Goal: Task Accomplishment & Management: Use online tool/utility

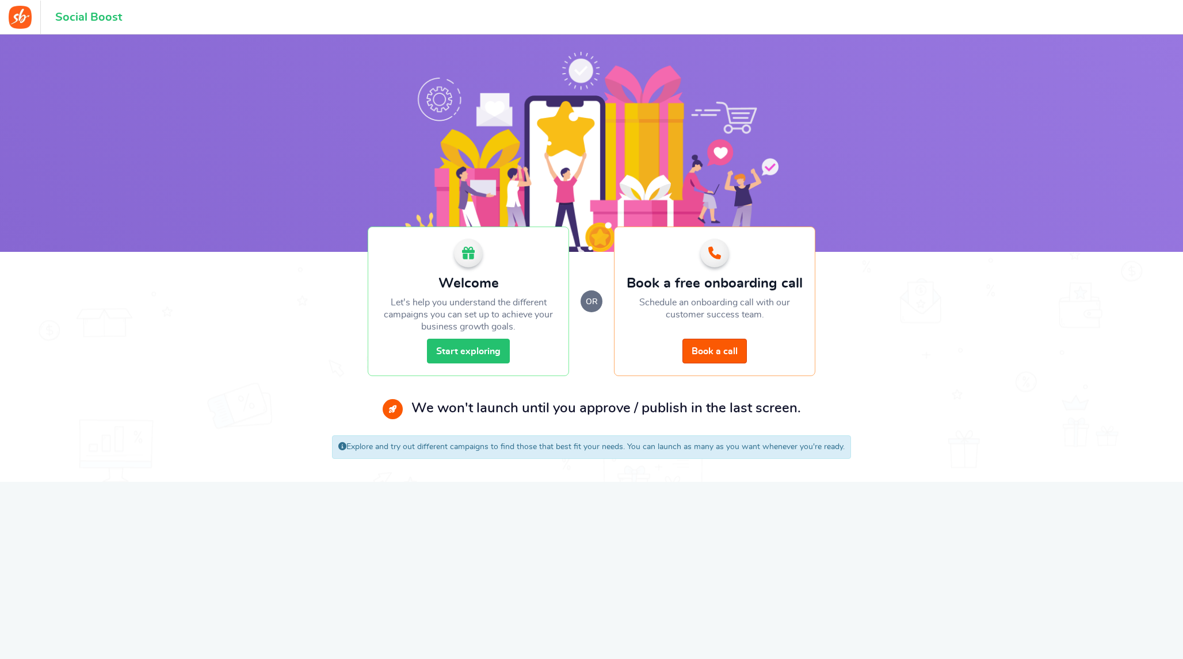
click at [464, 354] on link "Start exploring" at bounding box center [468, 351] width 83 height 25
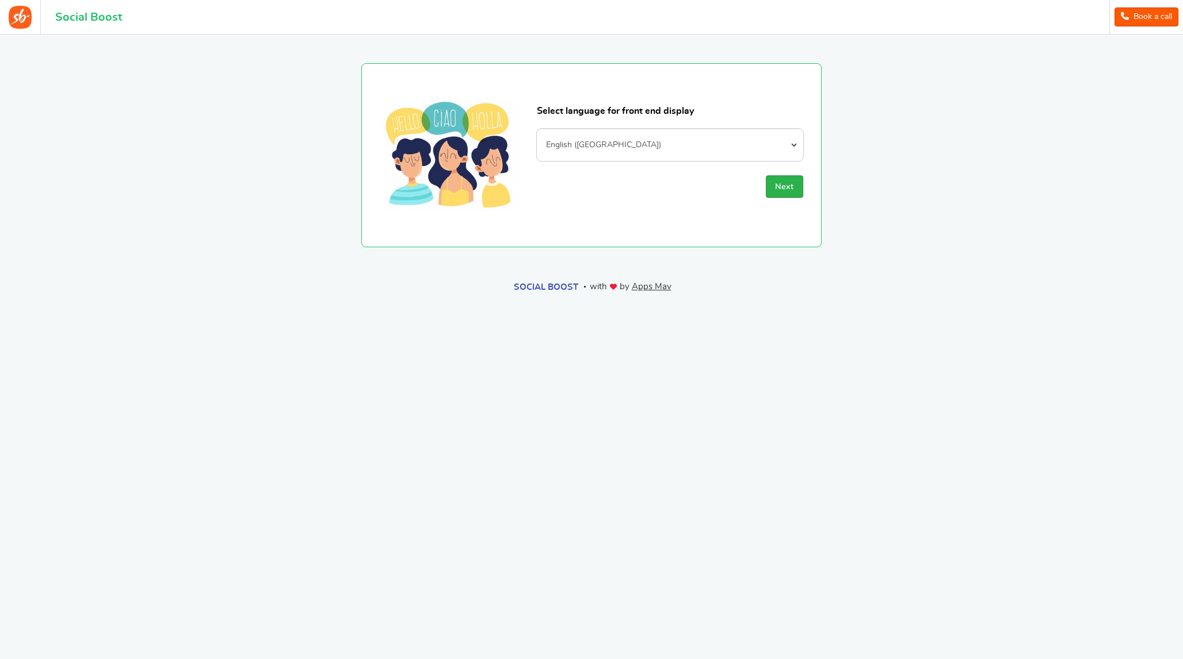
click at [775, 191] on span "Next" at bounding box center [784, 187] width 19 height 8
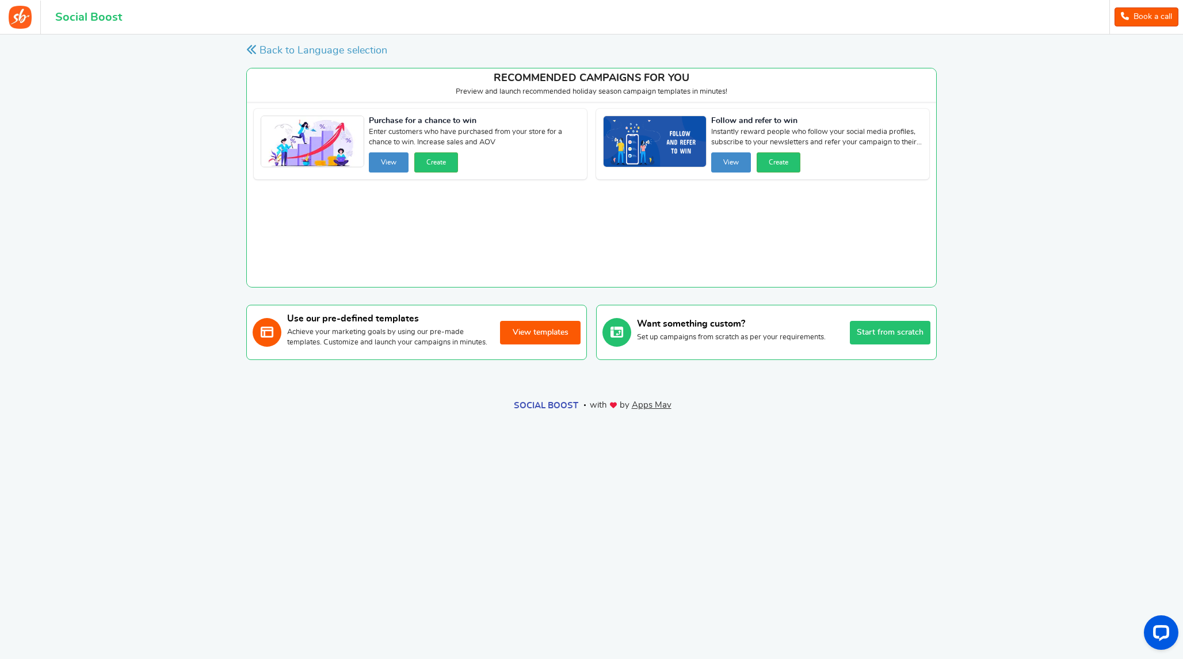
click at [554, 340] on button "View templates" at bounding box center [540, 333] width 81 height 24
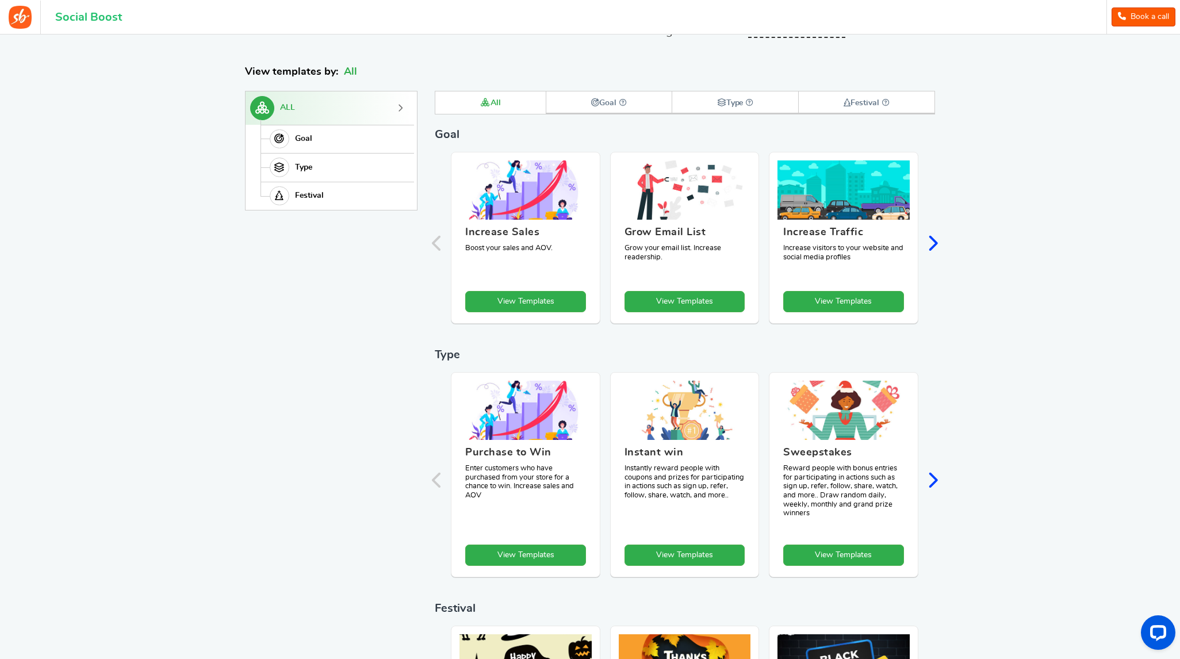
scroll to position [116, 0]
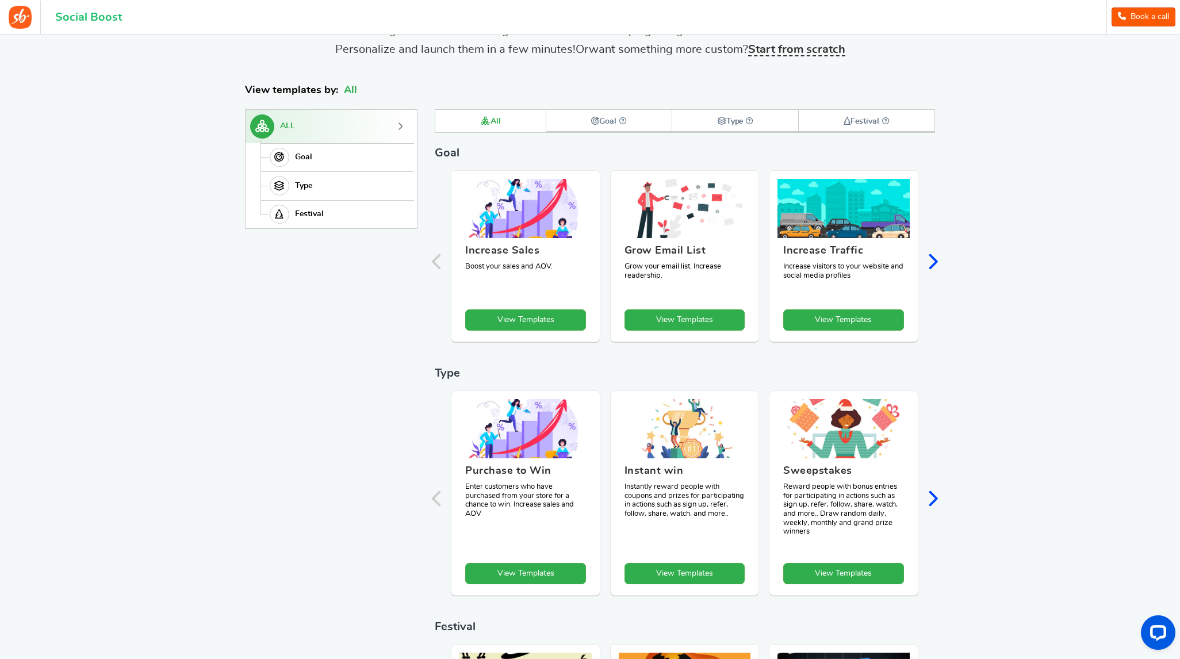
click at [930, 255] on icon "Next slide" at bounding box center [932, 261] width 11 height 17
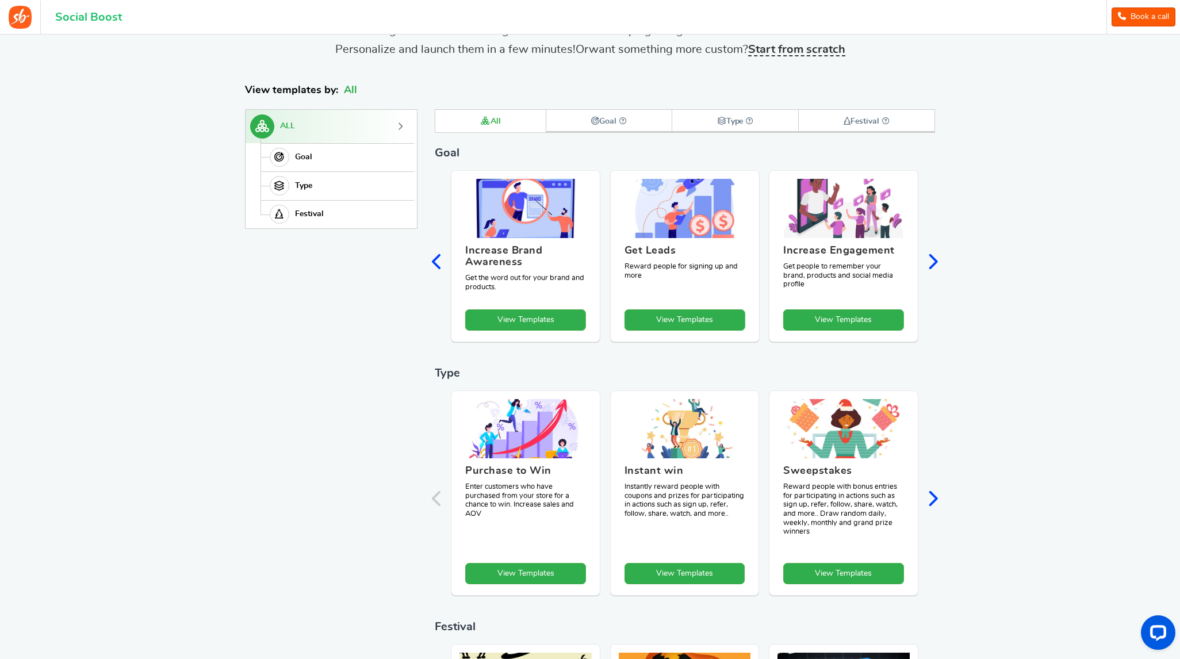
click at [437, 261] on icon "Previous slide" at bounding box center [437, 261] width 11 height 17
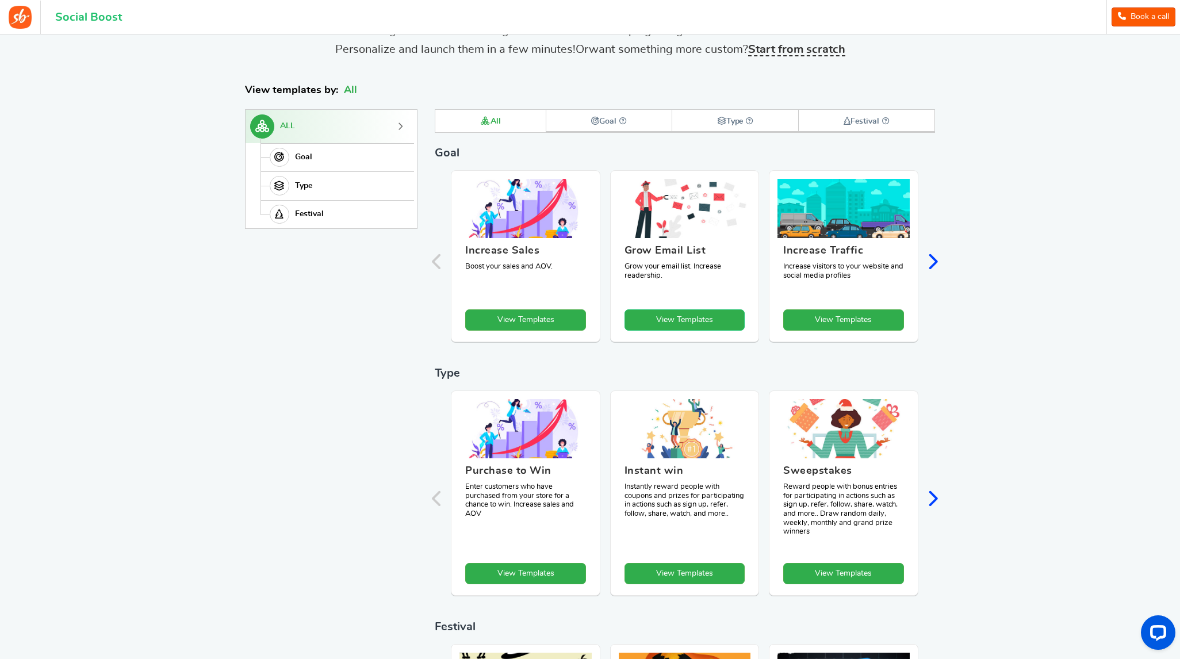
click at [695, 322] on link "View Templates" at bounding box center [685, 319] width 121 height 21
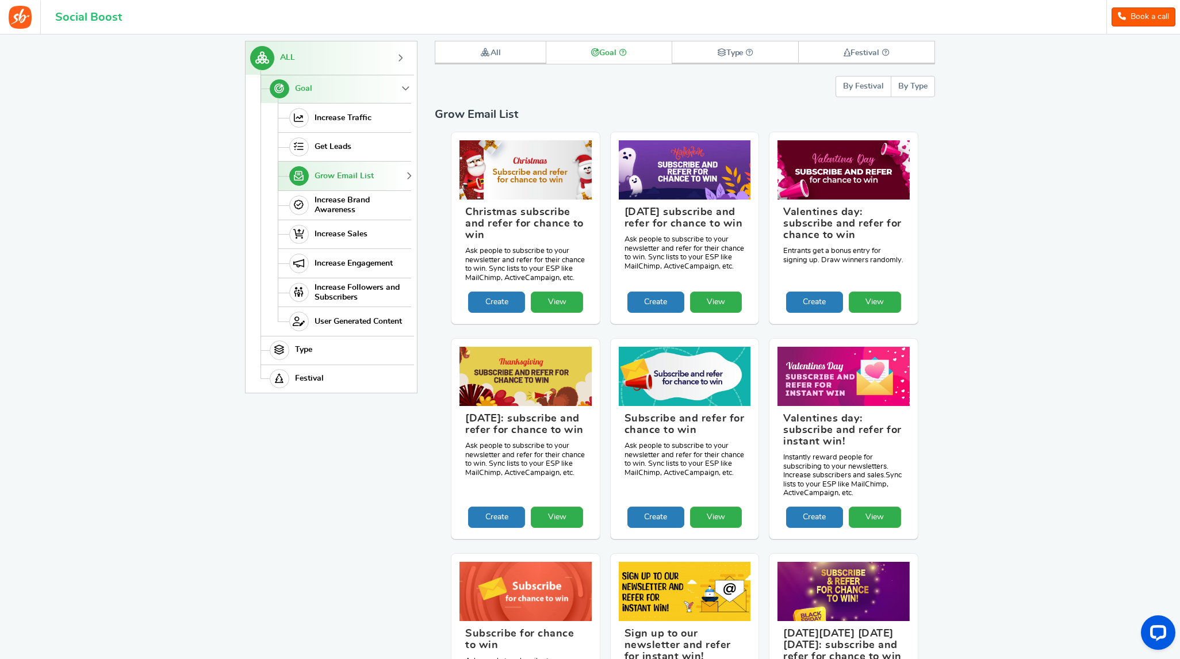
scroll to position [0, 0]
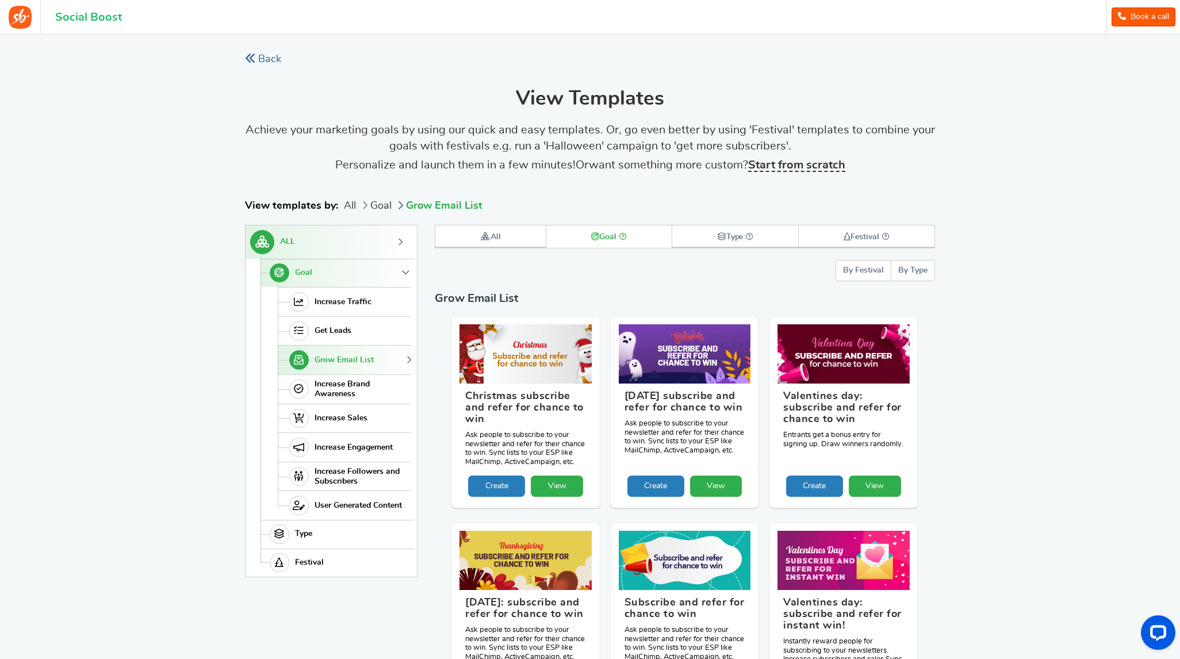
click at [250, 55] on icon at bounding box center [250, 58] width 10 height 10
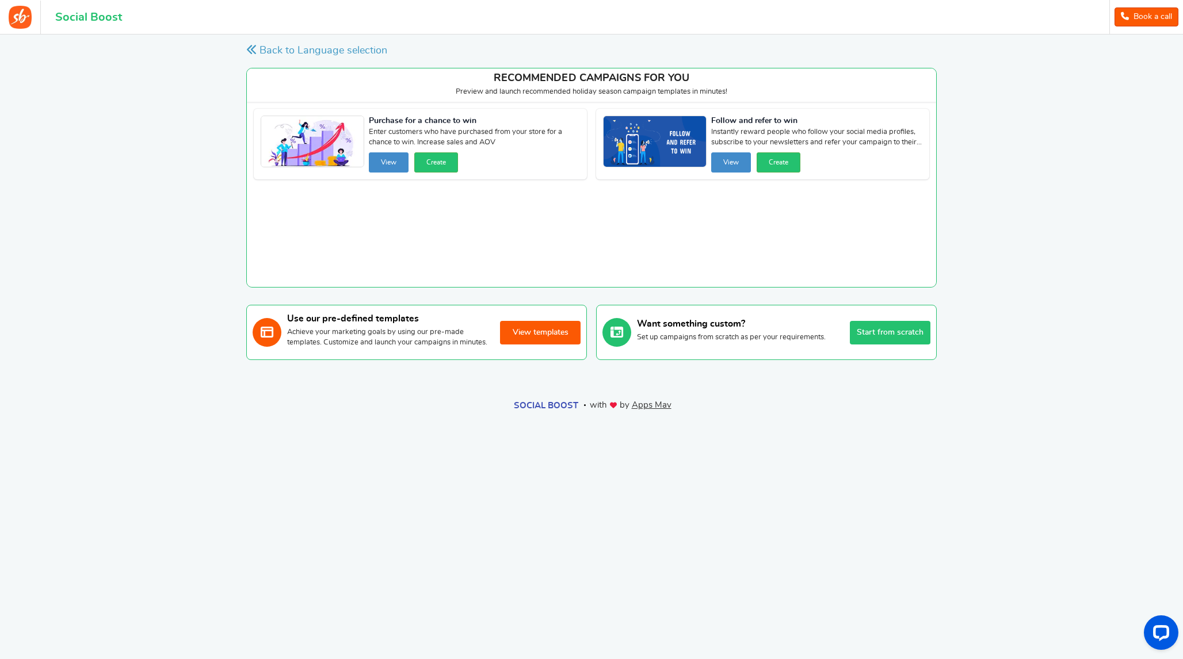
click at [880, 338] on button "Start from scratch" at bounding box center [890, 333] width 81 height 24
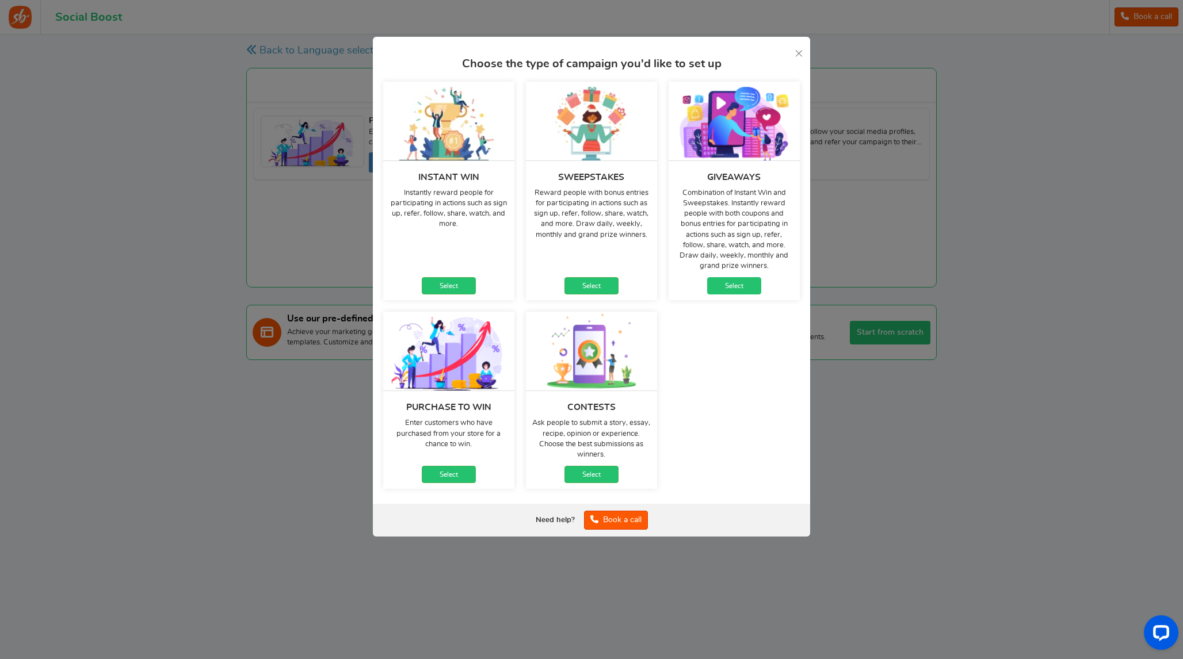
click at [729, 288] on link "Select" at bounding box center [734, 285] width 54 height 17
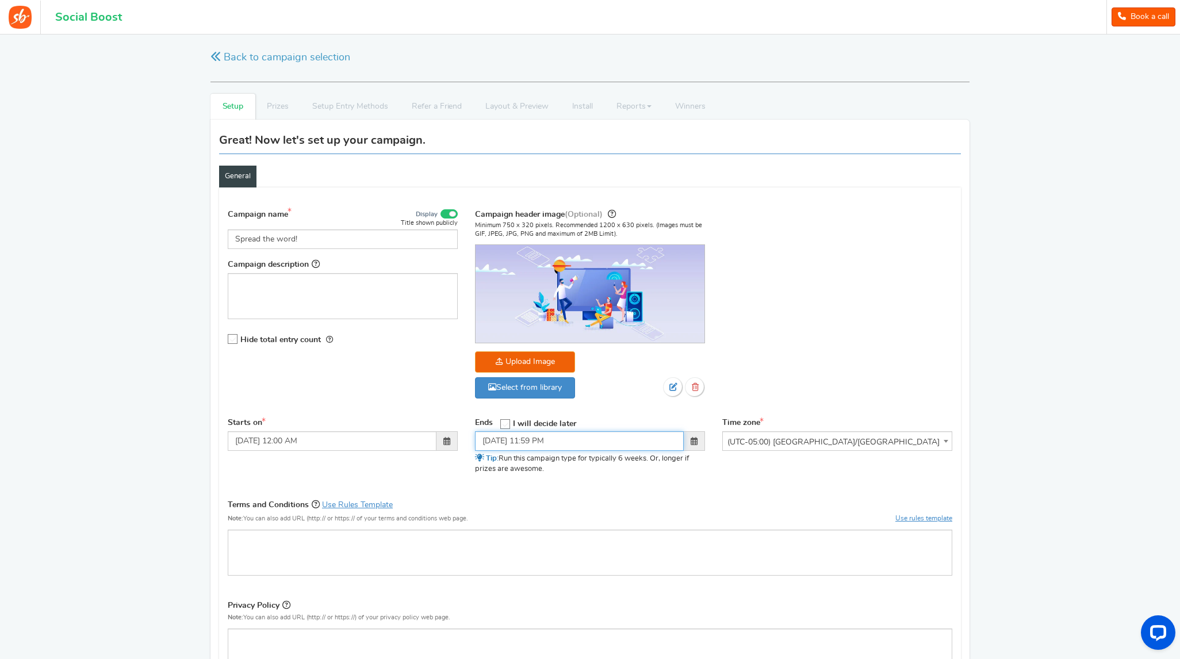
click at [624, 443] on input "[DATE] 11:59 PM" at bounding box center [579, 441] width 209 height 20
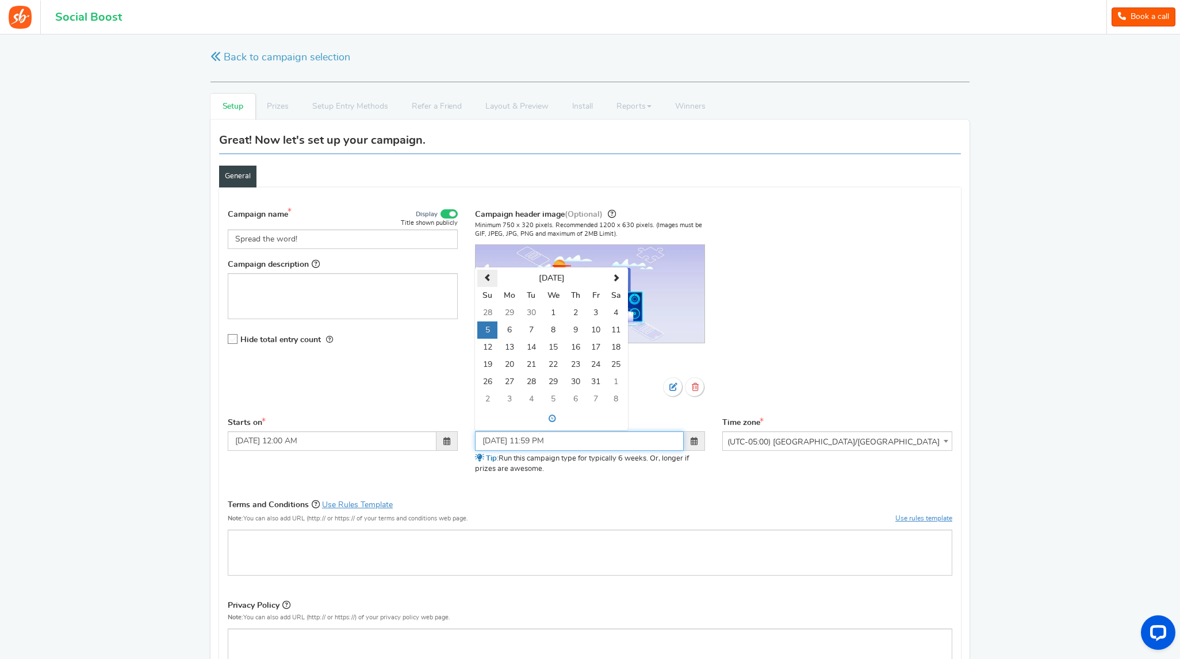
click at [488, 278] on span at bounding box center [487, 277] width 7 height 7
click at [614, 273] on th at bounding box center [616, 278] width 20 height 17
click at [590, 332] on td "12" at bounding box center [596, 330] width 20 height 17
click at [530, 327] on td "9" at bounding box center [531, 330] width 20 height 17
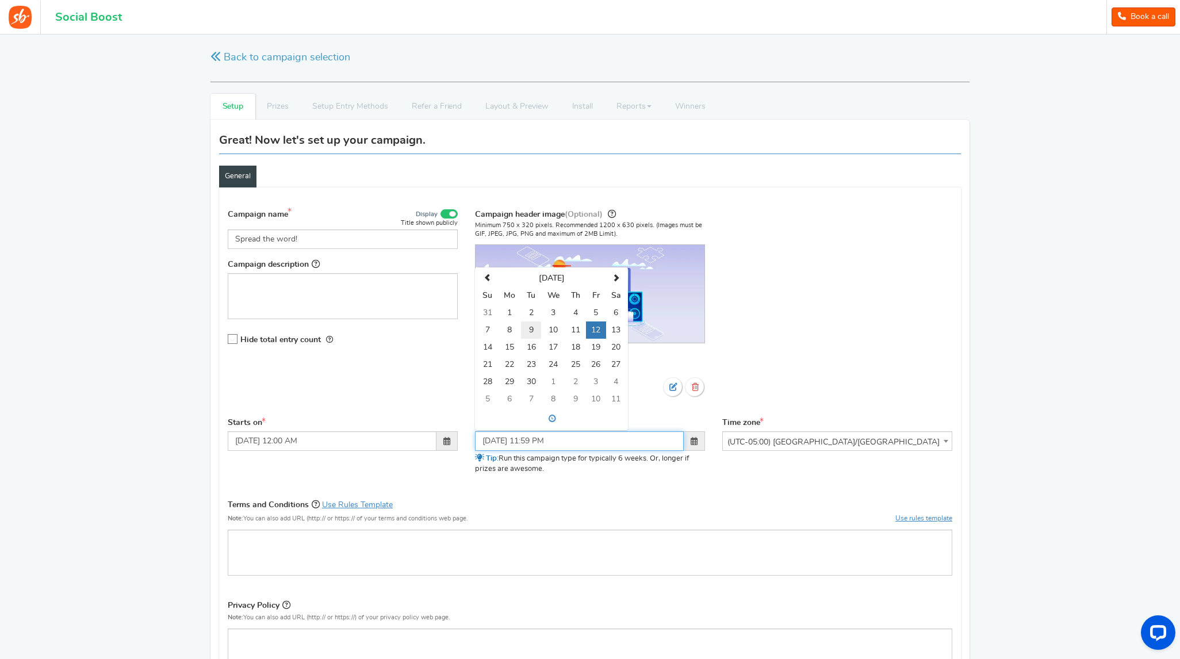
type input "[DATE] 11:59 PM"
click at [708, 505] on div "Terms and Conditions Use Rules Template Note: You can also add URL (http:// or …" at bounding box center [590, 514] width 725 height 32
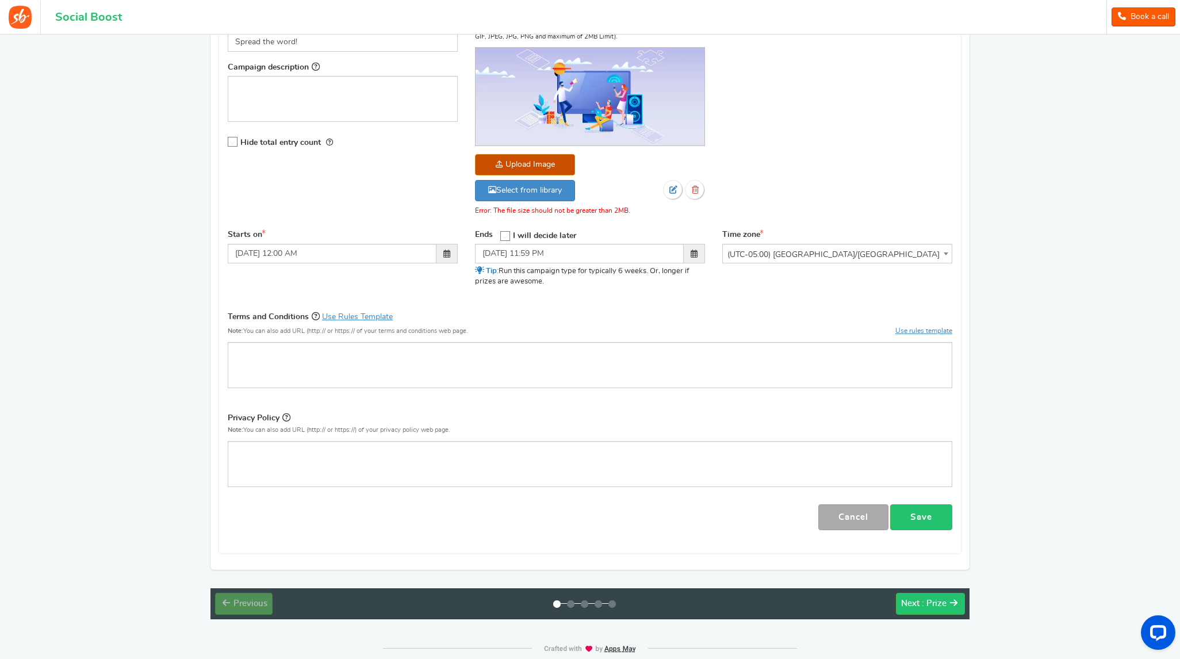
scroll to position [219, 0]
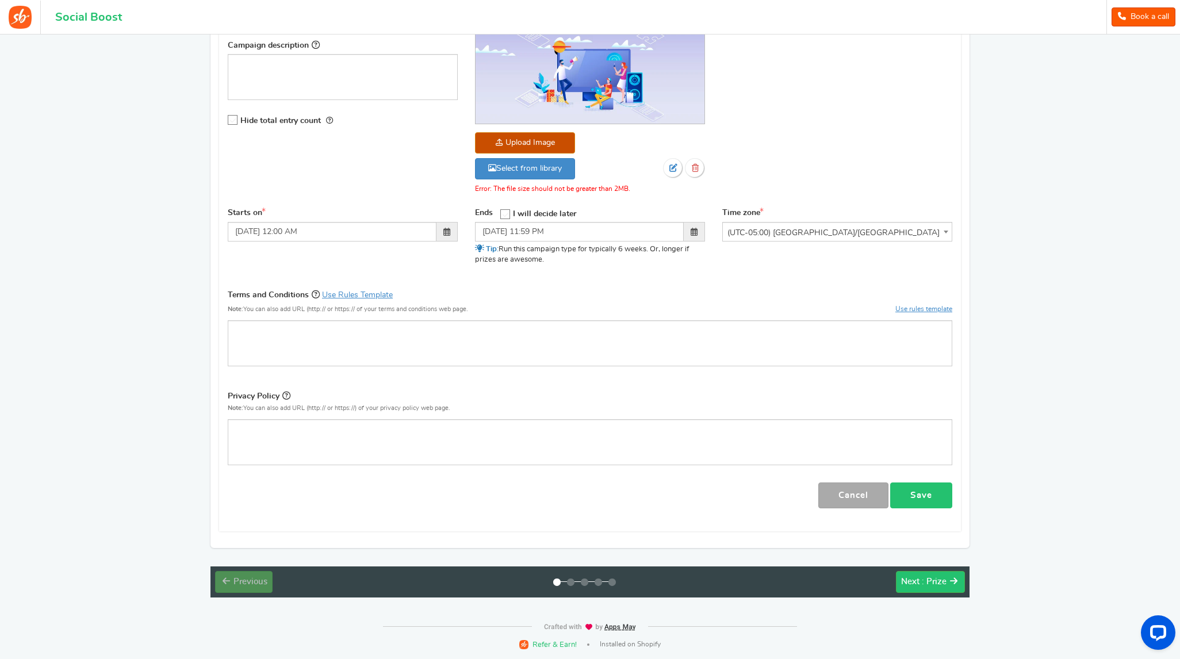
click at [936, 499] on link "Save" at bounding box center [922, 496] width 62 height 26
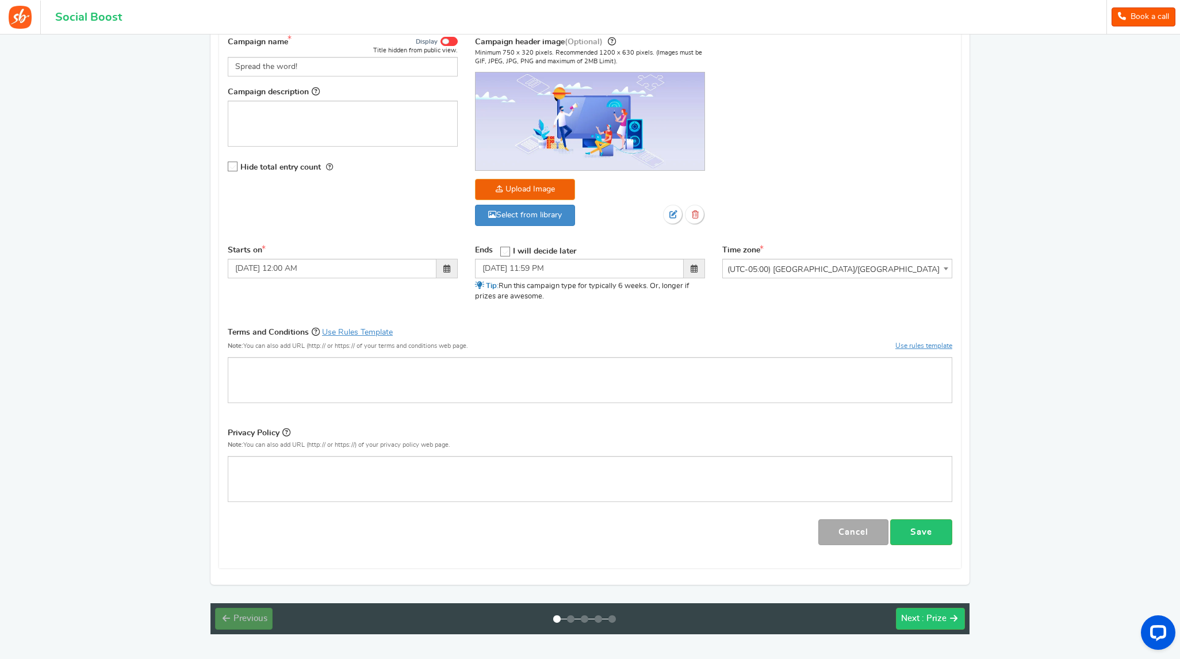
scroll to position [211, 0]
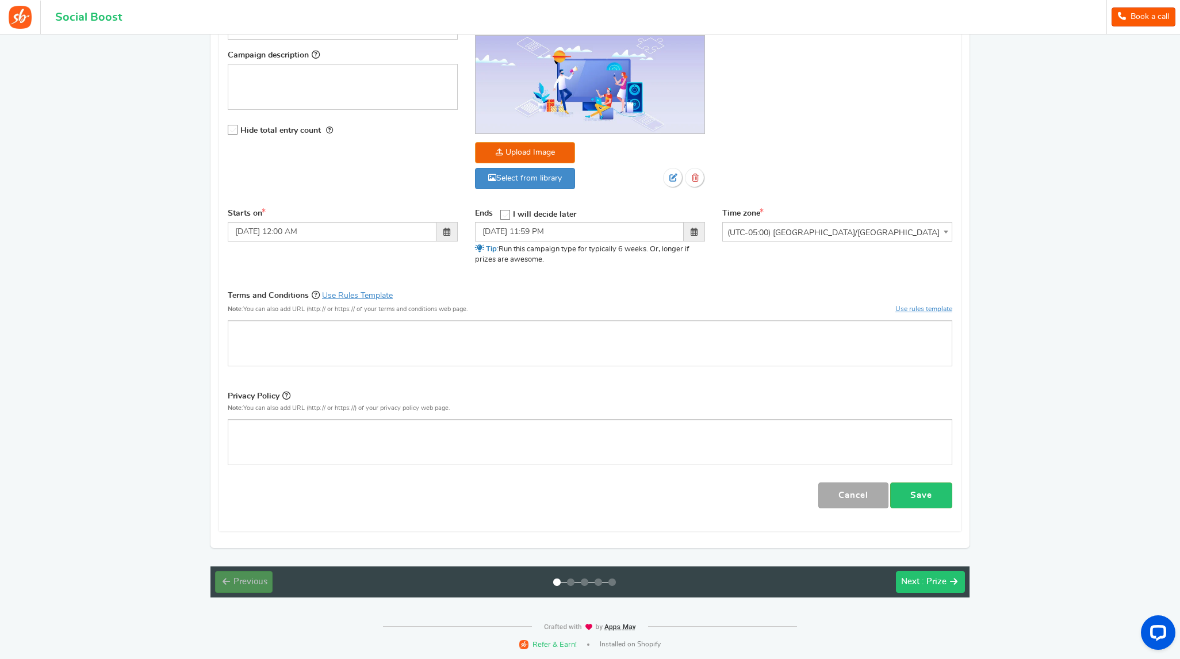
click at [953, 589] on button "Next : Prize" at bounding box center [930, 582] width 69 height 22
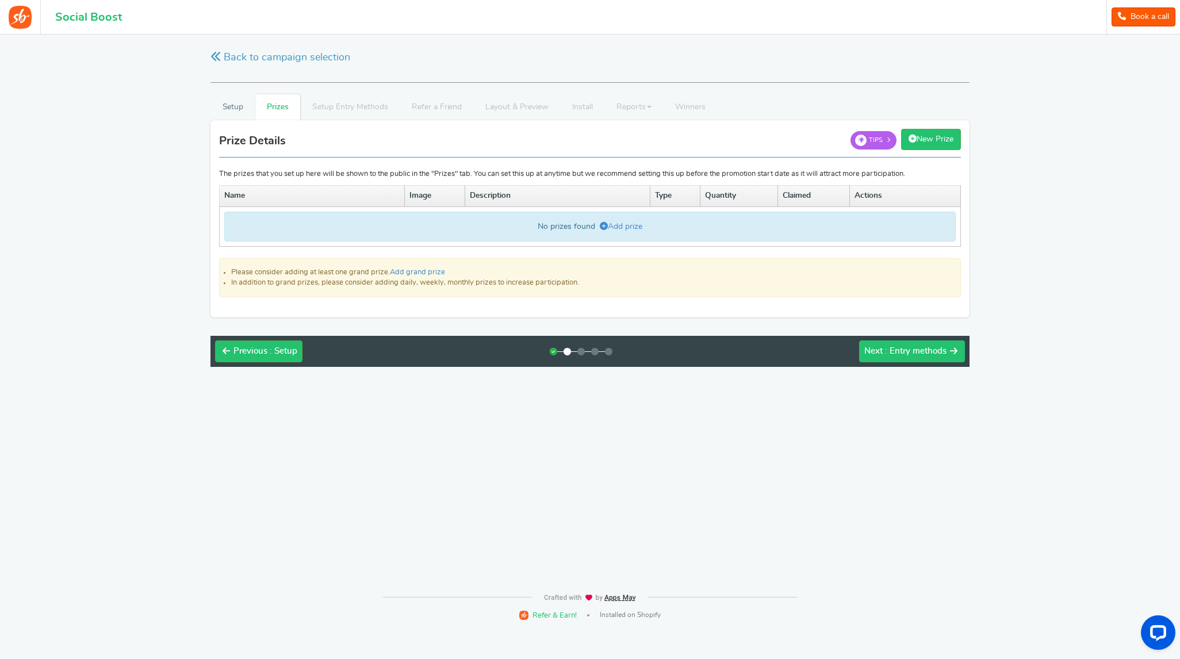
scroll to position [0, 0]
click at [612, 224] on link "Add prize" at bounding box center [622, 227] width 43 height 8
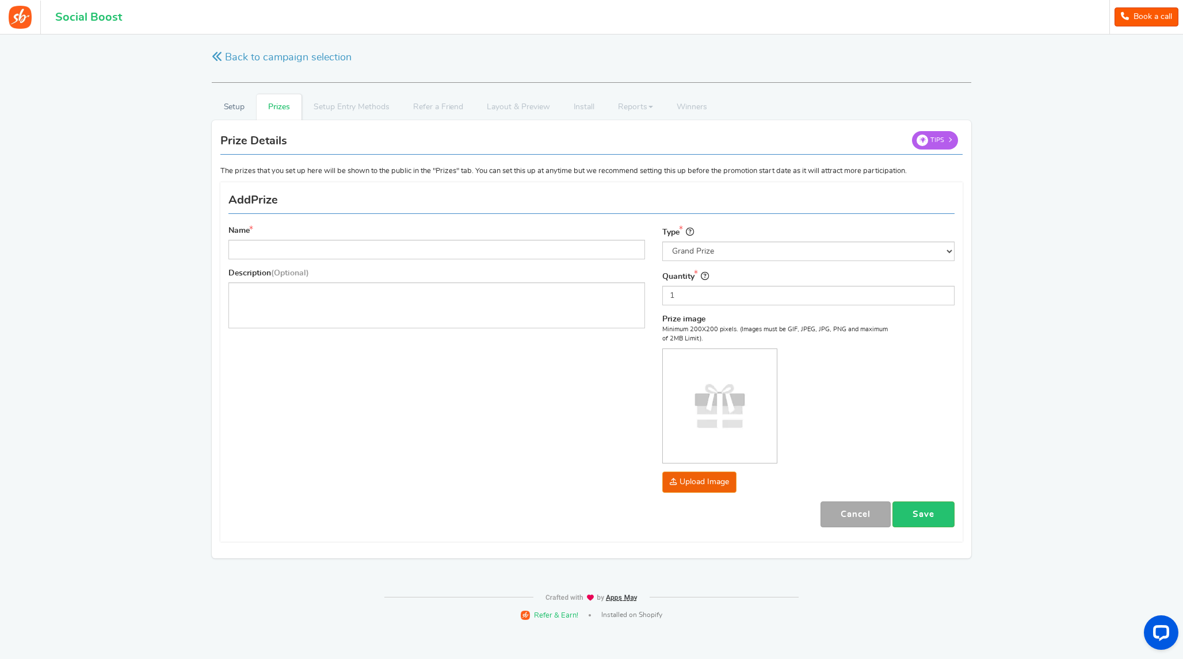
click at [532, 264] on div "Name Description (Optional)" at bounding box center [437, 281] width 434 height 111
click at [540, 254] on input "Name" at bounding box center [436, 250] width 416 height 20
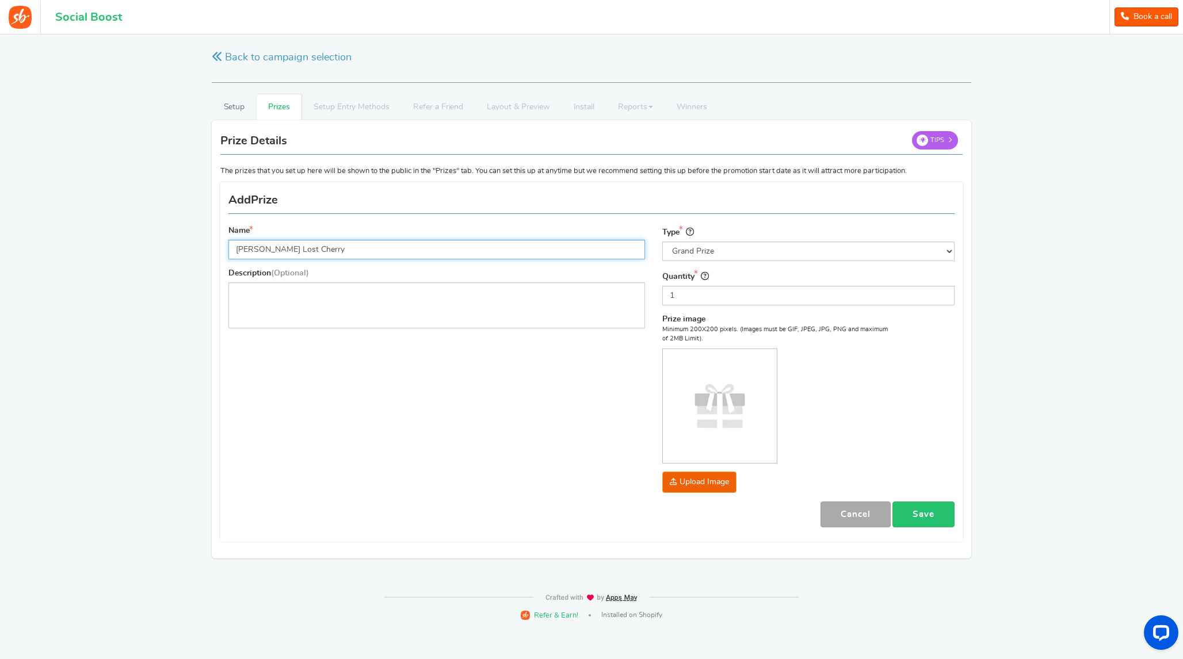
click at [540, 254] on input "[PERSON_NAME] Lost Cherry" at bounding box center [436, 250] width 416 height 20
type input "[PERSON_NAME] Lost Cherry (100ML) Bottle"
click at [918, 505] on link "Save" at bounding box center [923, 515] width 62 height 26
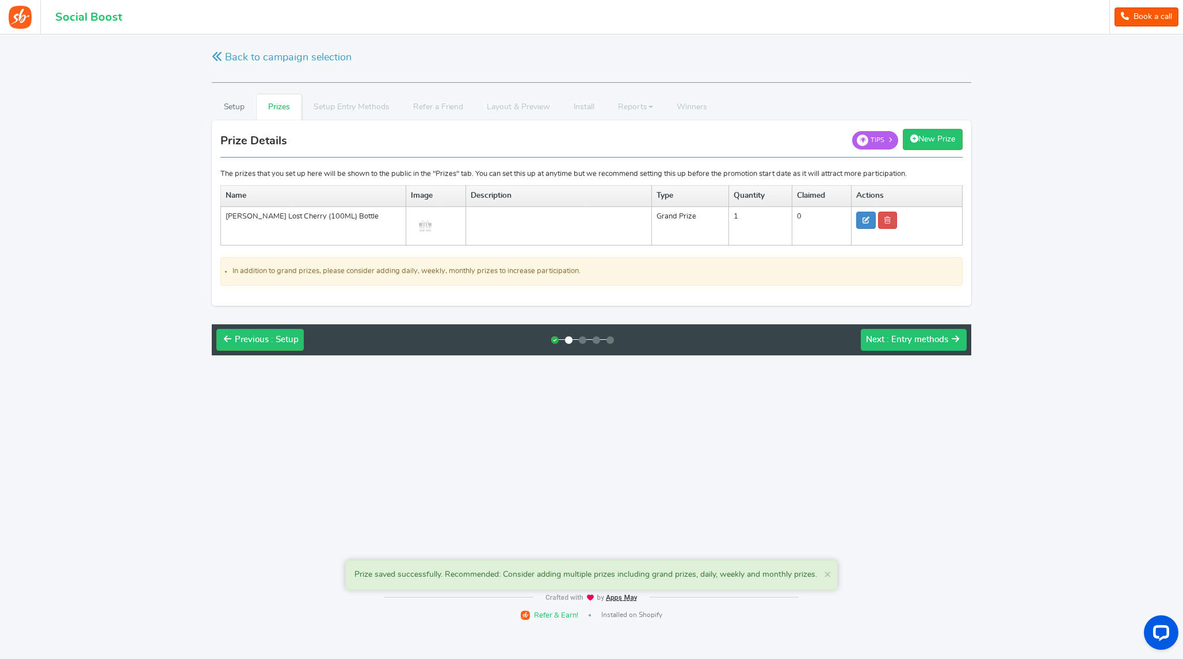
click at [911, 340] on span ": Entry methods" at bounding box center [917, 339] width 62 height 9
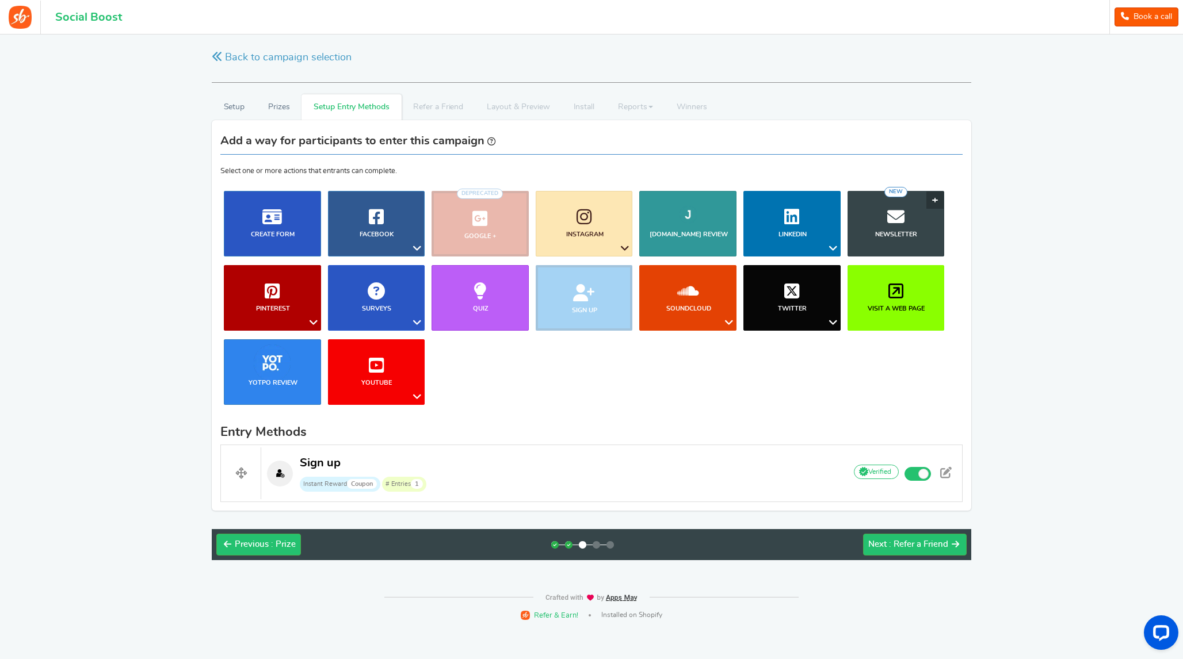
click at [911, 235] on b "Newsletter" at bounding box center [896, 234] width 42 height 6
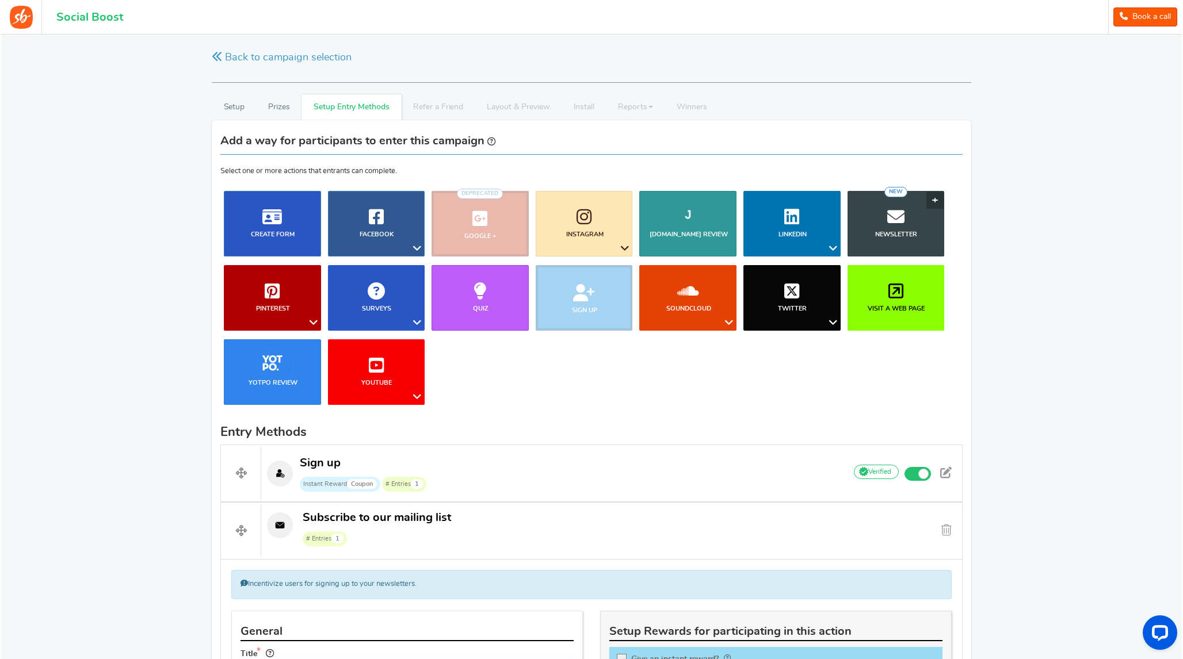
scroll to position [343, 0]
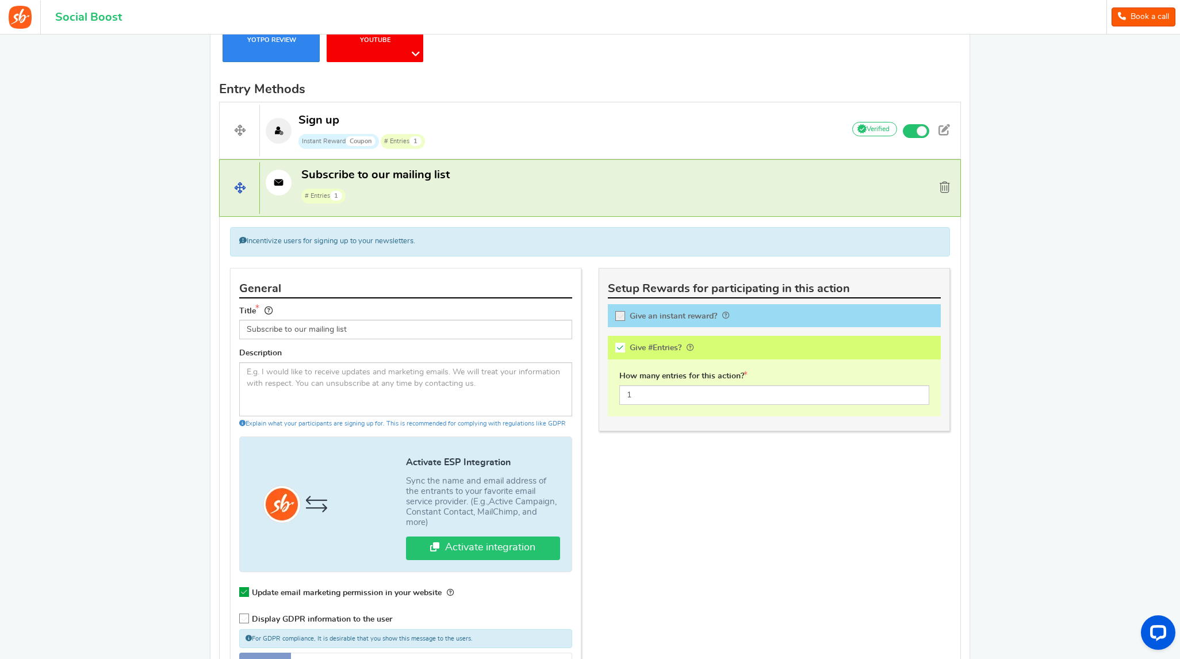
click at [947, 192] on span at bounding box center [945, 188] width 10 height 12
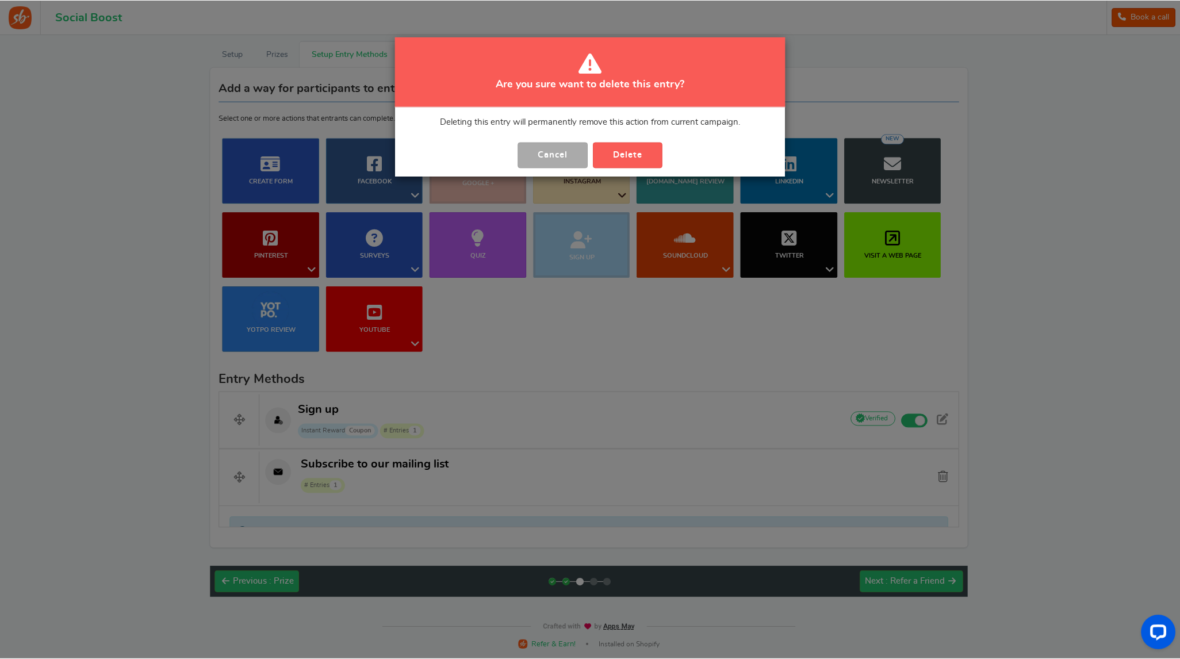
scroll to position [32, 0]
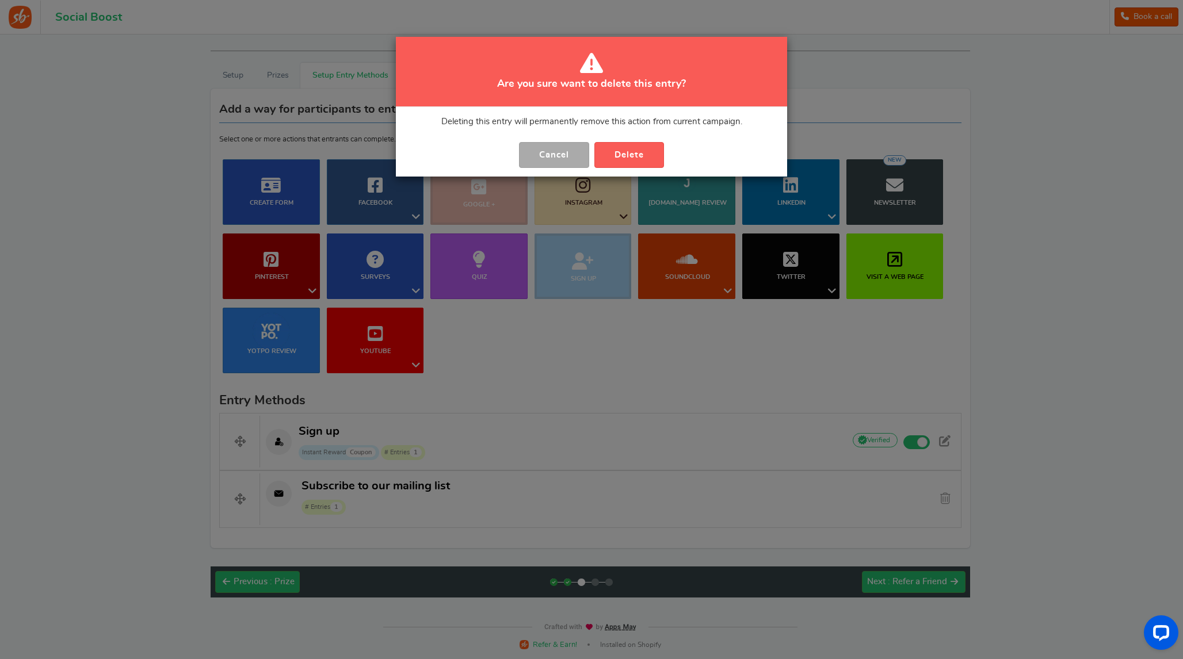
click at [601, 372] on div "Are you sure want to delete this entry? Deleting this entry will permanently re…" at bounding box center [591, 329] width 1183 height 659
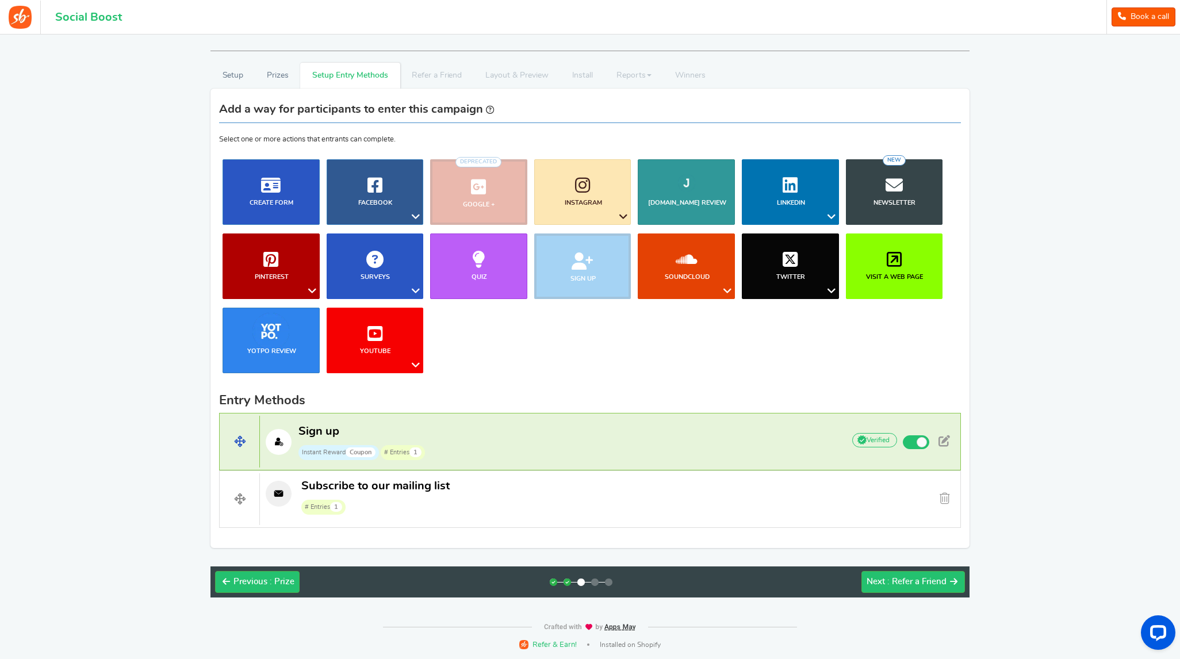
click at [523, 444] on p "Sign up Instant Reward Coupon # Entries 1" at bounding box center [546, 442] width 572 height 37
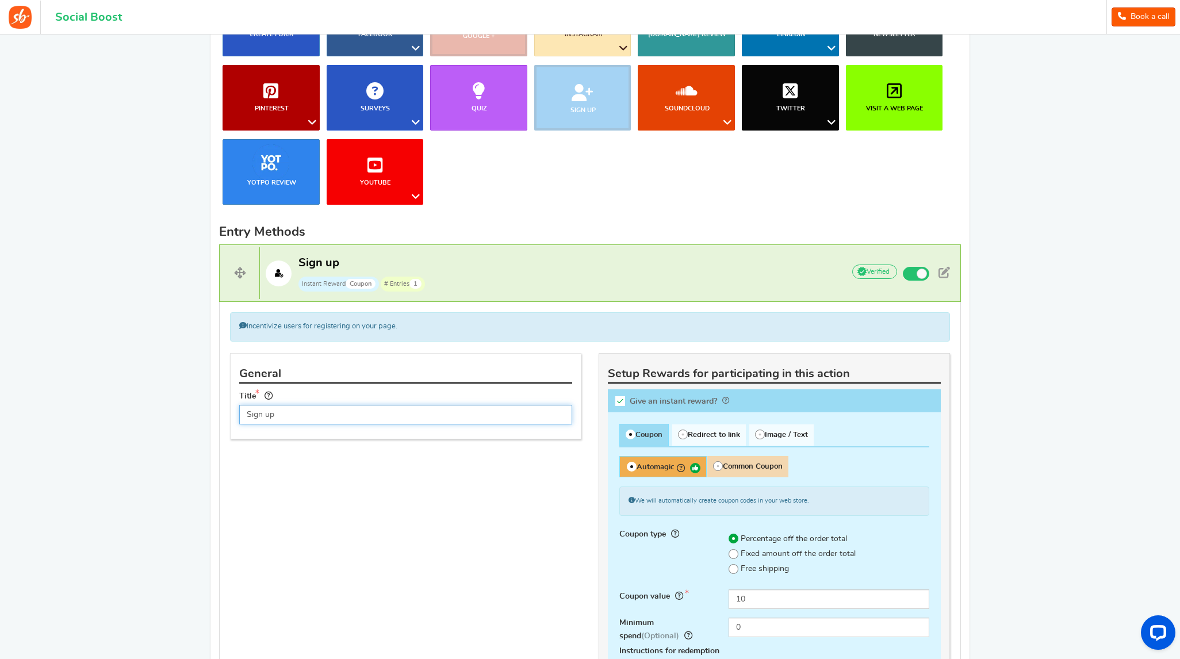
scroll to position [0, 0]
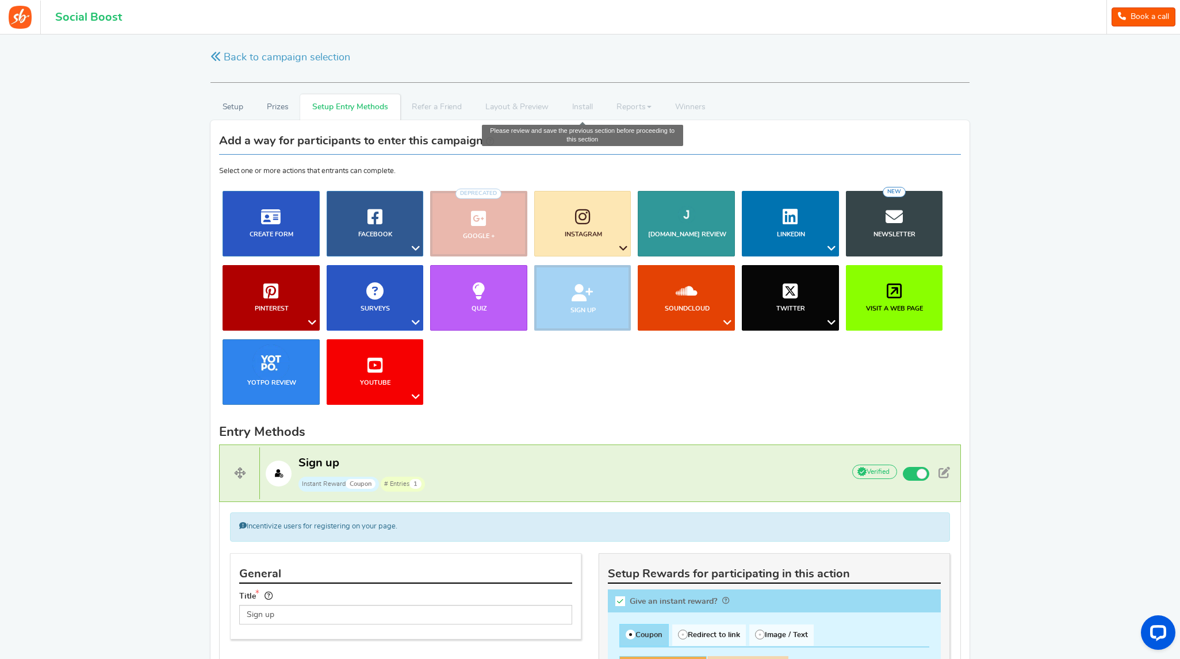
click at [589, 106] on li "Install" at bounding box center [582, 107] width 45 height 26
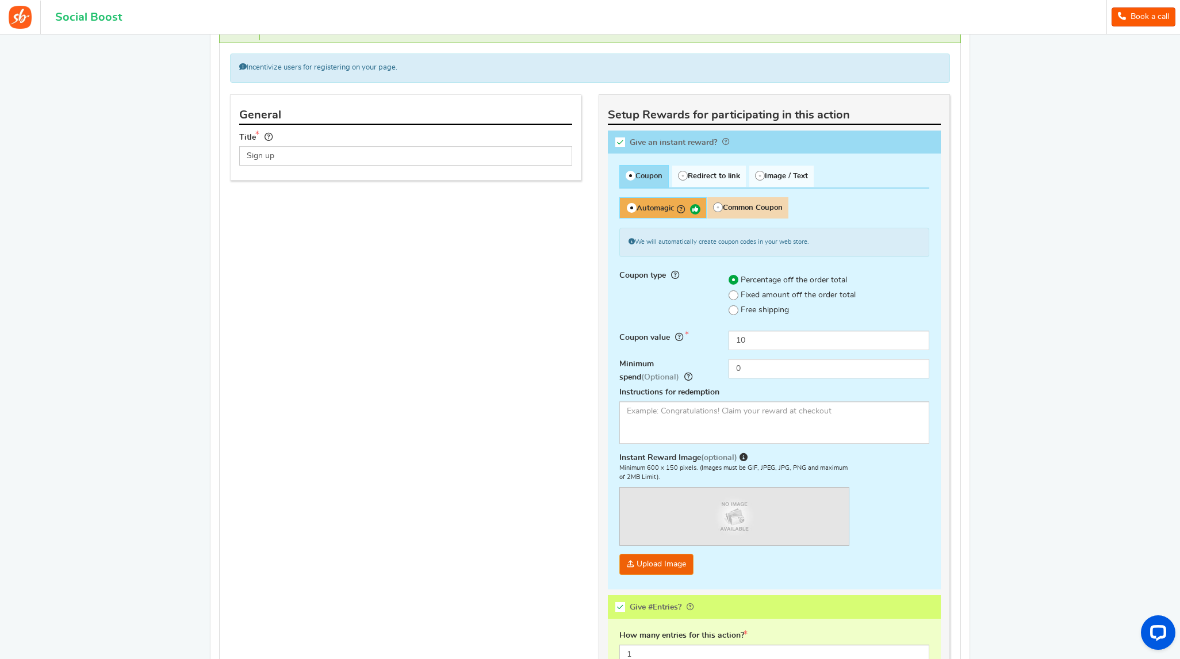
scroll to position [727, 0]
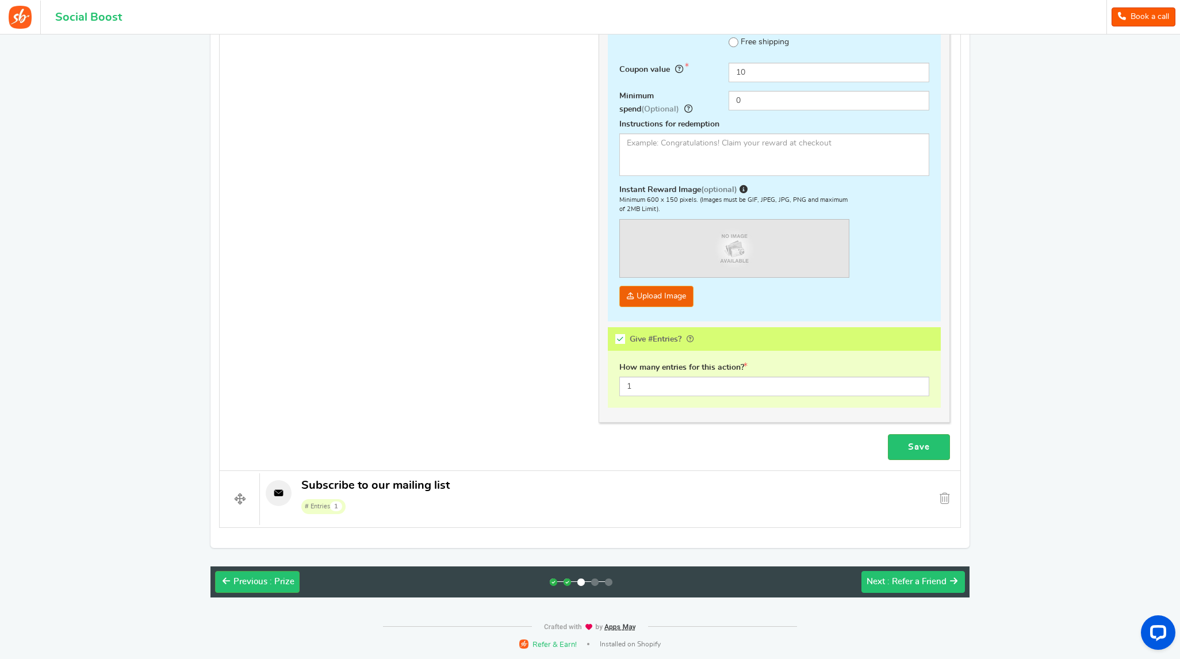
click at [897, 578] on span ": Refer a Friend" at bounding box center [917, 582] width 59 height 9
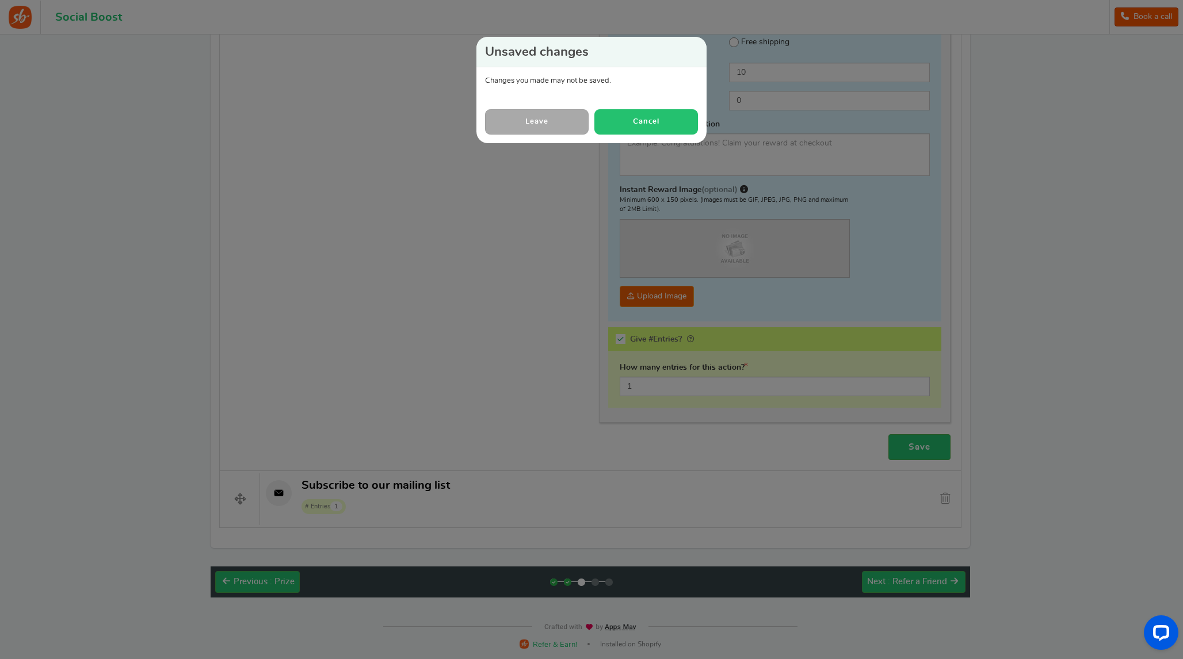
click at [628, 121] on button "Cancel" at bounding box center [646, 121] width 104 height 25
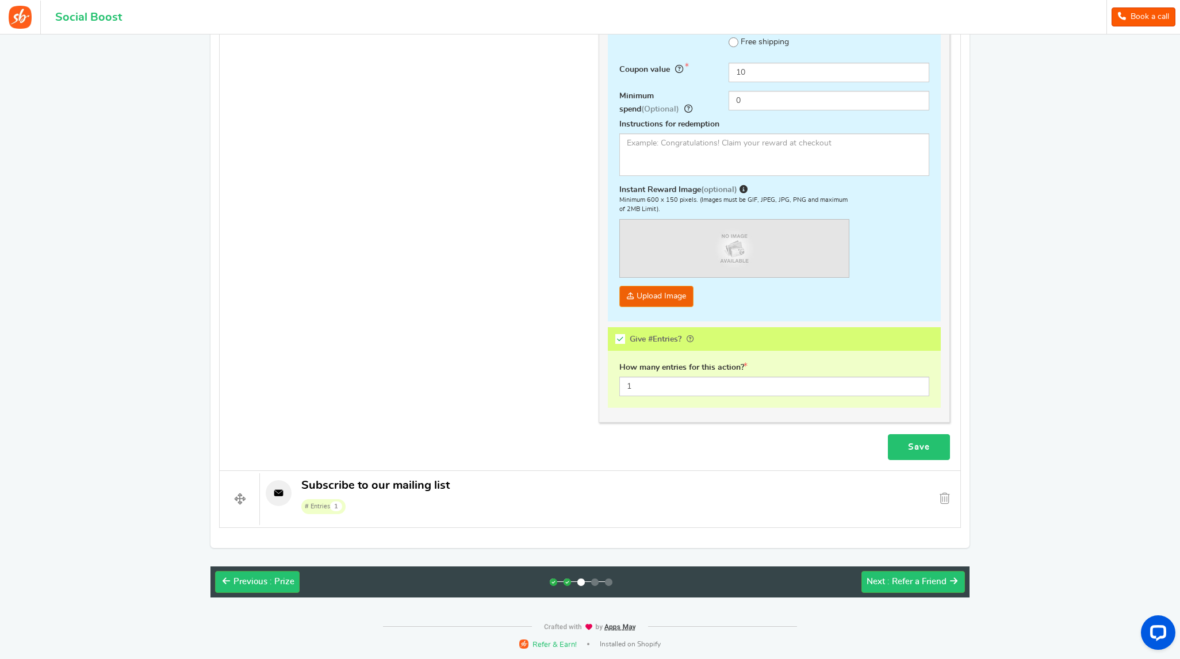
click at [901, 455] on link "Save" at bounding box center [919, 447] width 62 height 26
click at [894, 582] on span ": Refer a Friend" at bounding box center [917, 582] width 59 height 9
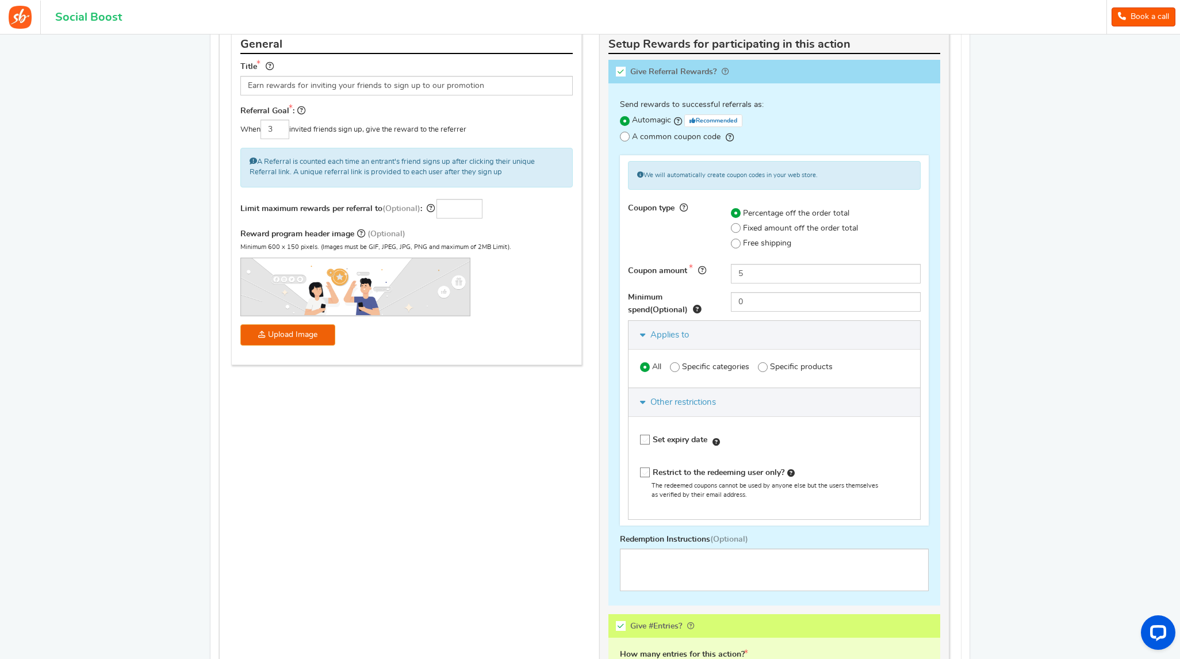
scroll to position [0, 0]
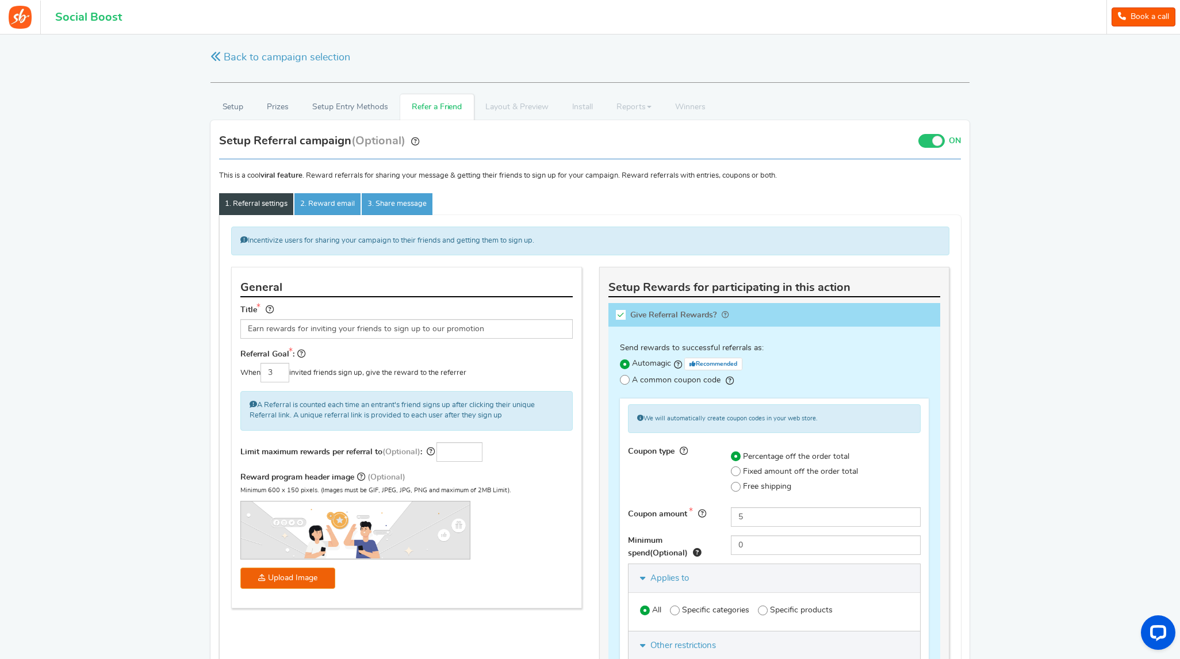
click at [934, 142] on span at bounding box center [938, 141] width 10 height 10
click at [0, 0] on input "ON OFF" at bounding box center [0, 0] width 0 height 0
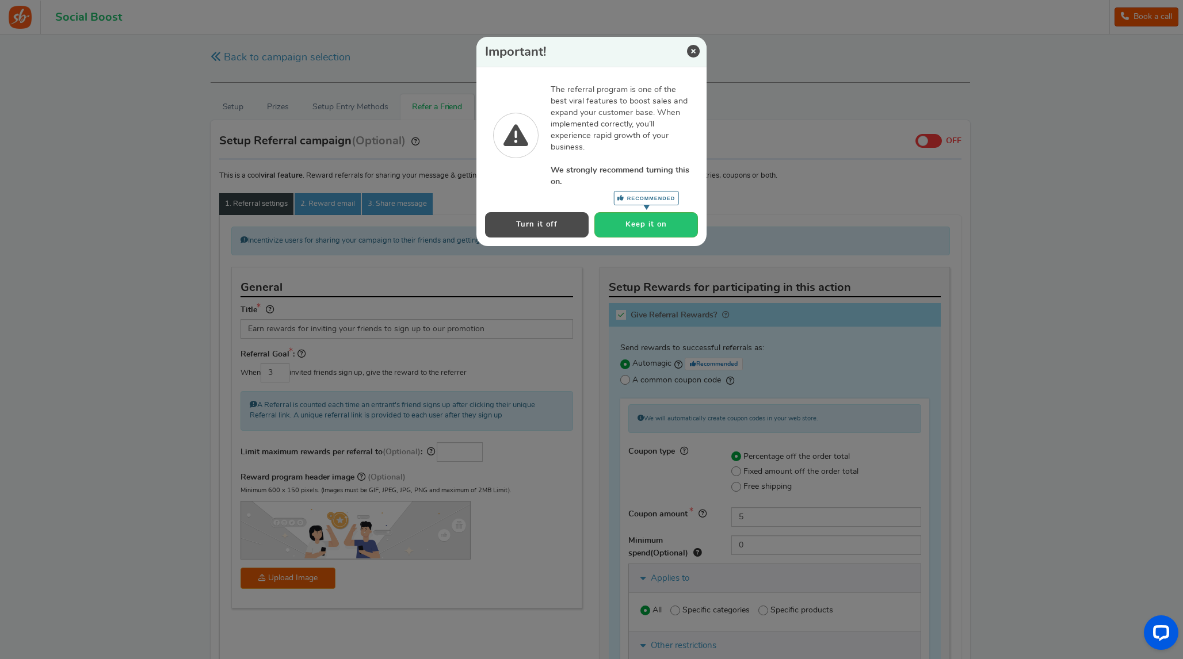
click at [533, 232] on button "Turn it off" at bounding box center [537, 224] width 104 height 25
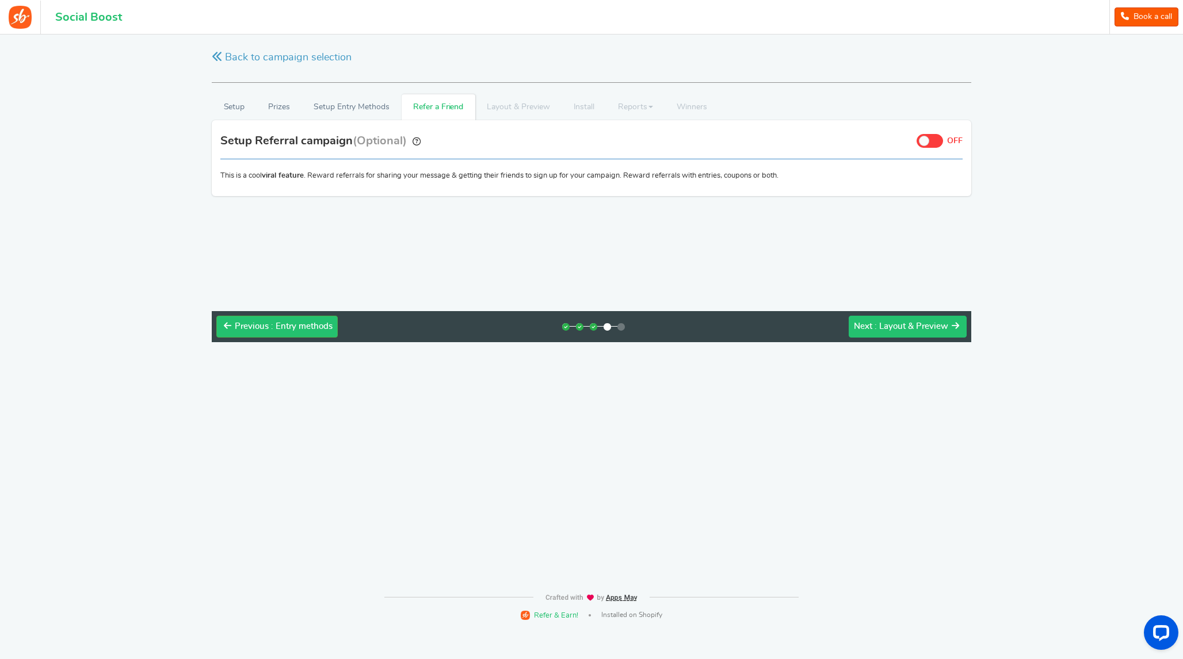
click at [906, 324] on span ": Layout & Preview" at bounding box center [911, 326] width 74 height 9
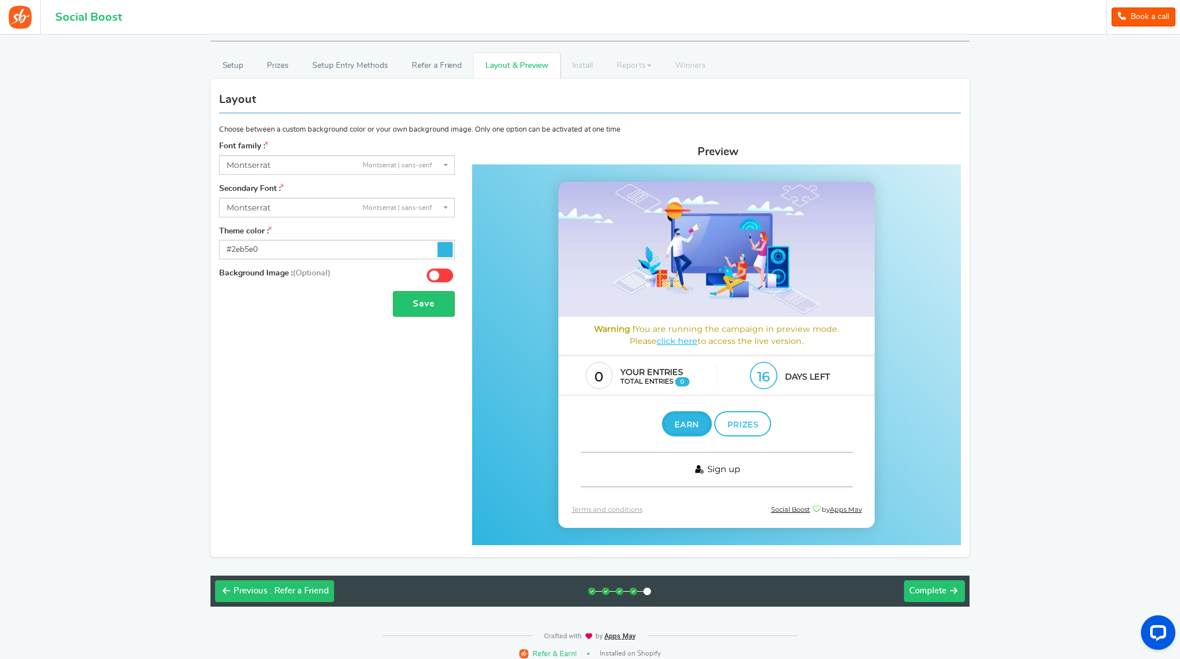
scroll to position [49, 0]
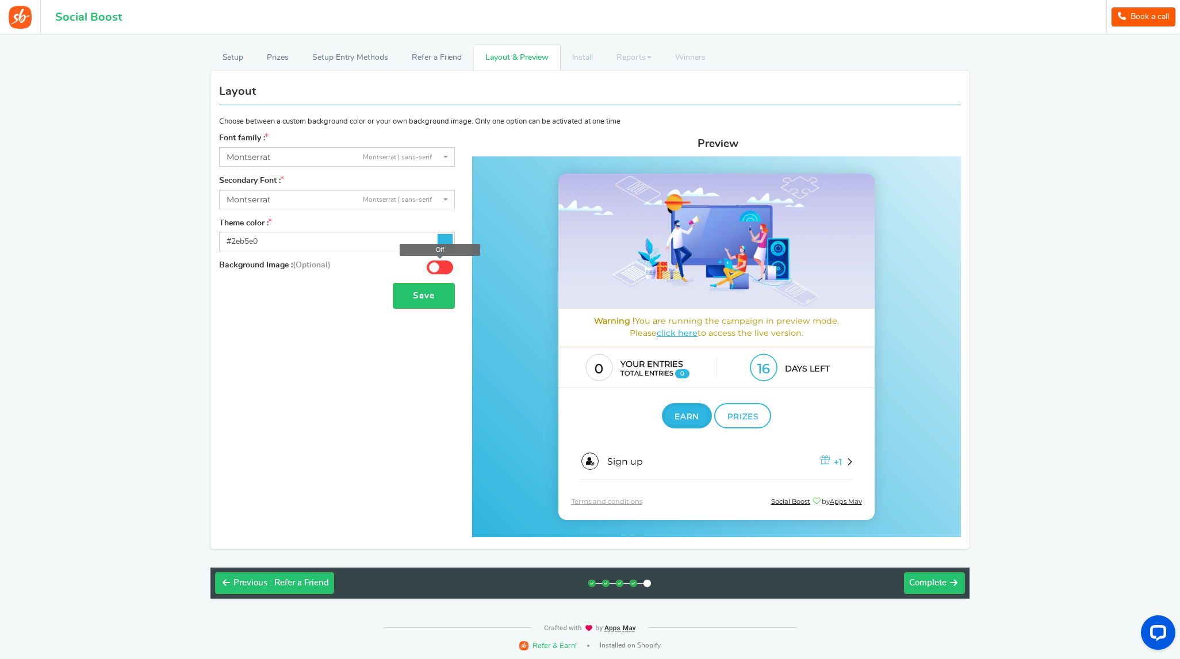
click at [443, 266] on span at bounding box center [440, 268] width 26 height 14
click at [0, 0] on input "Off" at bounding box center [0, 0] width 0 height 0
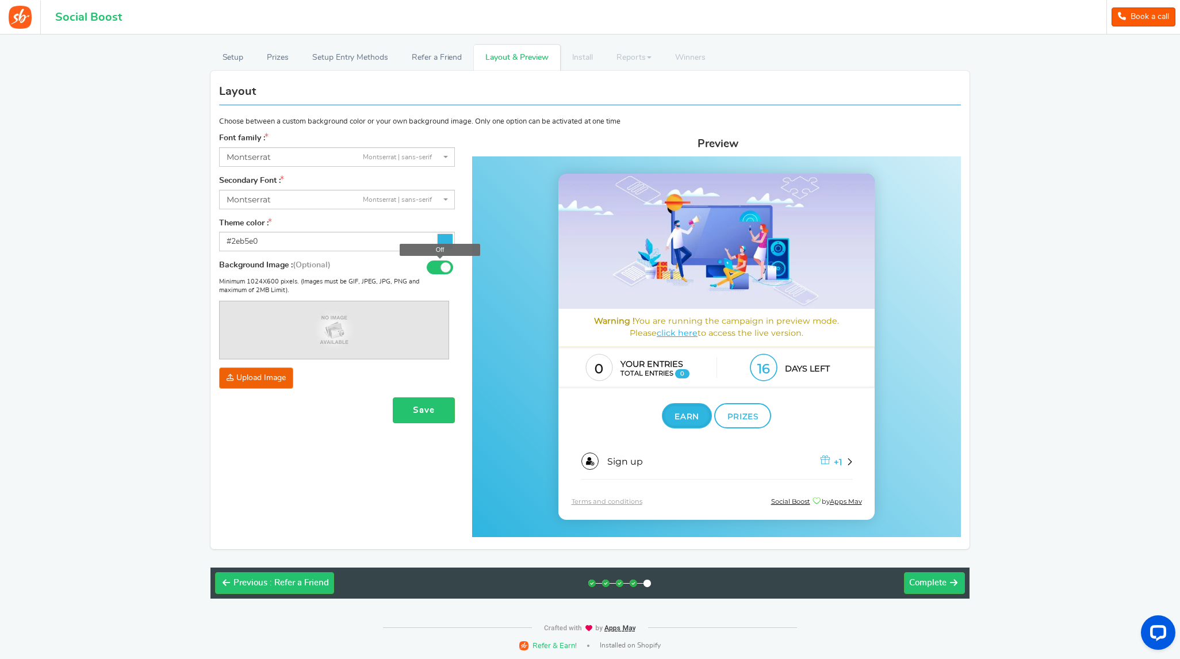
click at [443, 266] on span at bounding box center [446, 267] width 10 height 10
click at [0, 0] on input "Off" at bounding box center [0, 0] width 0 height 0
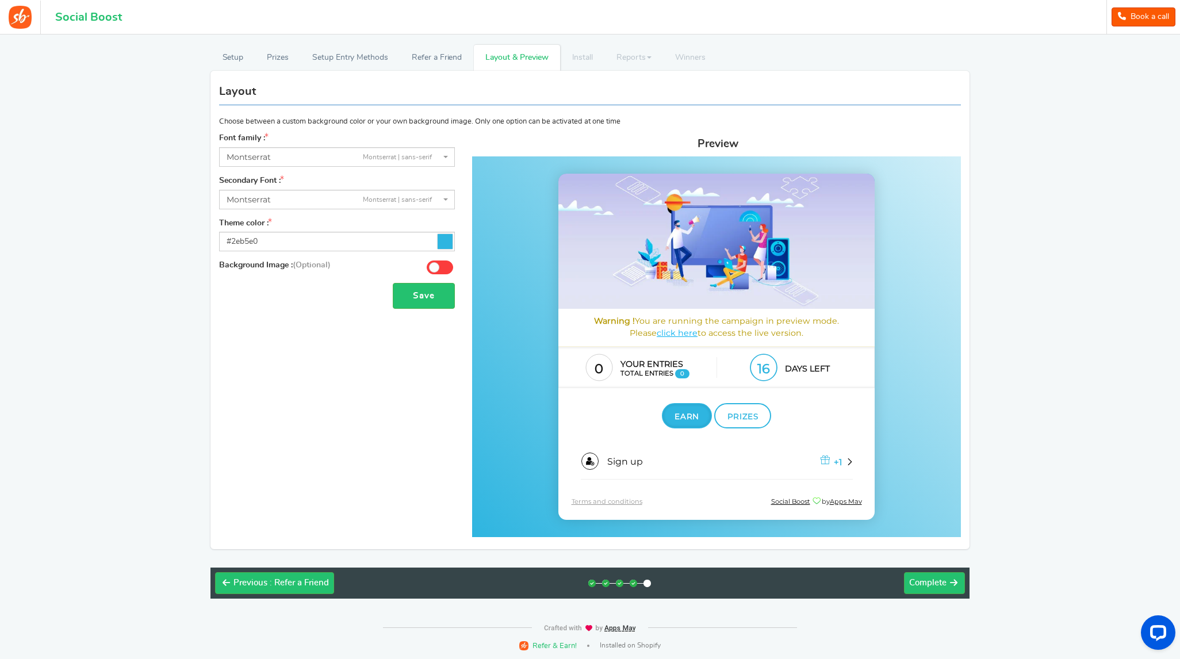
click at [445, 238] on icon at bounding box center [445, 241] width 15 height 15
click at [445, 238] on input "#2eb5e0" at bounding box center [337, 242] width 236 height 20
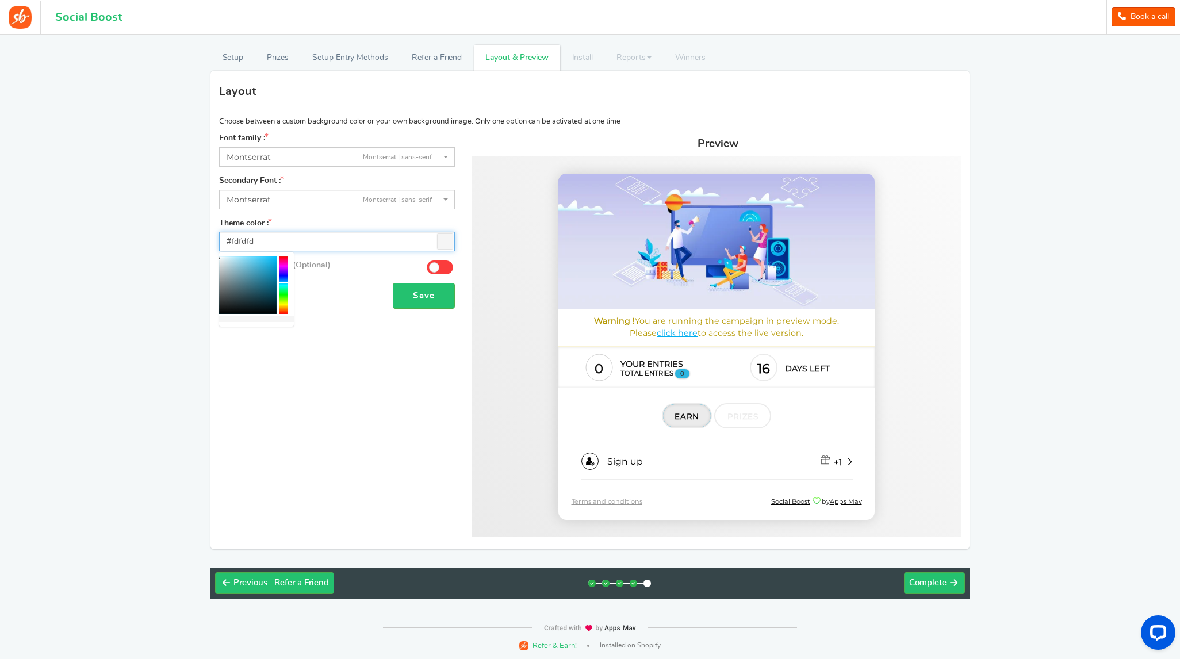
type input "#ffffff"
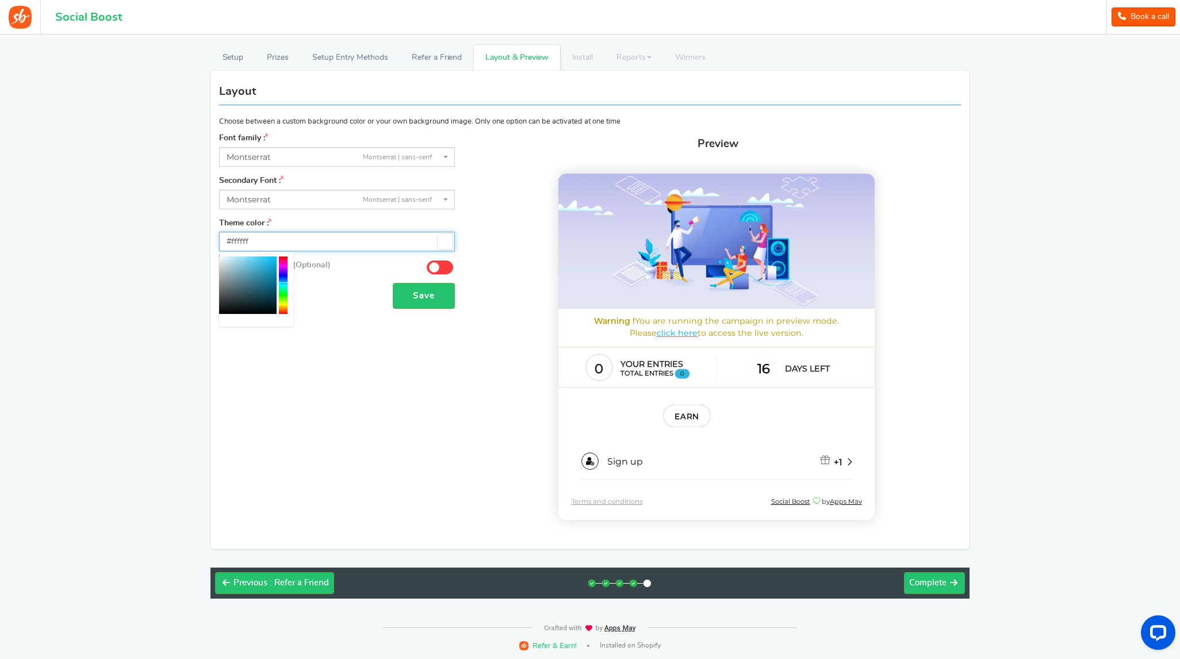
drag, startPoint x: 234, startPoint y: 273, endPoint x: 190, endPoint y: 254, distance: 47.9
click at [190, 254] on body "For the best experience, view this on a desktop! Social Boost Book a call 1 WAR…" at bounding box center [590, 322] width 1180 height 675
click at [388, 448] on div "Font family : ABeeZeesans-serif [PERSON_NAME] Displaydisplay AR One Sanssans-se…" at bounding box center [590, 337] width 759 height 408
click at [232, 58] on link "Setup" at bounding box center [233, 58] width 45 height 26
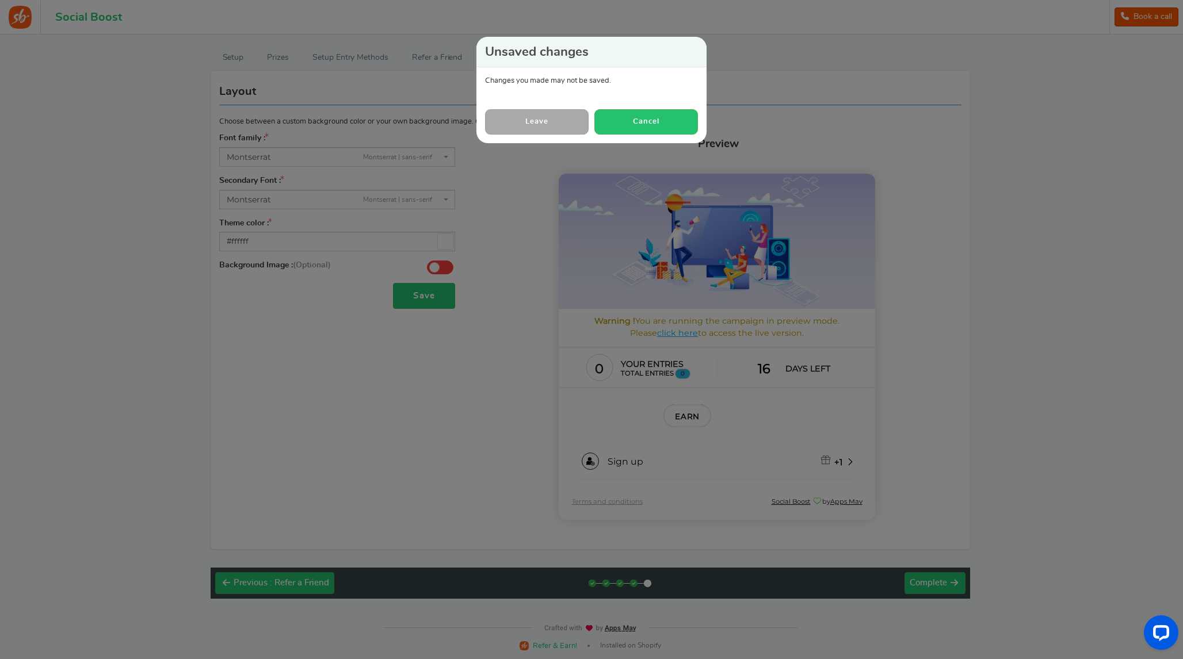
click at [566, 124] on link "Leave" at bounding box center [537, 121] width 104 height 25
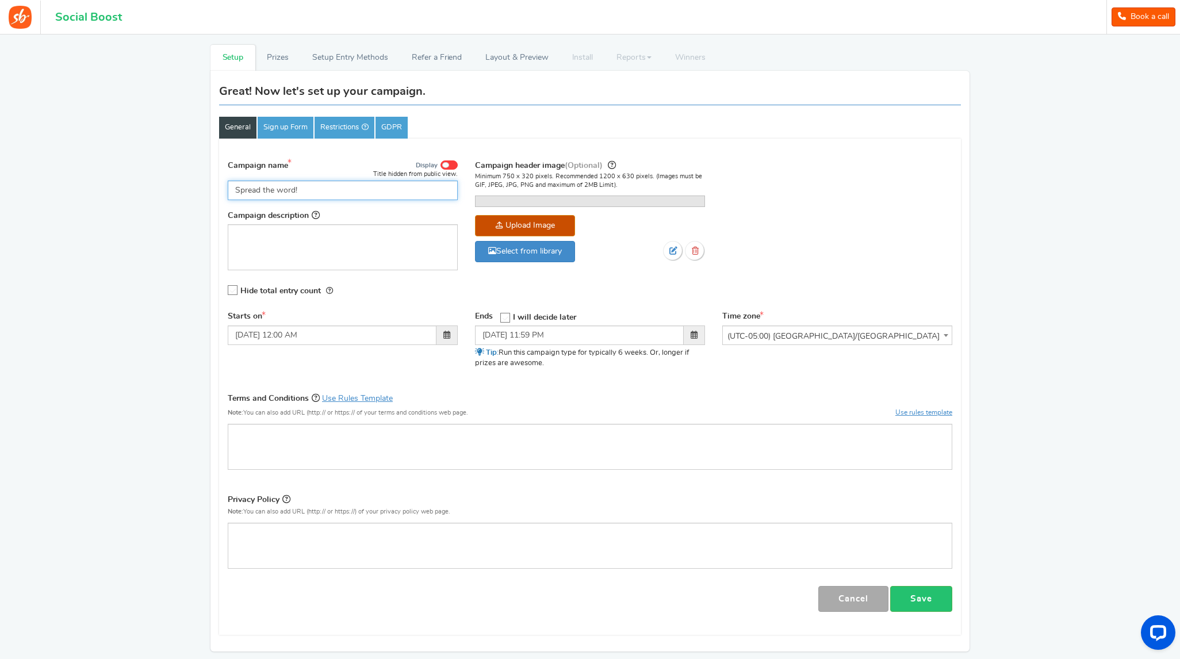
click at [354, 187] on input "Spread the word!" at bounding box center [343, 191] width 230 height 20
type input "[PERSON_NAME] Lost Cherry 100ML Giveaway"
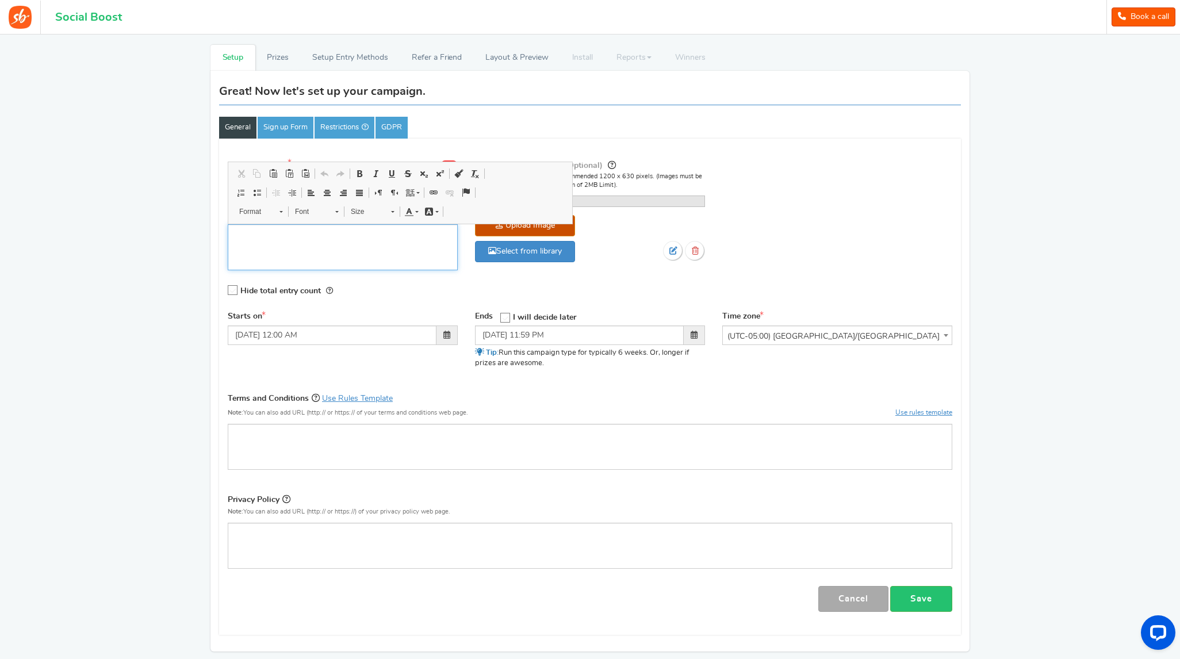
click at [344, 244] on div "Editor, competition_desc" at bounding box center [343, 247] width 230 height 46
click at [794, 424] on div "Terms and Conditions Use Rules Template Note: You can also add URL (http:// or …" at bounding box center [590, 408] width 725 height 32
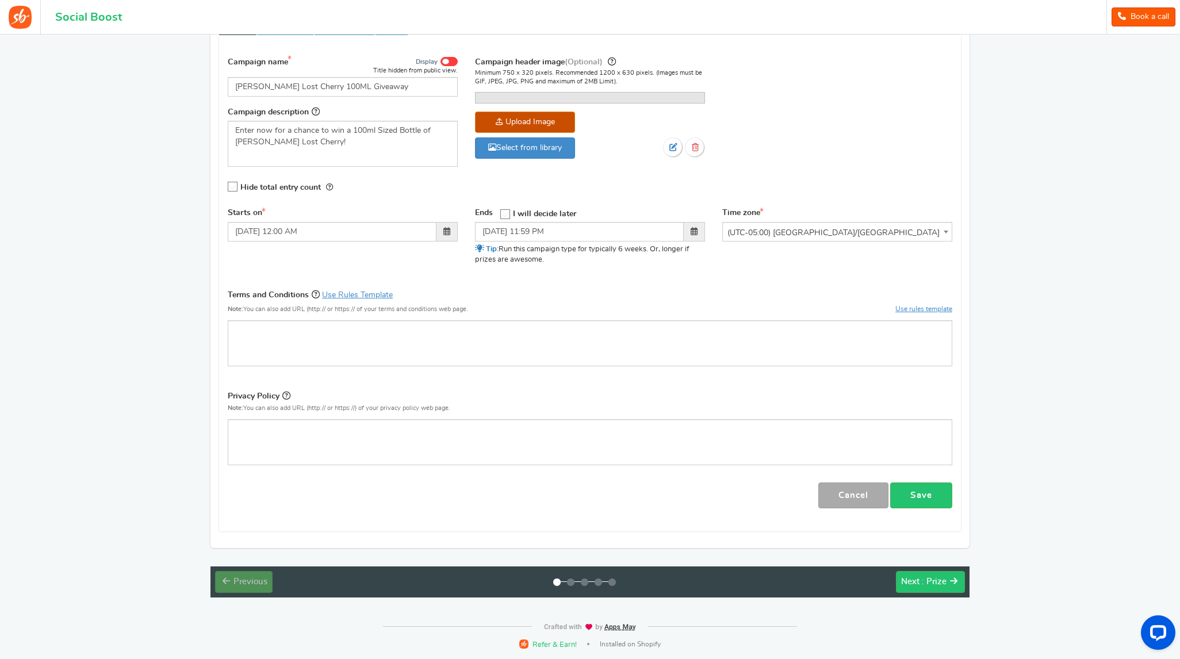
scroll to position [171, 0]
click at [936, 312] on link "Use rules template" at bounding box center [924, 308] width 57 height 7
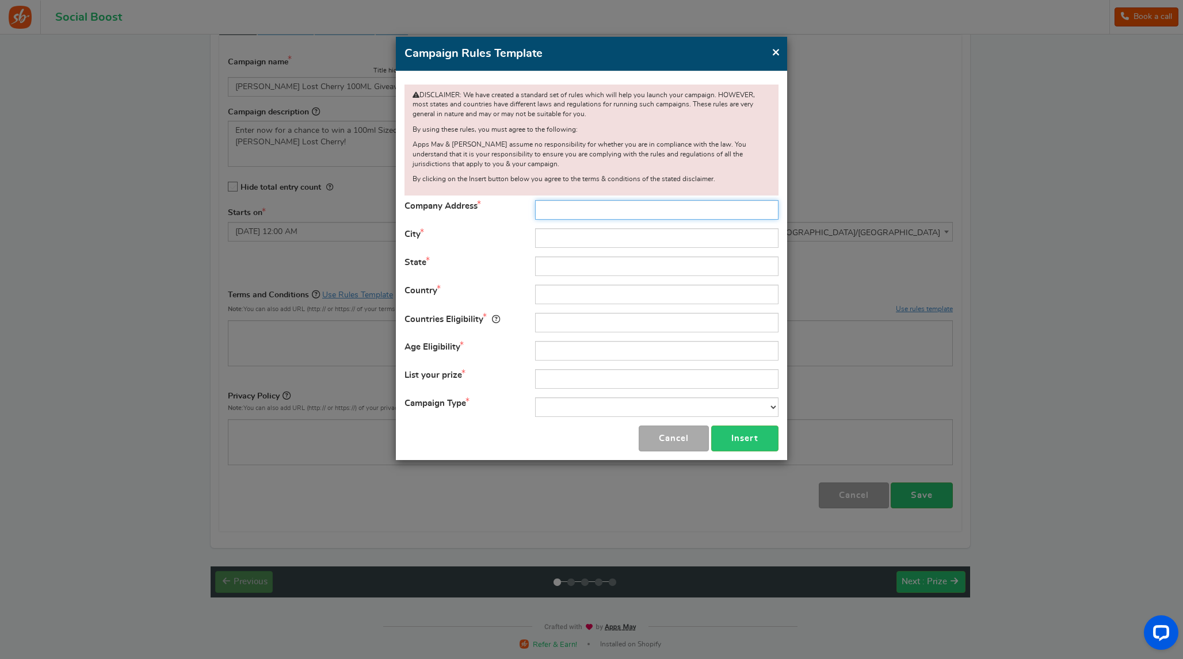
click at [589, 213] on input "text" at bounding box center [656, 210] width 243 height 20
click at [491, 243] on div "City" at bounding box center [591, 238] width 391 height 20
click at [775, 56] on span "×" at bounding box center [775, 52] width 9 height 14
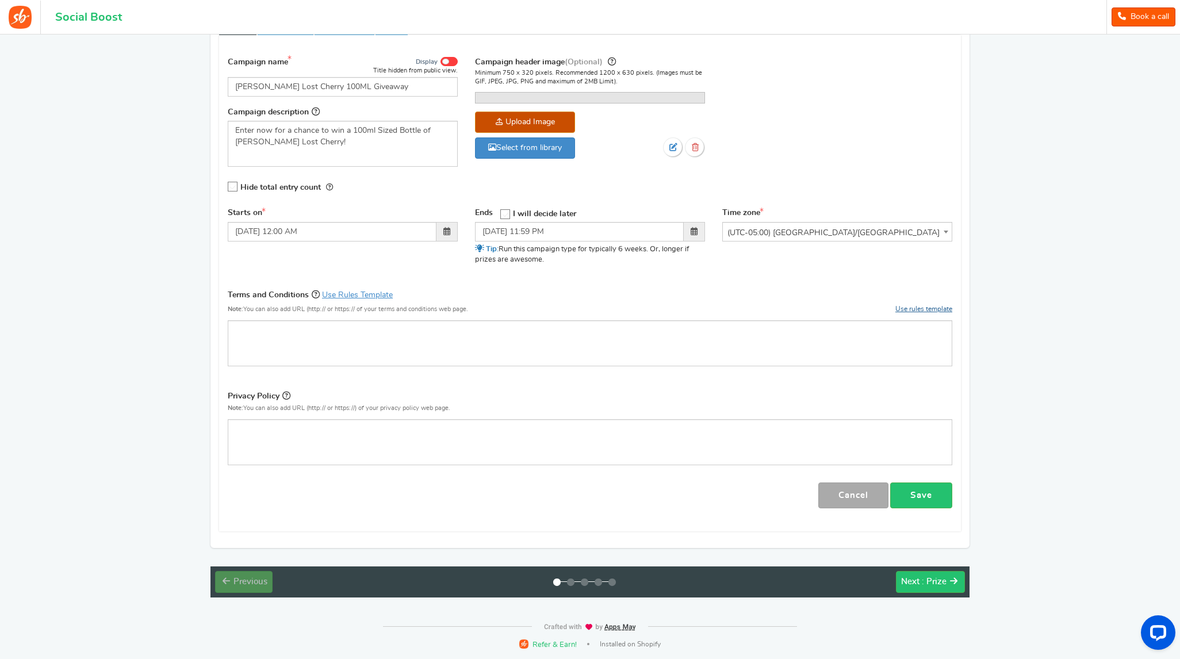
click at [922, 312] on link "Use rules template" at bounding box center [924, 308] width 57 height 7
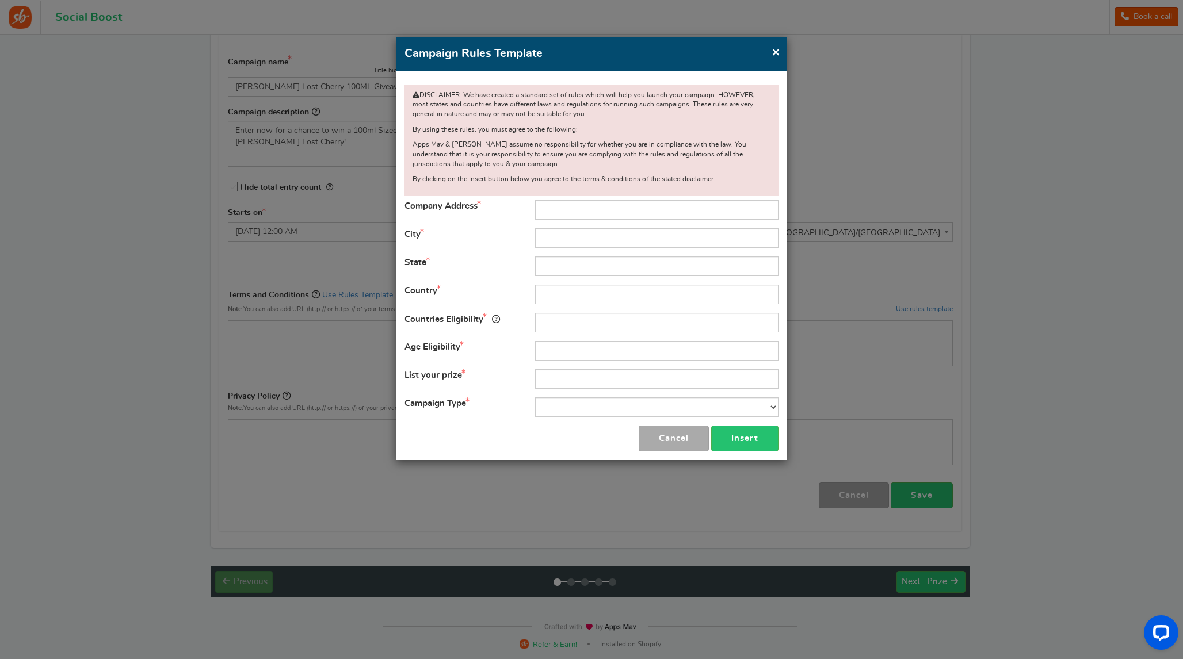
click at [779, 53] on span "×" at bounding box center [775, 52] width 9 height 14
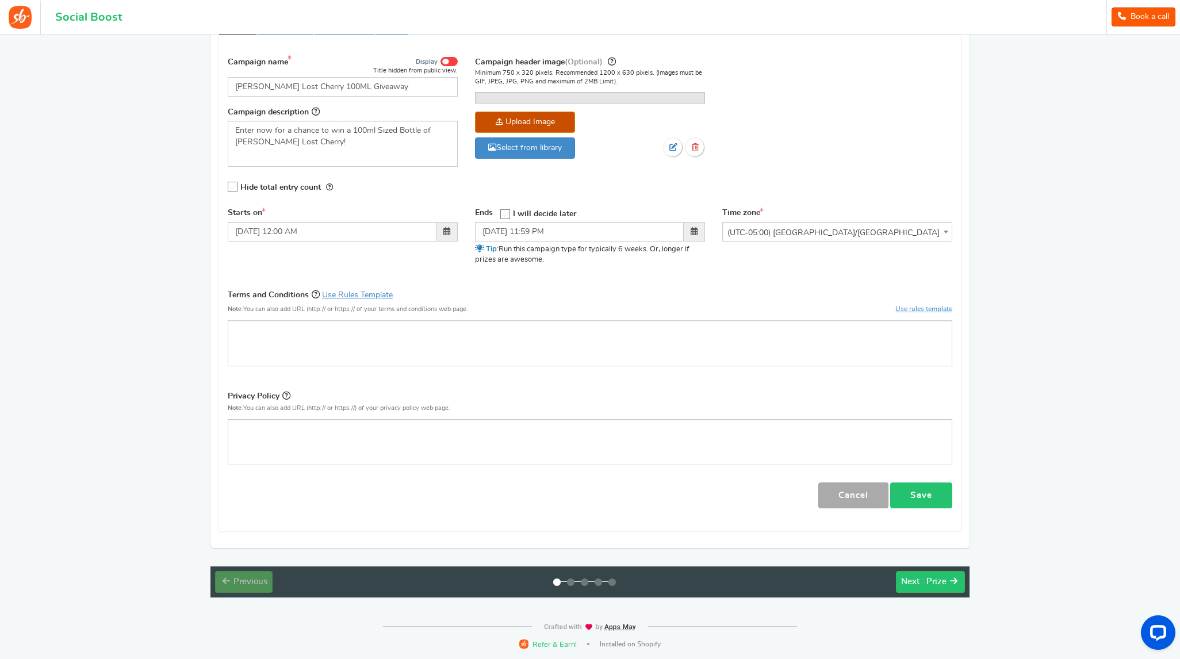
click at [920, 509] on link "Save" at bounding box center [922, 496] width 62 height 26
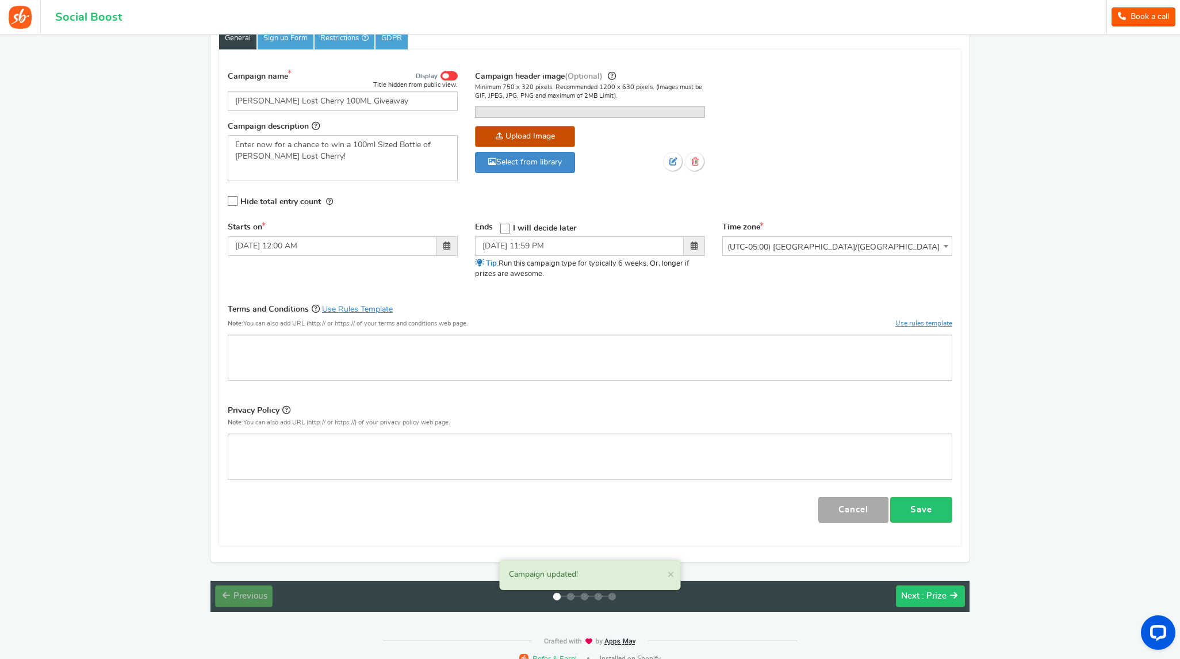
scroll to position [0, 0]
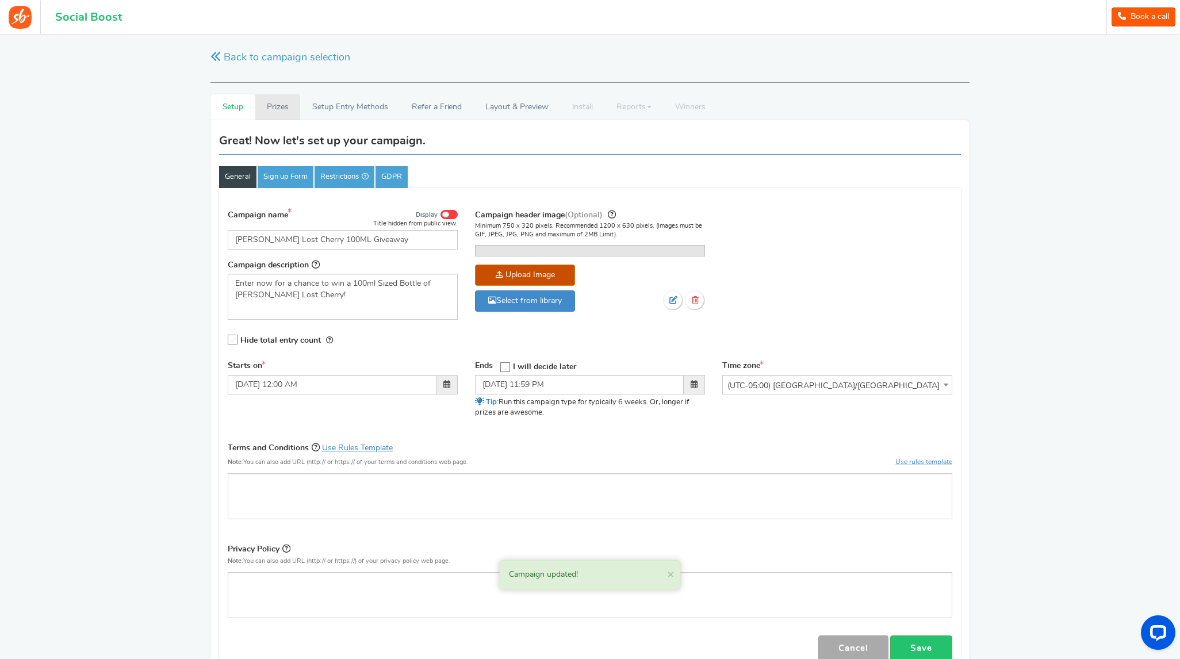
click at [278, 106] on link "Prizes" at bounding box center [277, 107] width 45 height 26
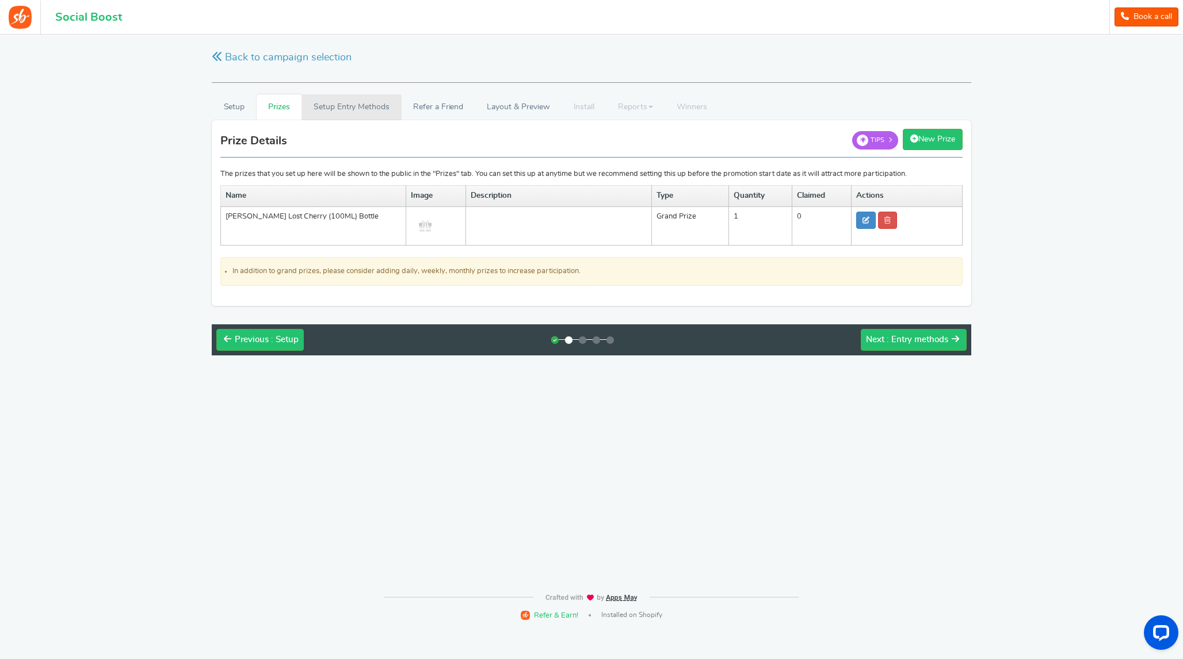
click at [320, 106] on link "Setup Entry Methods" at bounding box center [351, 107] width 100 height 26
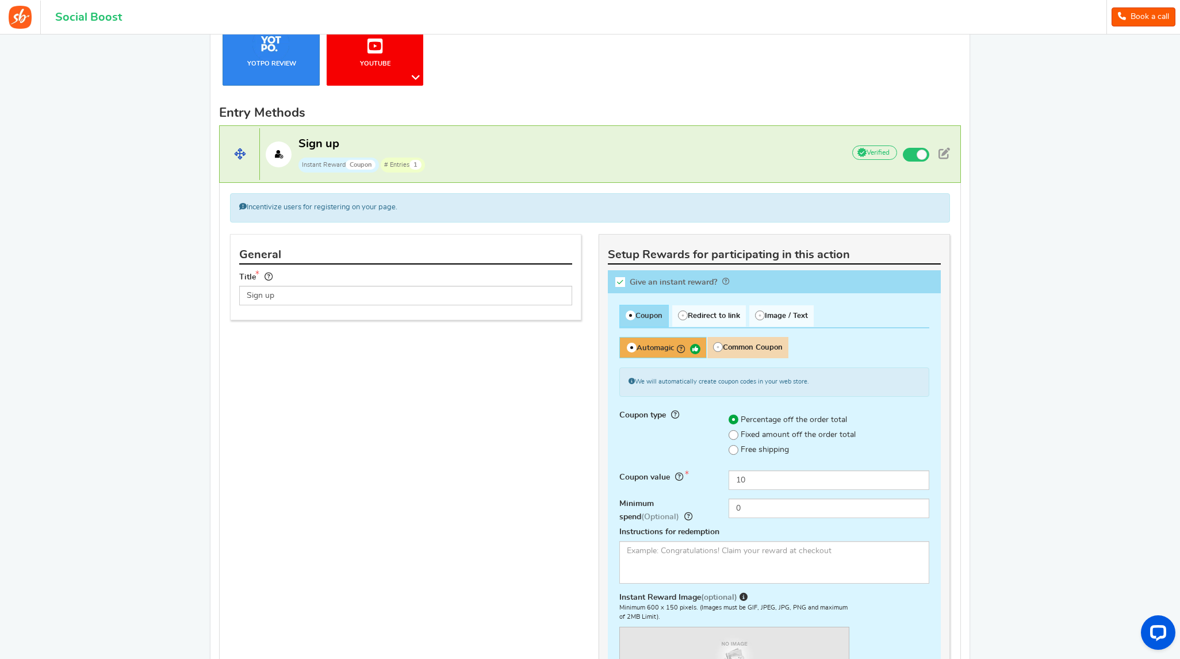
scroll to position [328, 0]
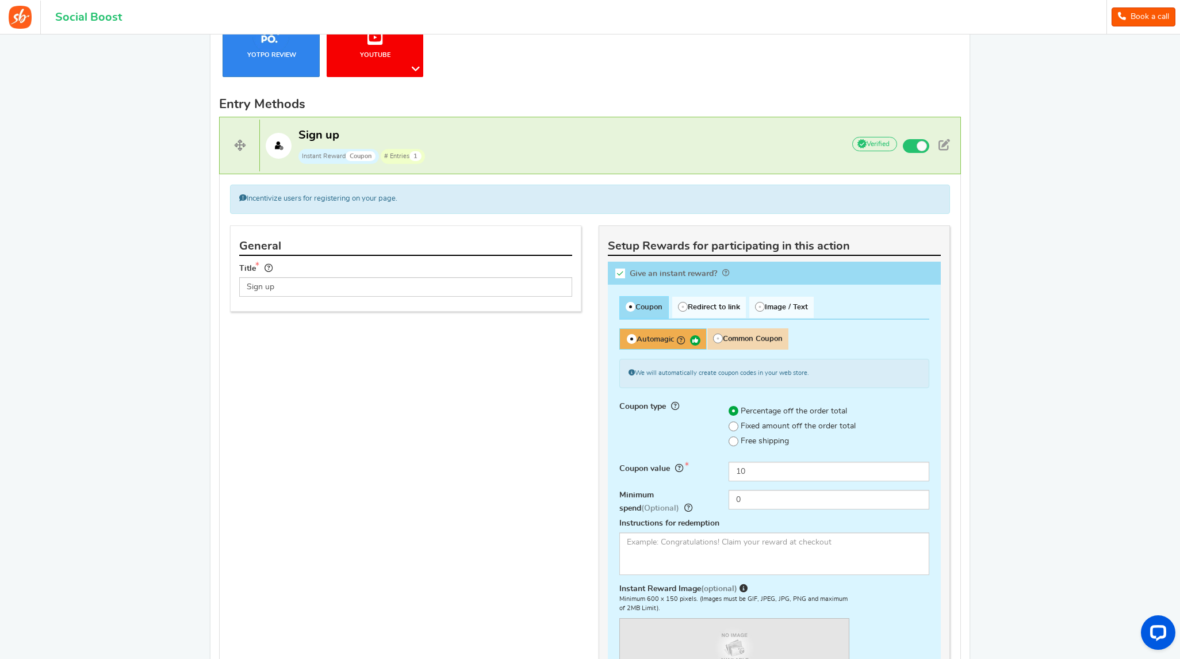
click at [620, 272] on icon at bounding box center [621, 274] width 10 height 10
click at [620, 272] on input "Give an instant reward?" at bounding box center [624, 276] width 12 height 12
checkbox input "false"
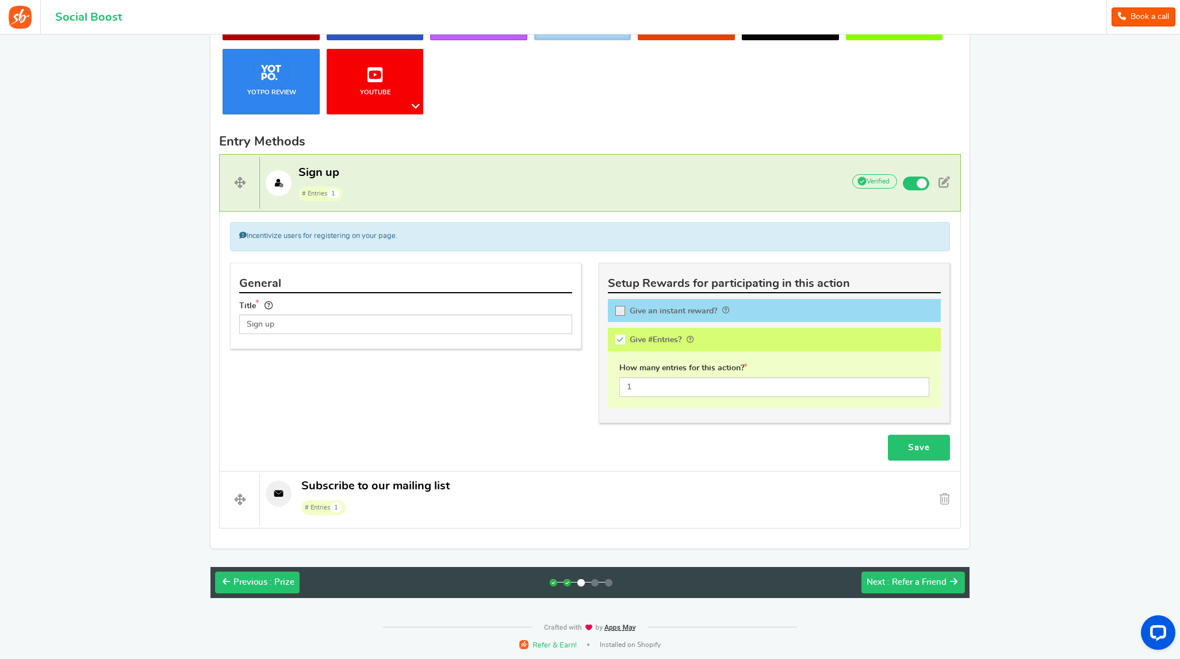
click at [916, 445] on link "Save" at bounding box center [919, 448] width 62 height 26
click at [913, 588] on button "Next : Refer a Friend" at bounding box center [914, 583] width 104 height 22
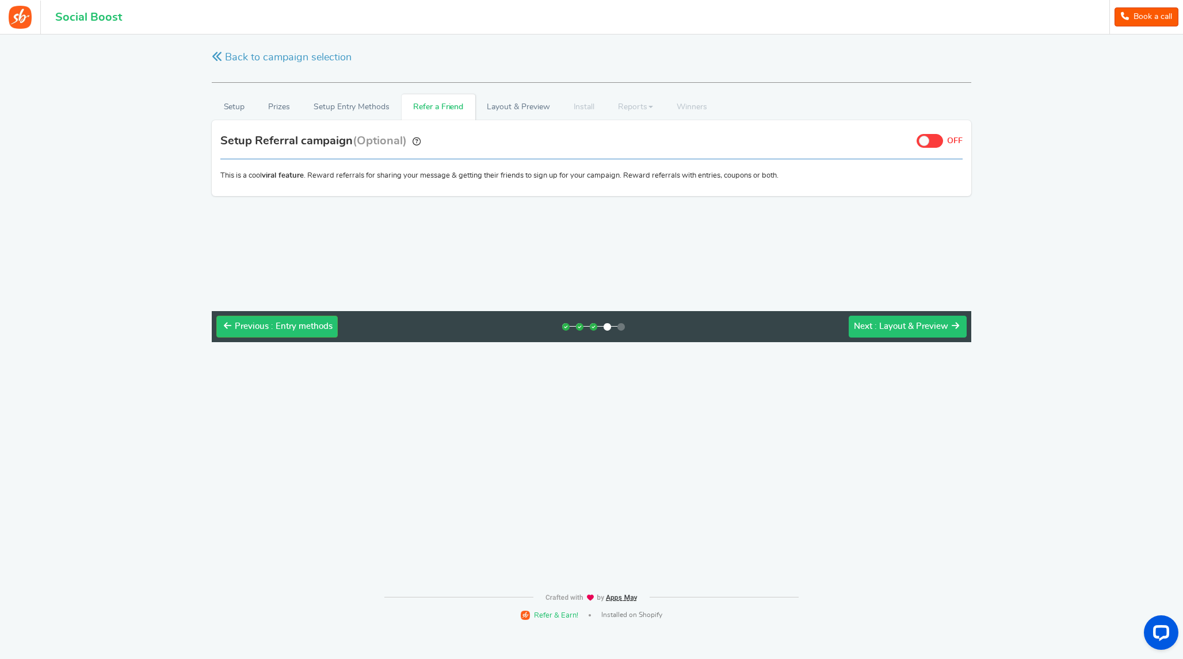
click at [912, 331] on span ": Layout & Preview" at bounding box center [911, 326] width 74 height 9
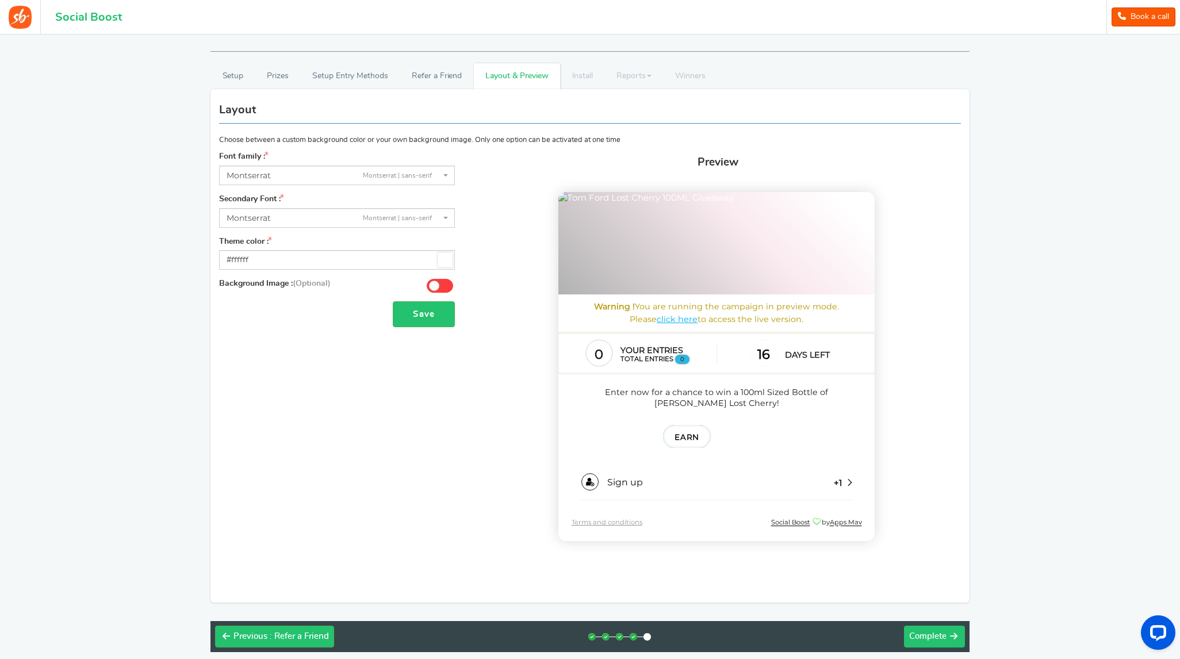
scroll to position [85, 0]
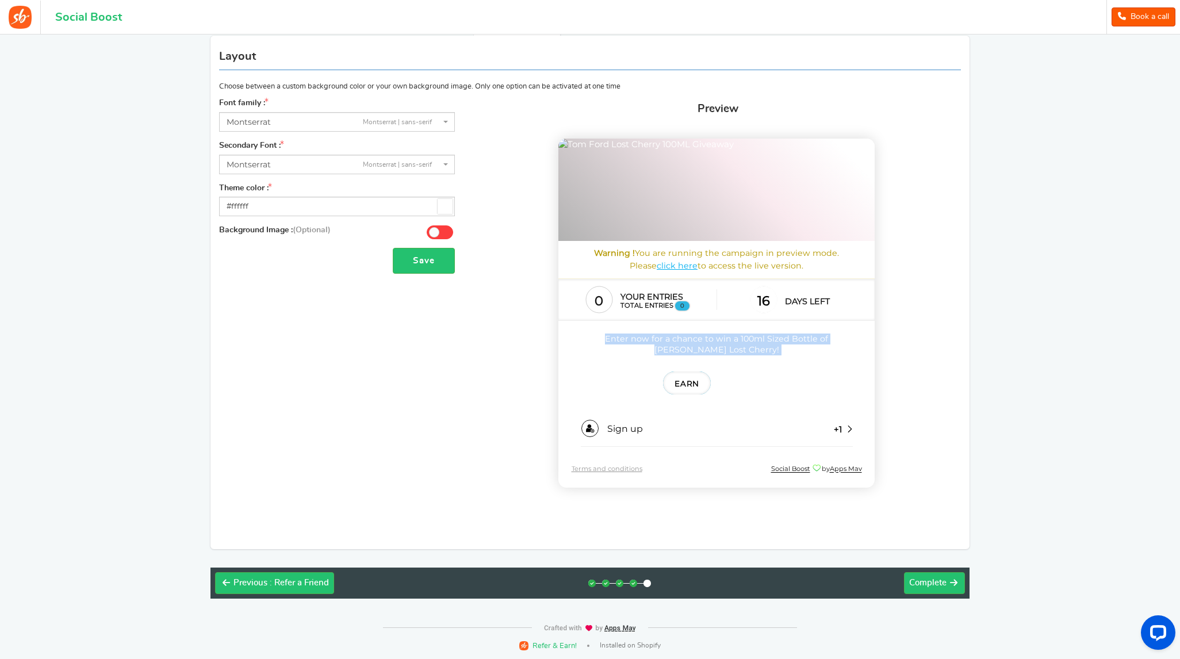
drag, startPoint x: 578, startPoint y: 372, endPoint x: 785, endPoint y: 389, distance: 207.8
click at [785, 389] on section "0 Your entries Total entries 0 16 Days left Enter now for a chance to win a 100…" at bounding box center [717, 363] width 316 height 169
click at [750, 356] on p "Enter now for a chance to win a 100ml Sized Bottle of [PERSON_NAME] Lost Cherry!" at bounding box center [717, 345] width 291 height 22
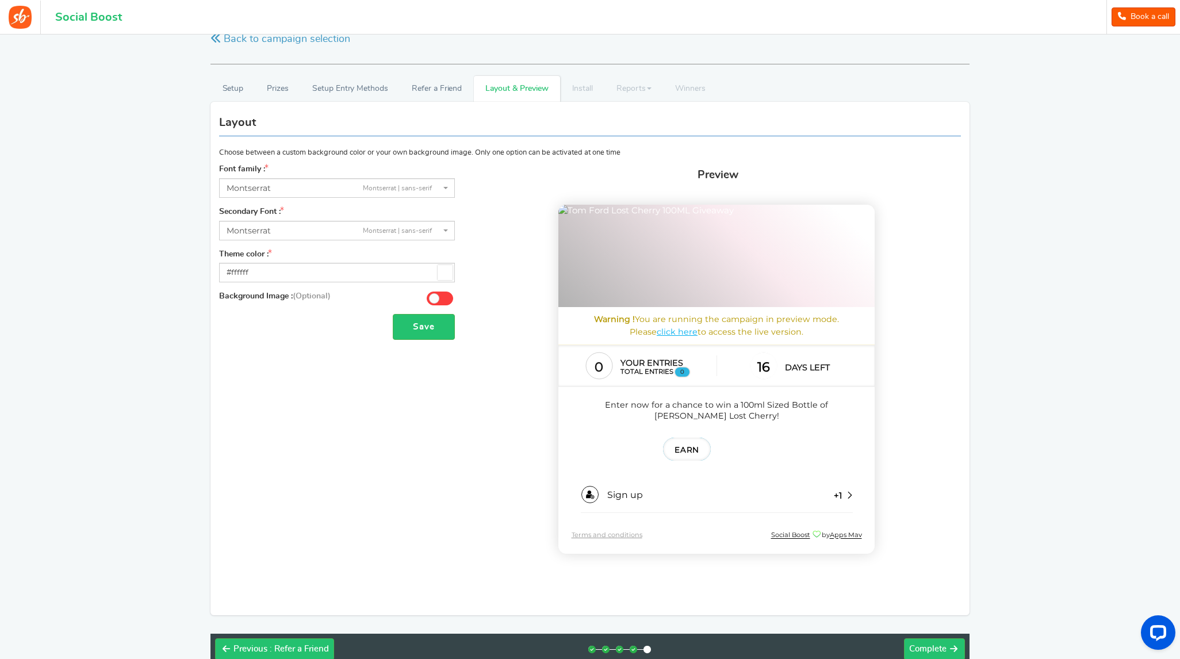
scroll to position [31, 0]
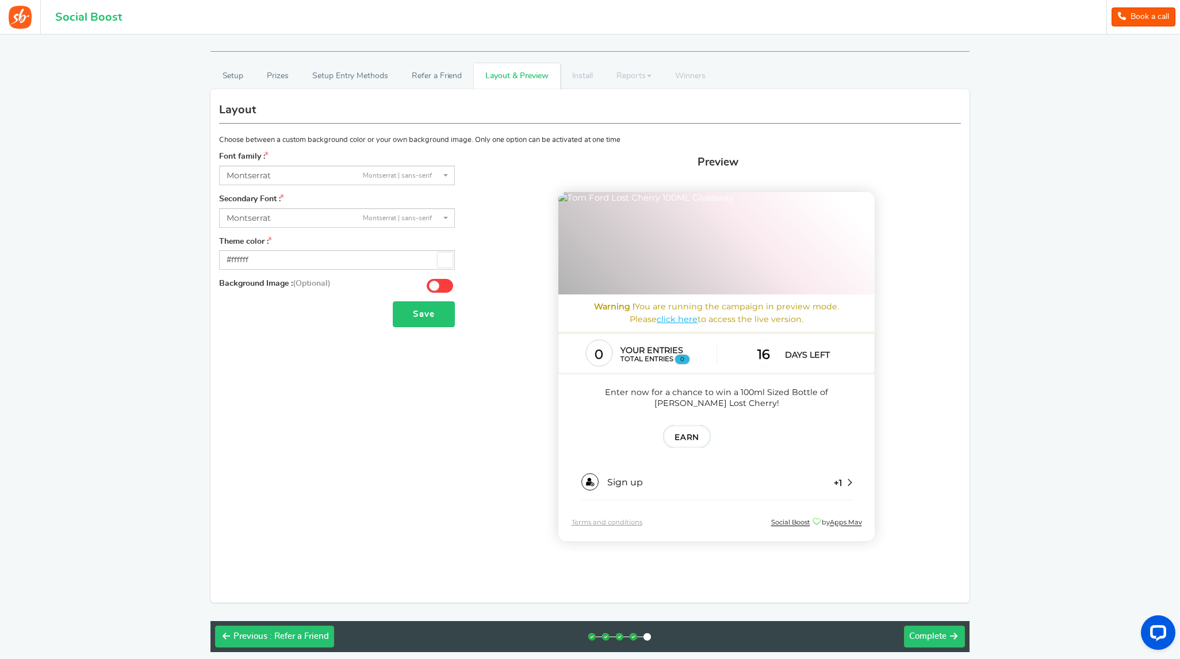
click at [422, 311] on button "Save" at bounding box center [424, 314] width 62 height 26
click at [933, 632] on span "Complete" at bounding box center [928, 636] width 37 height 9
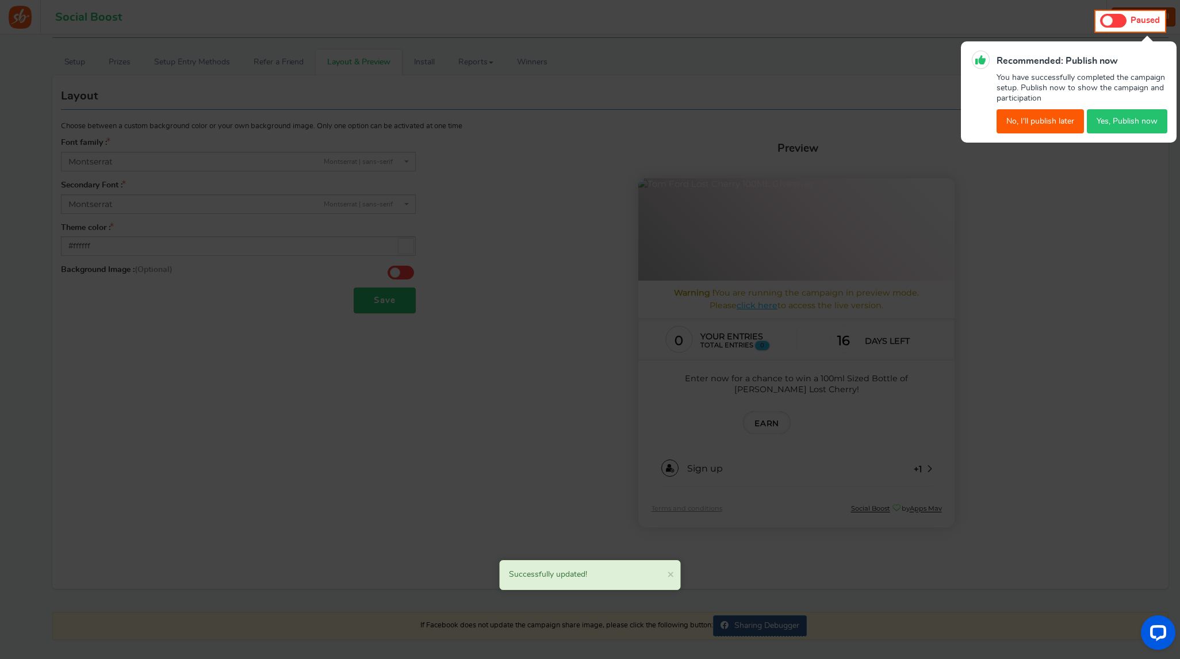
scroll to position [0, 0]
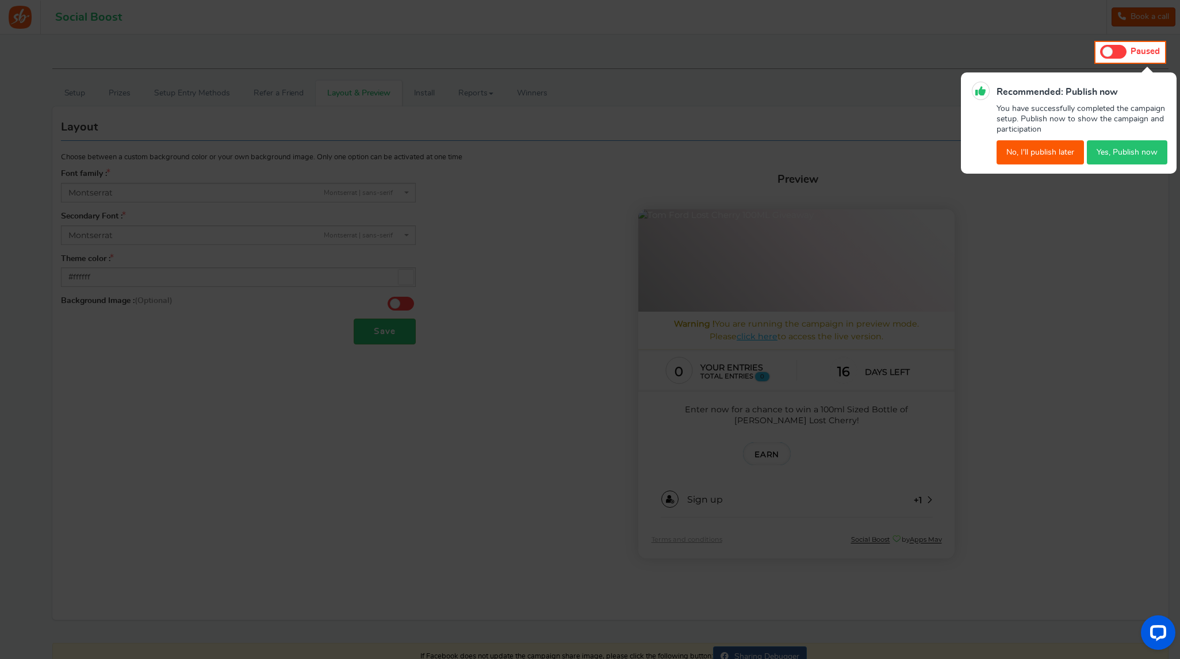
click at [1134, 156] on button "Yes, Publish now" at bounding box center [1127, 152] width 81 height 24
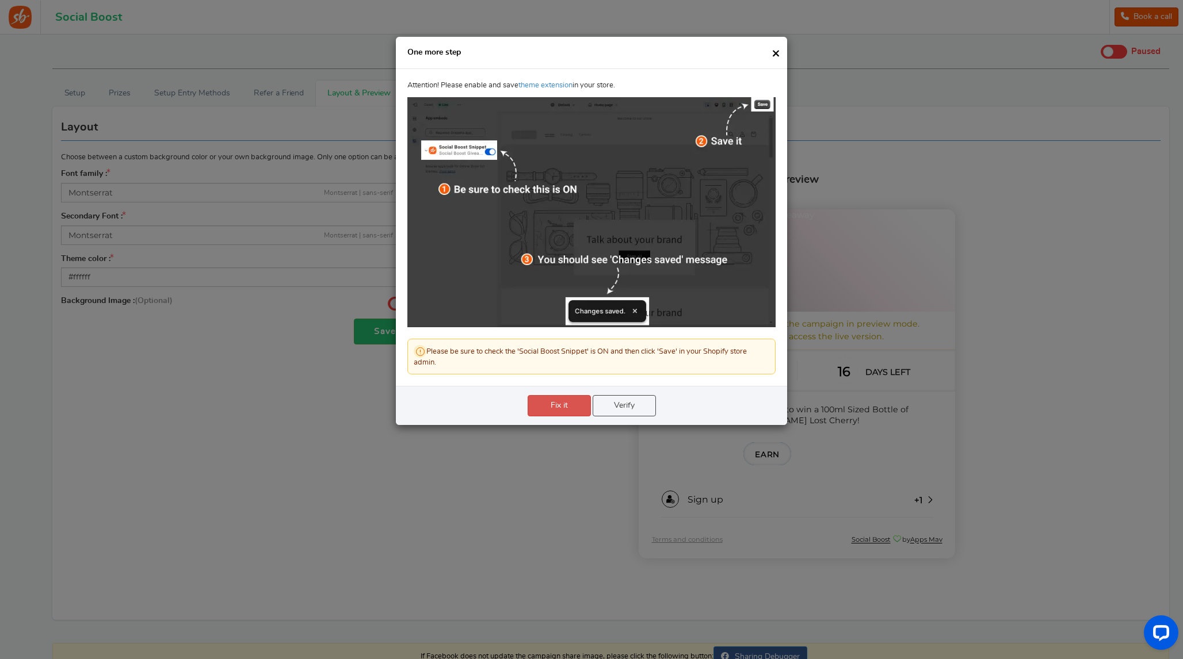
click at [635, 411] on link "Verify" at bounding box center [624, 405] width 63 height 21
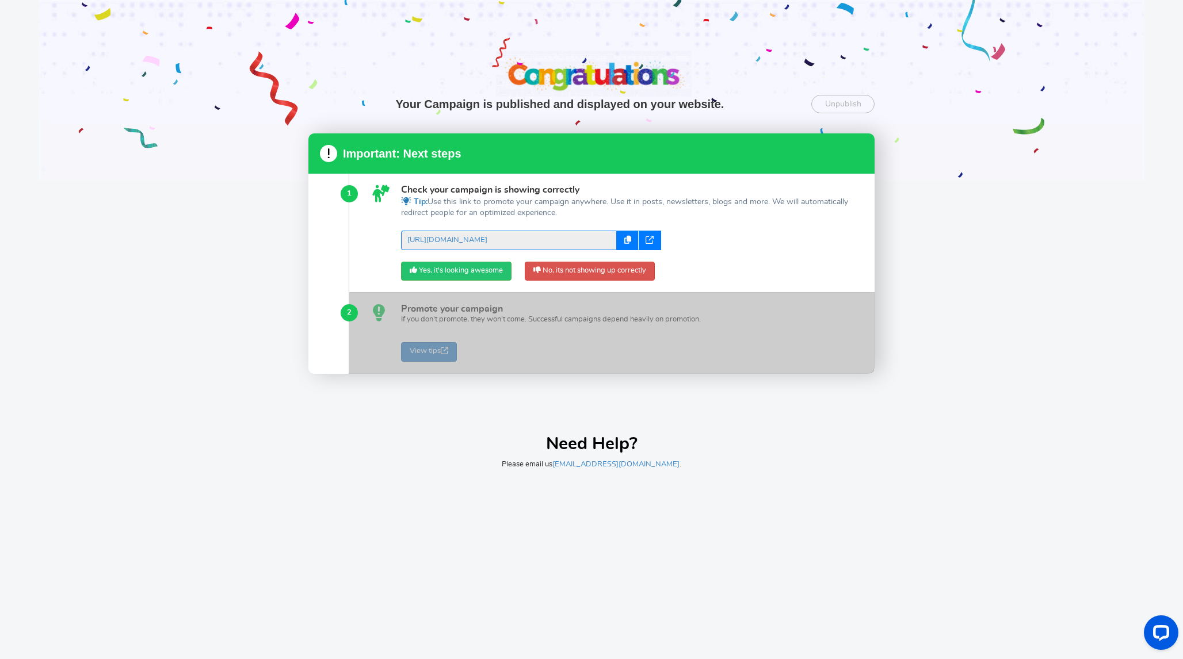
click at [624, 244] on icon at bounding box center [627, 240] width 7 height 8
click at [582, 269] on link "No, its not showing up correctly" at bounding box center [590, 272] width 130 height 20
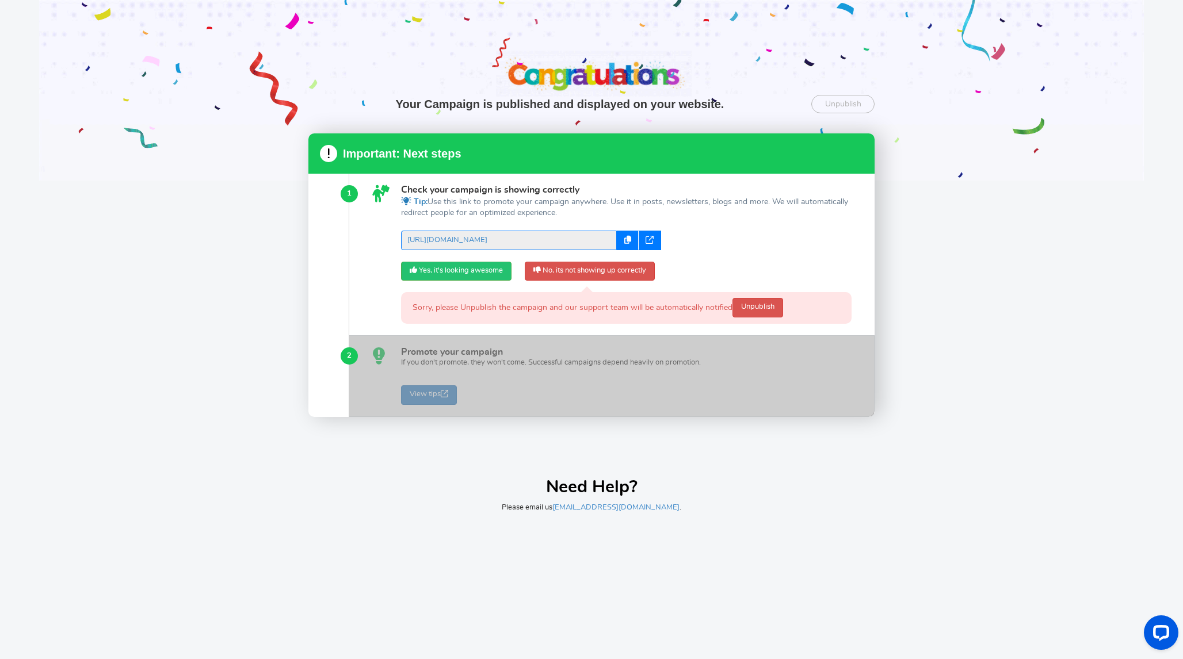
click at [647, 243] on icon at bounding box center [649, 240] width 8 height 8
click at [449, 270] on link "Yes, it's looking awesome" at bounding box center [456, 272] width 110 height 20
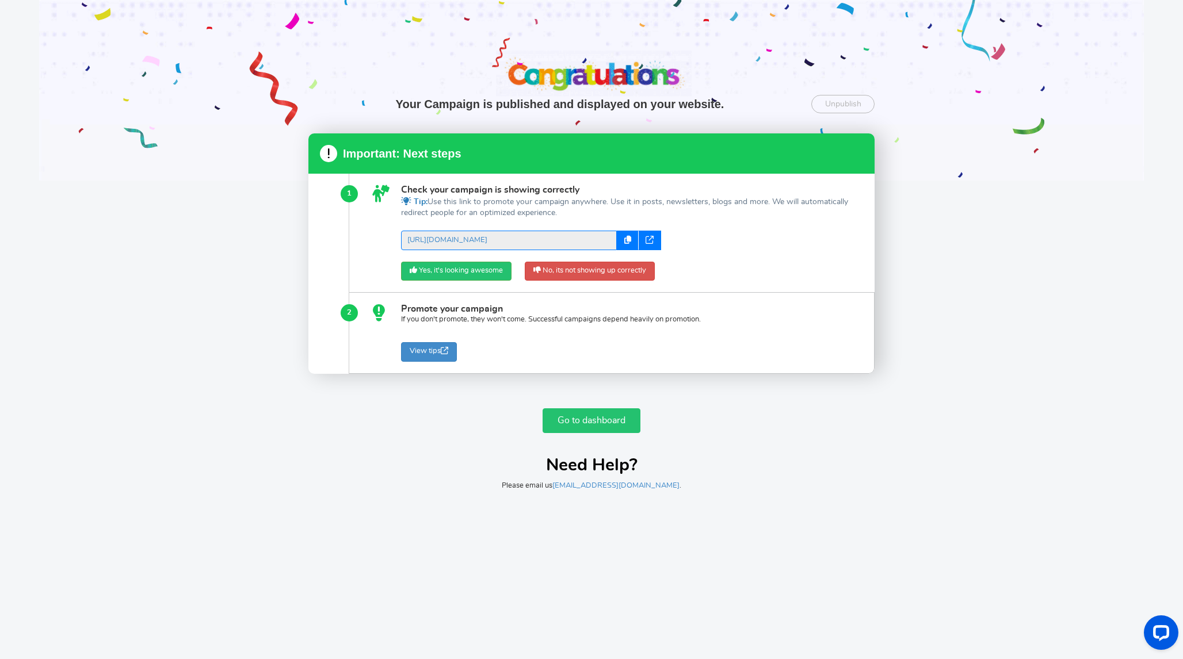
click at [578, 427] on link "Go to dashboard" at bounding box center [591, 420] width 98 height 25
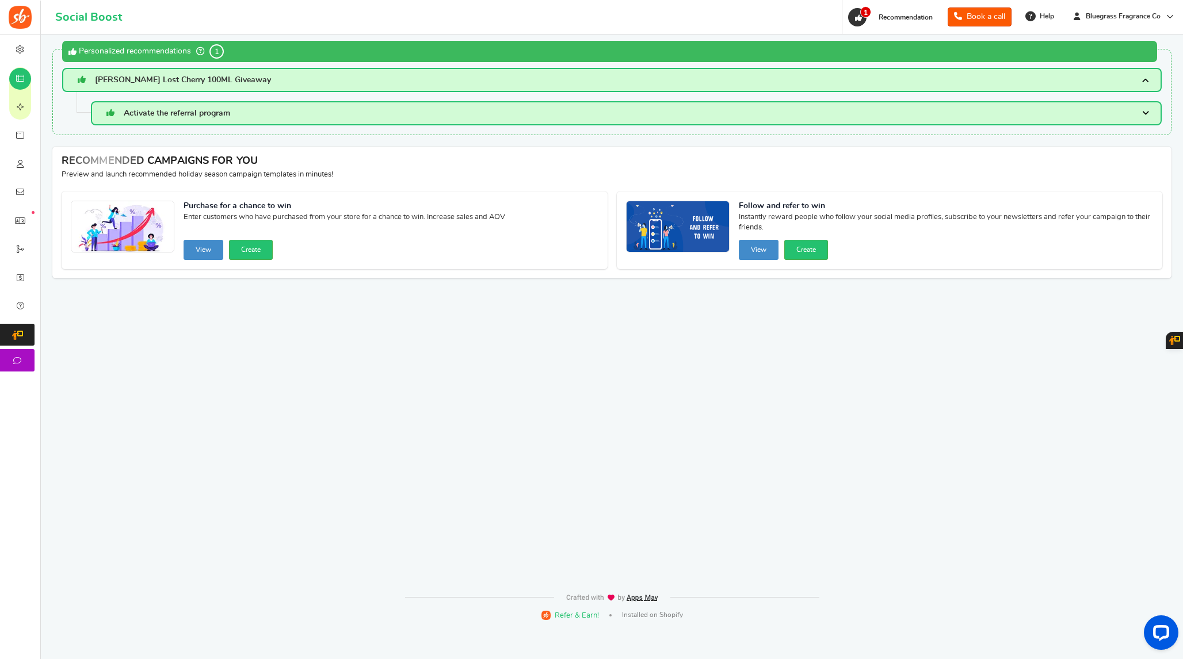
click at [231, 82] on span "[PERSON_NAME] Lost Cherry 100ML Giveaway" at bounding box center [183, 80] width 176 height 8
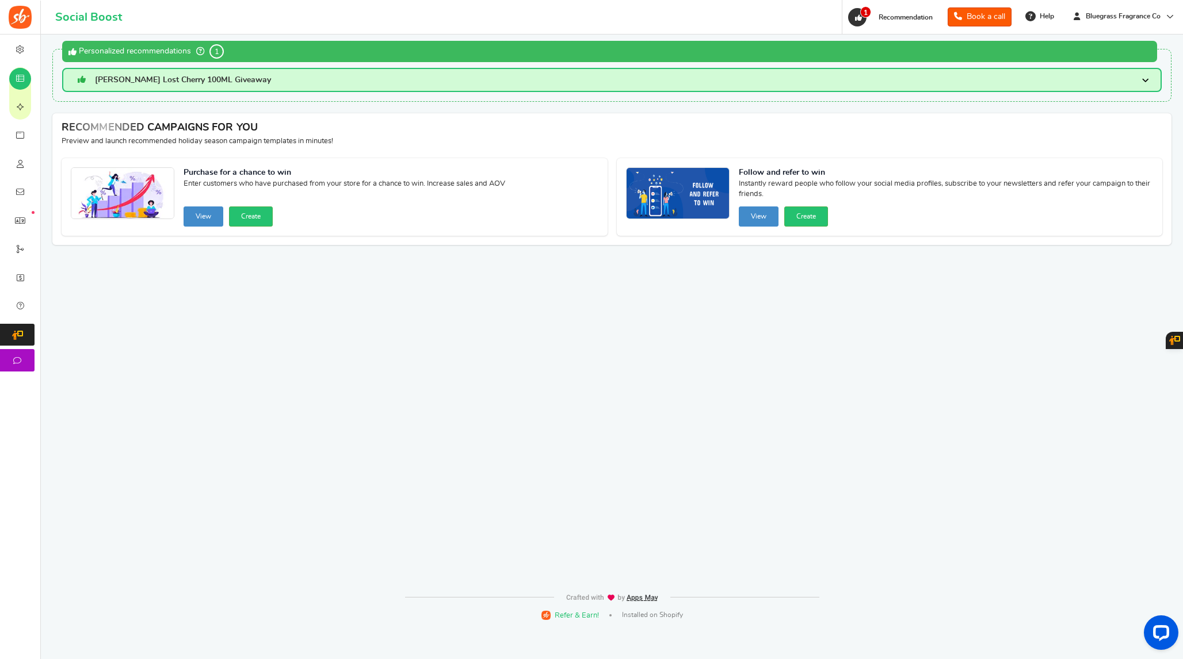
click at [231, 82] on span "[PERSON_NAME] Lost Cherry 100ML Giveaway" at bounding box center [183, 80] width 176 height 8
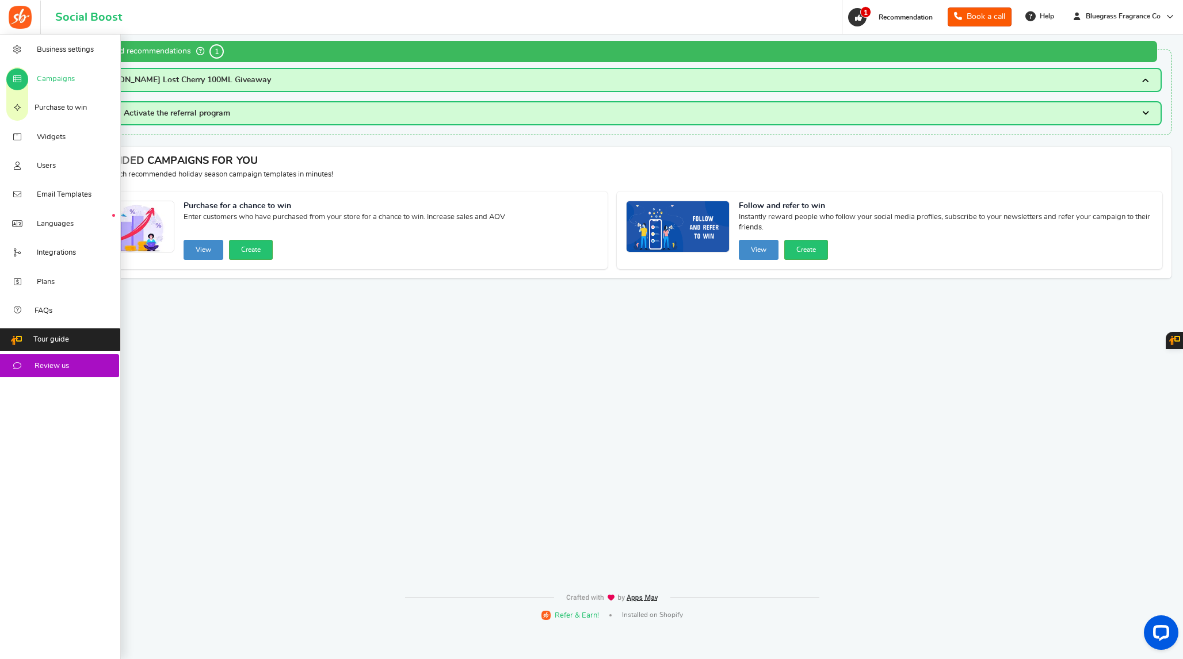
click at [85, 86] on link "Campaigns" at bounding box center [60, 78] width 121 height 29
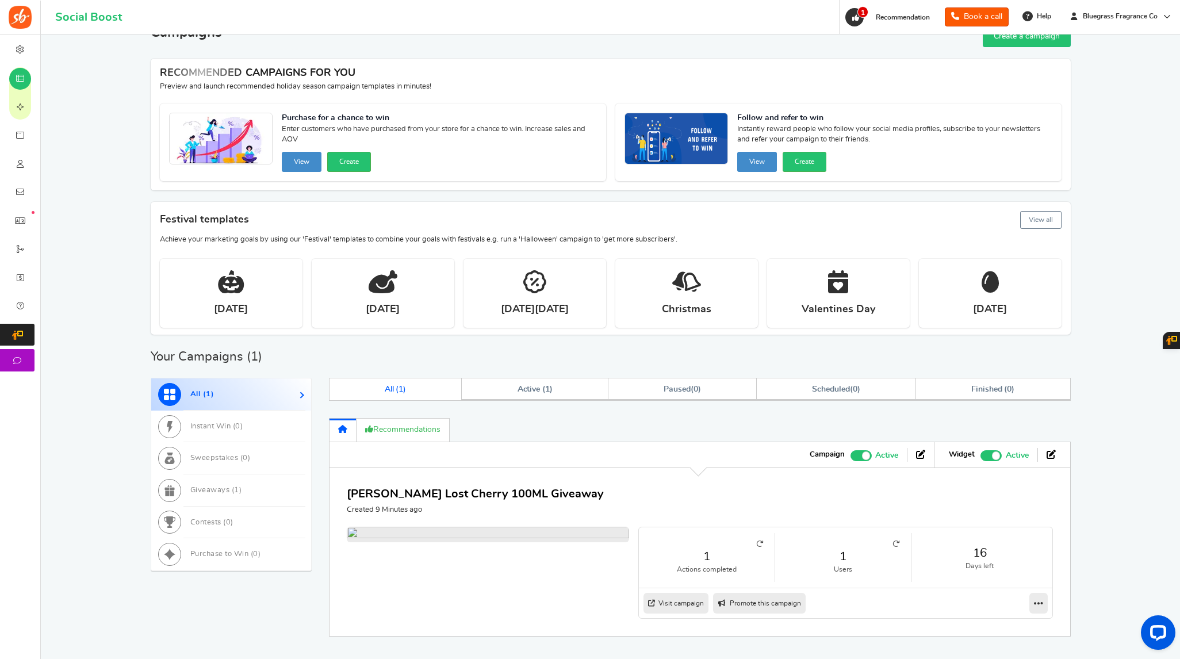
scroll to position [175, 0]
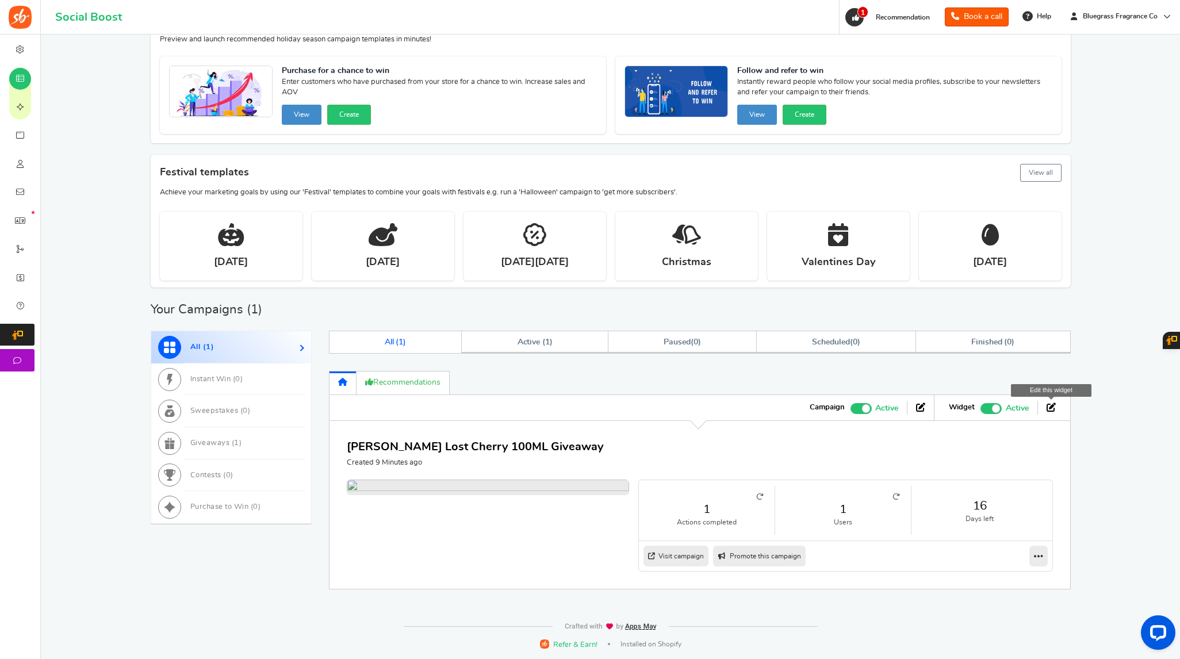
click at [1052, 402] on link at bounding box center [1051, 408] width 9 height 13
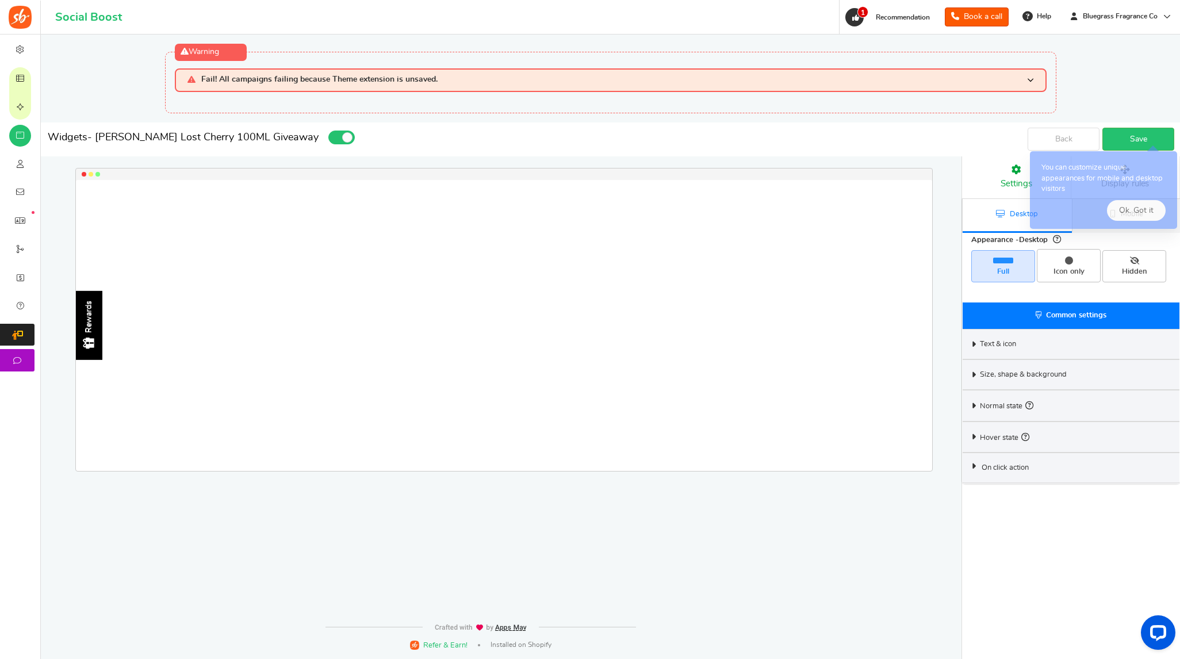
select select "left-side-drawer"
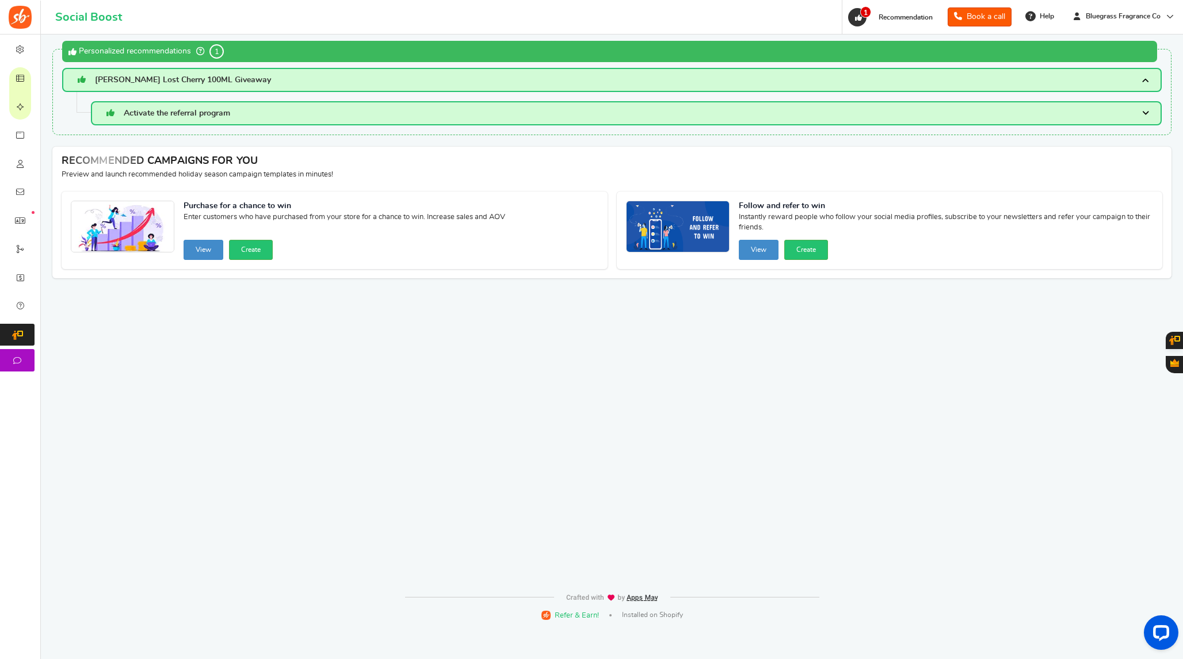
click at [221, 81] on span "[PERSON_NAME] Lost Cherry 100ML Giveaway" at bounding box center [183, 80] width 176 height 8
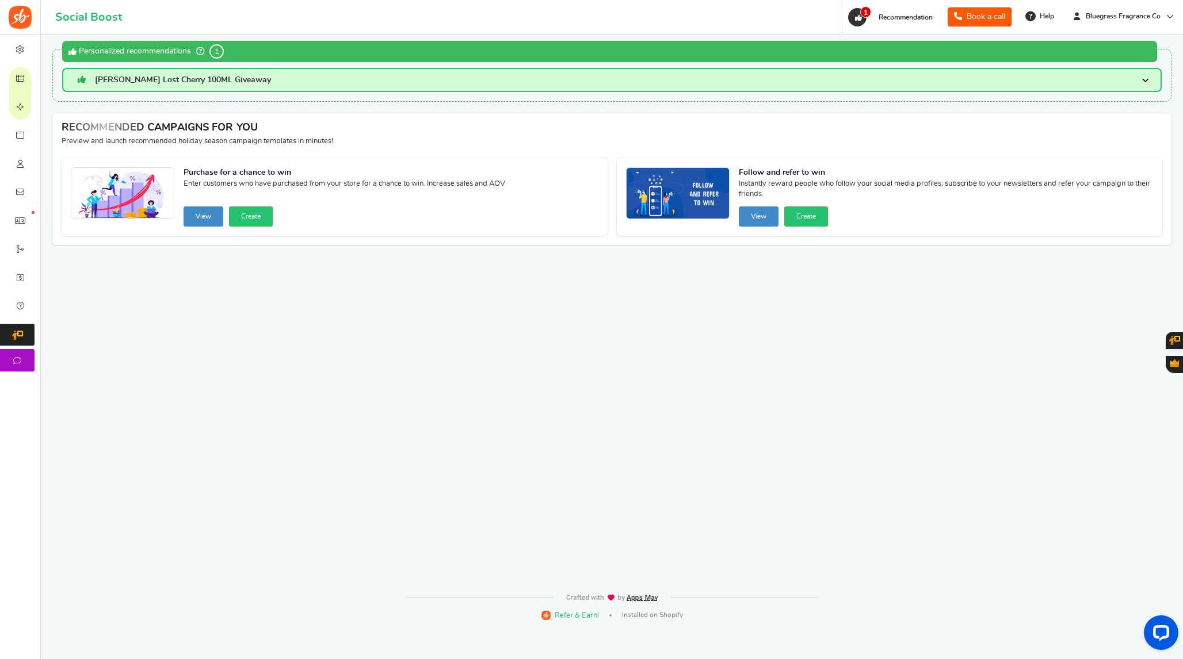
click at [221, 81] on span "[PERSON_NAME] Lost Cherry 100ML Giveaway" at bounding box center [183, 80] width 176 height 8
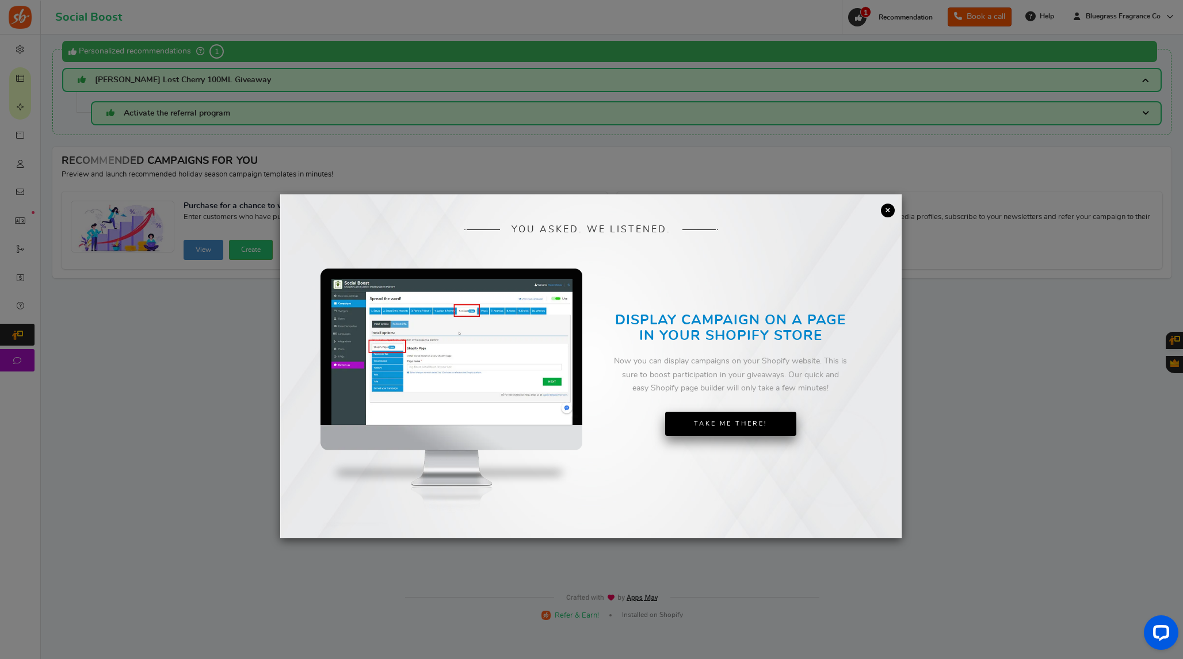
click at [701, 423] on link "Take Me There!" at bounding box center [730, 424] width 131 height 24
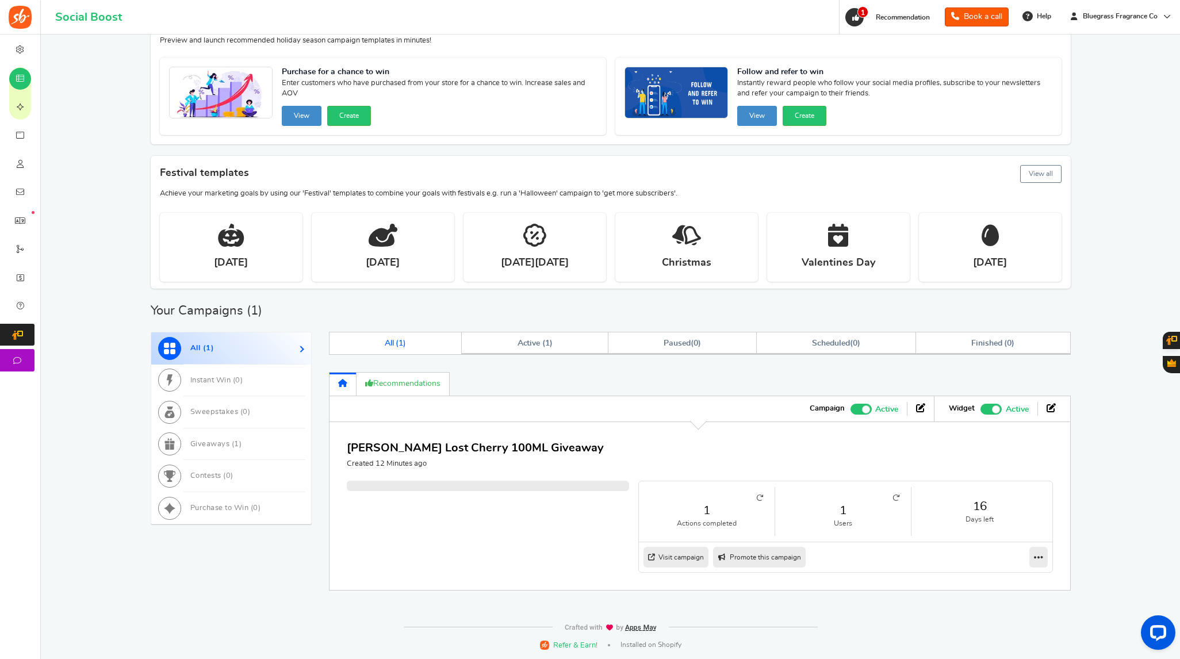
scroll to position [95, 0]
click at [1037, 552] on icon at bounding box center [1038, 557] width 9 height 10
click at [682, 547] on link "Visit campaign" at bounding box center [676, 557] width 65 height 21
click at [1036, 552] on icon at bounding box center [1038, 557] width 9 height 10
click at [1006, 569] on link "Edit" at bounding box center [1002, 578] width 85 height 18
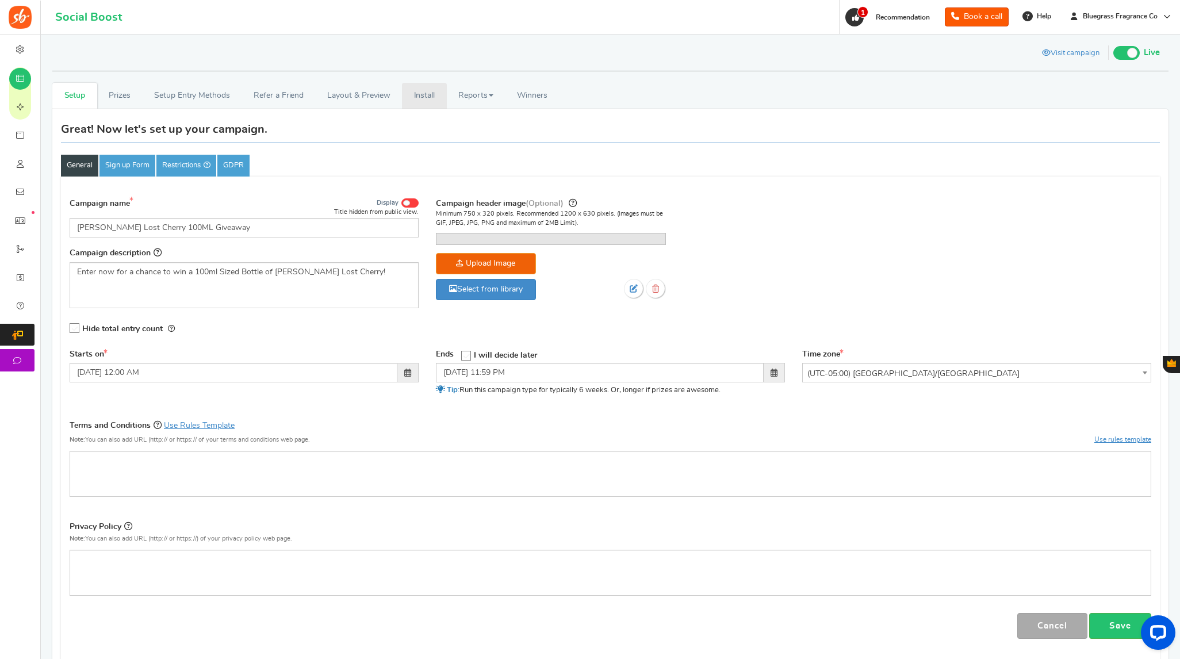
click at [423, 93] on link "Install" at bounding box center [424, 96] width 45 height 26
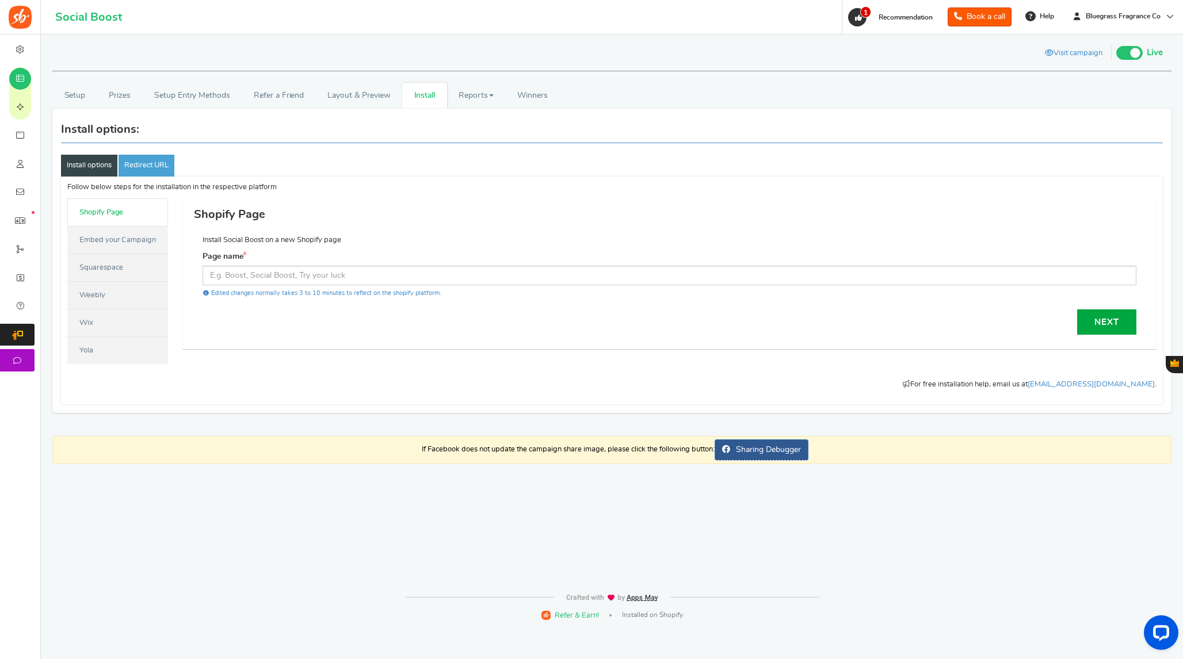
click at [101, 246] on link "Embed your Campaign" at bounding box center [117, 240] width 101 height 28
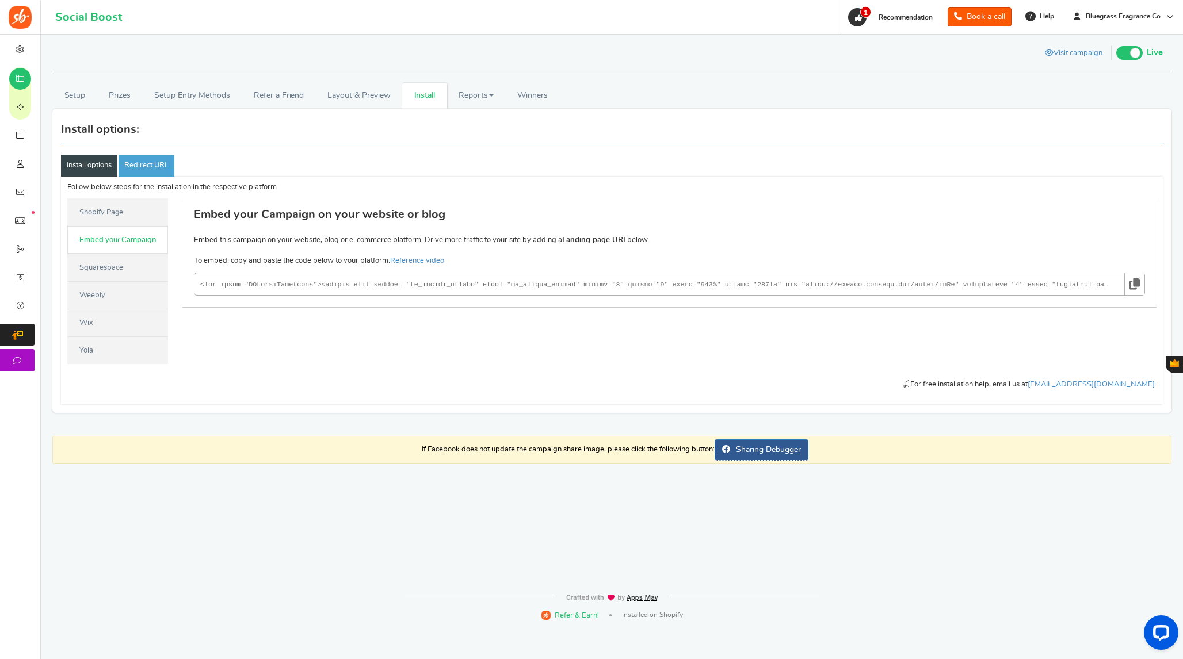
click at [330, 285] on code at bounding box center [655, 285] width 910 height 14
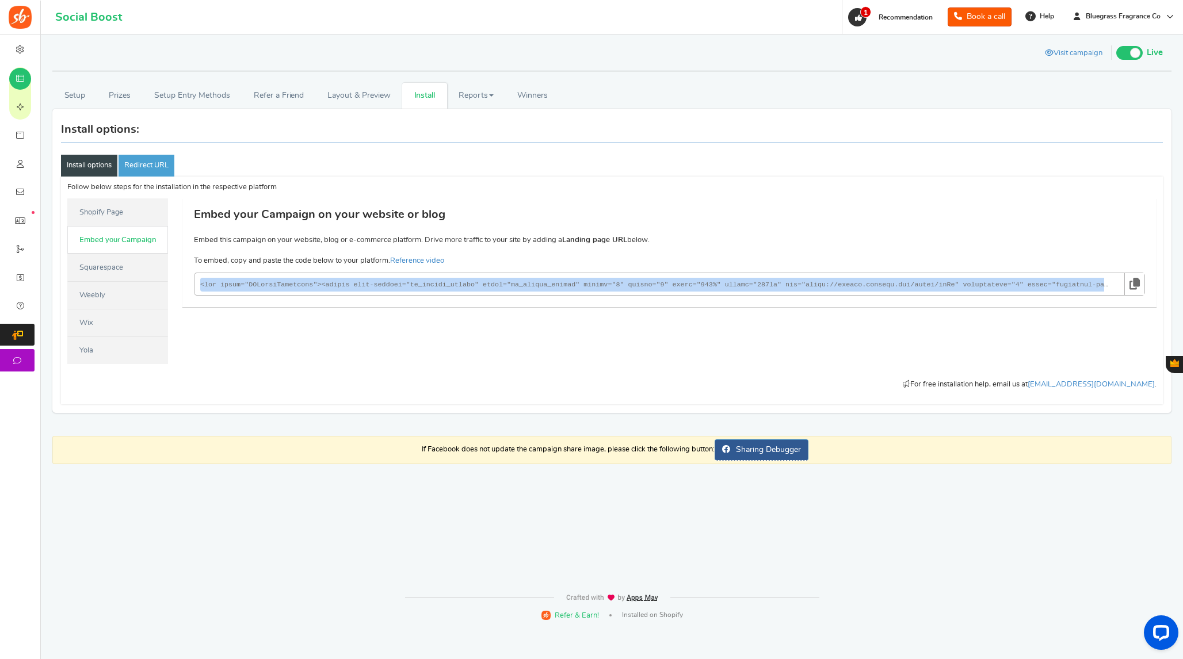
click at [330, 285] on code at bounding box center [655, 285] width 910 height 14
copy p "<div class="SBEmbedContainer"><iframe data-sbclass="sb_iframe_widget" class="sb…"
click at [133, 215] on link "Shopify Page" at bounding box center [117, 212] width 101 height 28
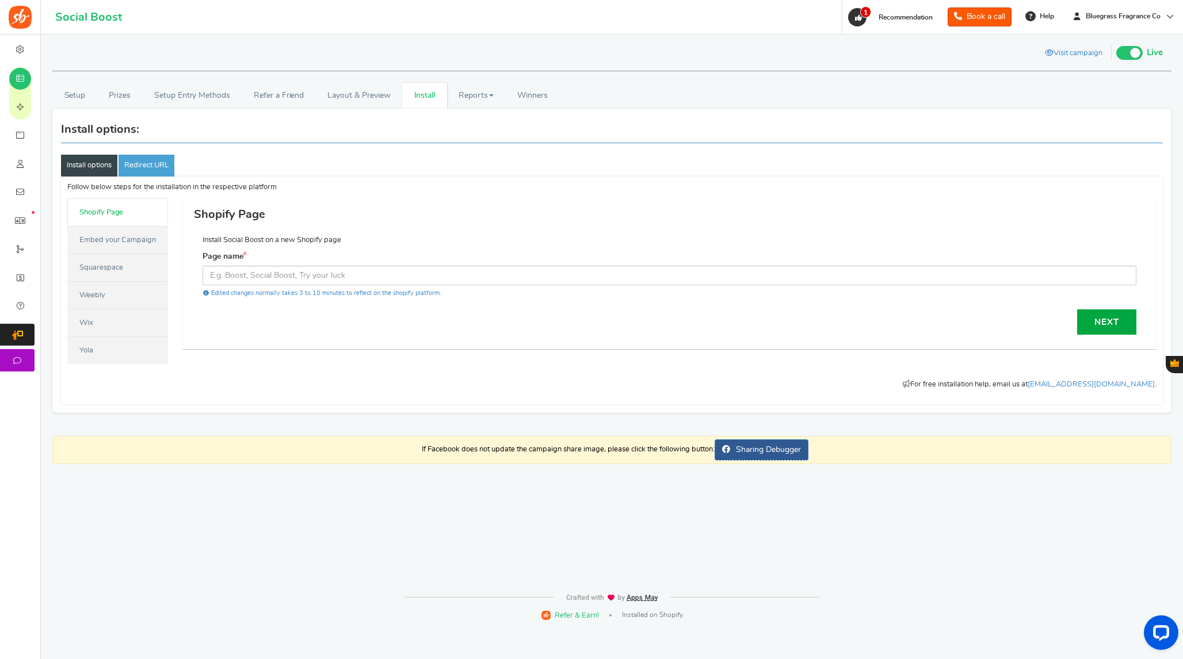
click at [124, 238] on link "Embed your Campaign" at bounding box center [117, 240] width 101 height 28
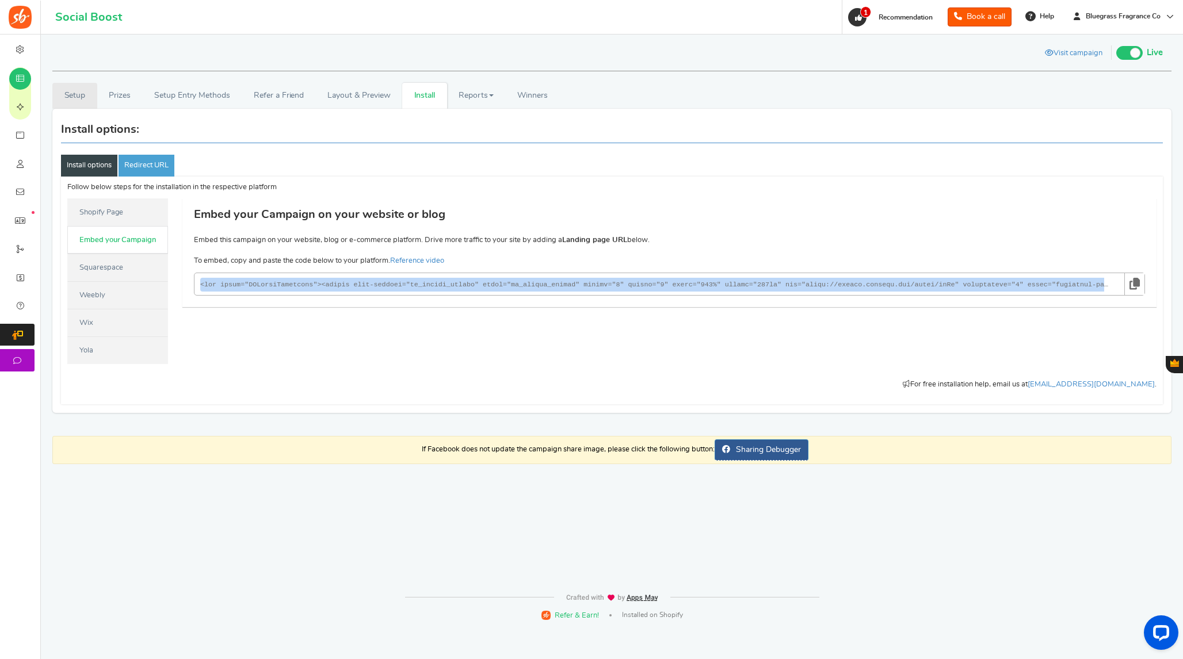
click at [85, 100] on link "Setup" at bounding box center [74, 96] width 45 height 26
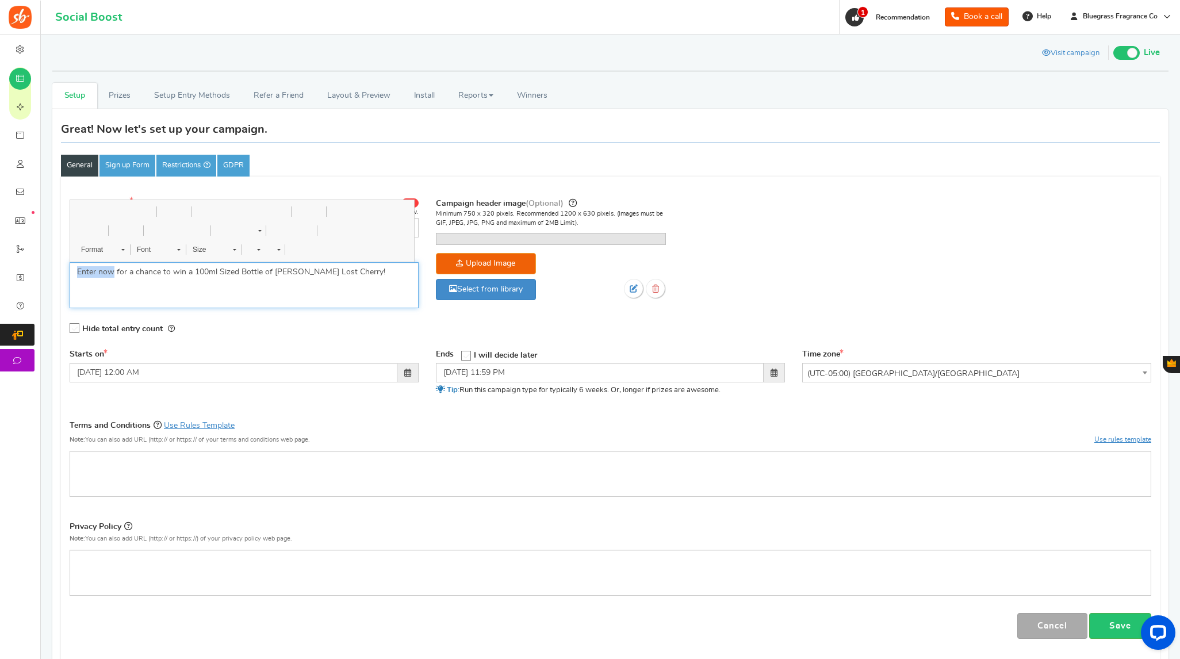
drag, startPoint x: 114, startPoint y: 274, endPoint x: 65, endPoint y: 270, distance: 49.1
click at [65, 270] on div "Campaign name Display Title hidden from public view. Tom Ford Lost Cherry 100ML…" at bounding box center [244, 273] width 366 height 152
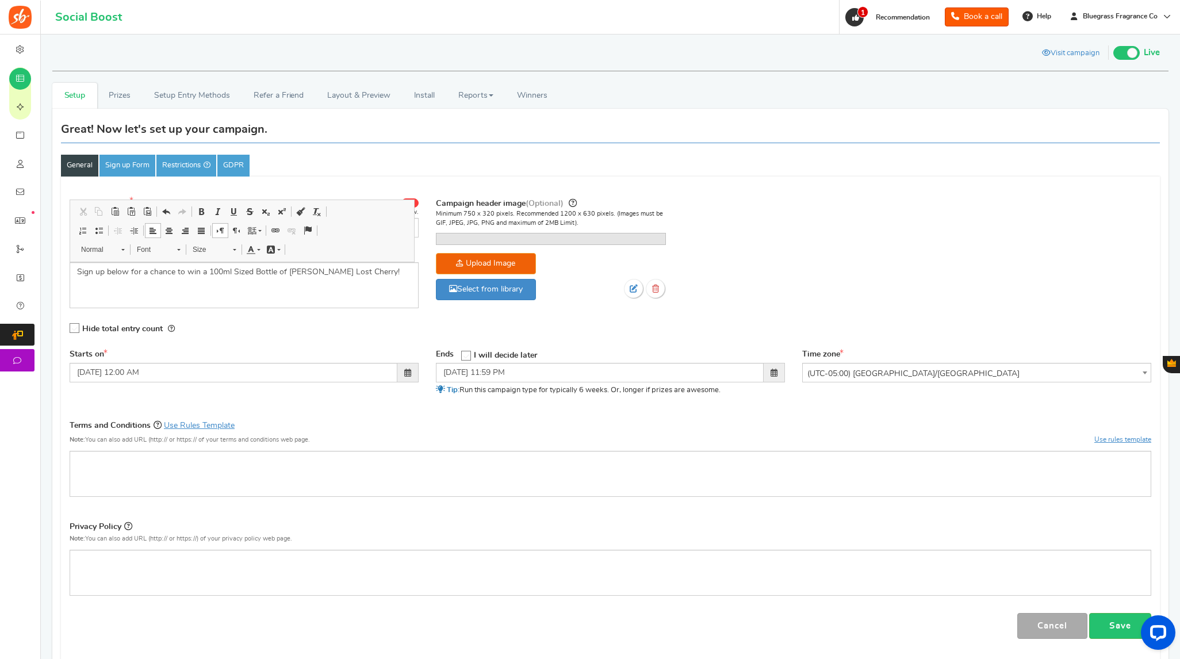
click at [903, 334] on div "Campaign name Display Title hidden from public view. Tom Ford Lost Cherry 100ML…" at bounding box center [610, 270] width 1099 height 158
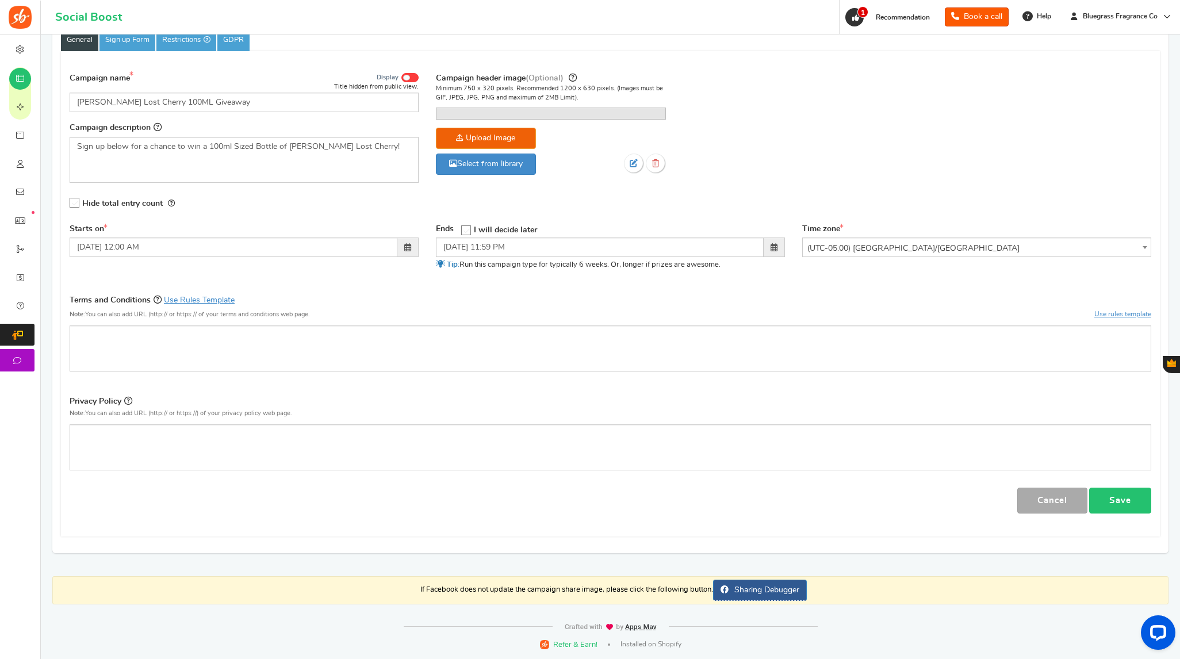
click at [1113, 493] on link "Save" at bounding box center [1121, 501] width 62 height 26
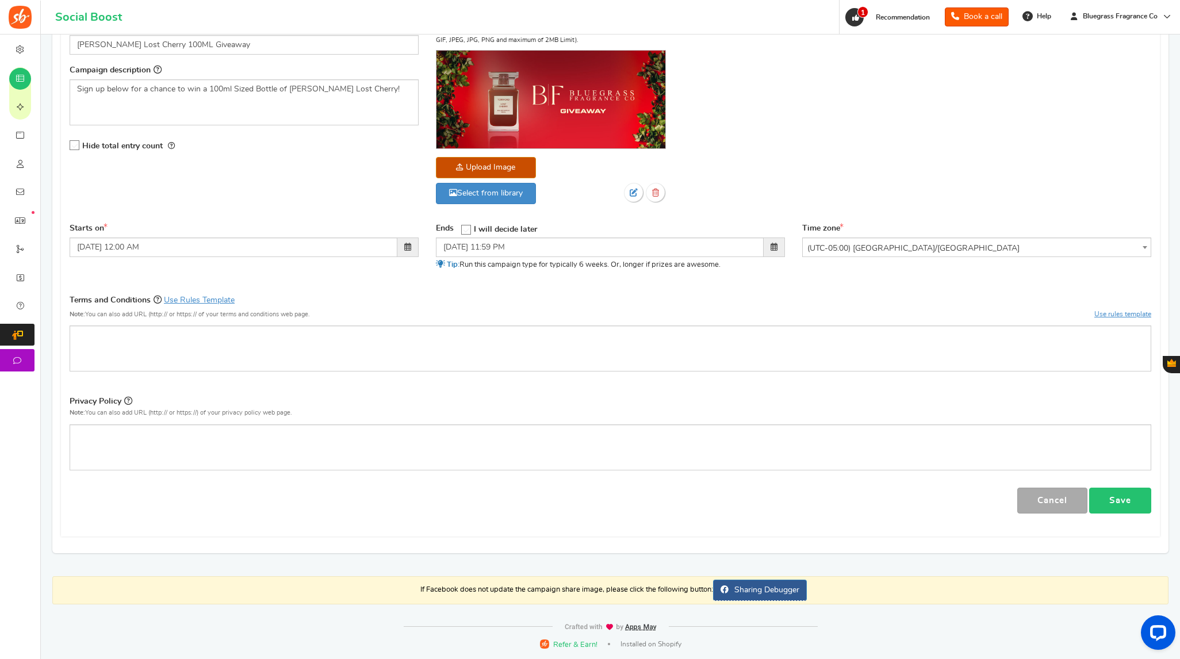
click at [1135, 508] on link "Save" at bounding box center [1121, 501] width 62 height 26
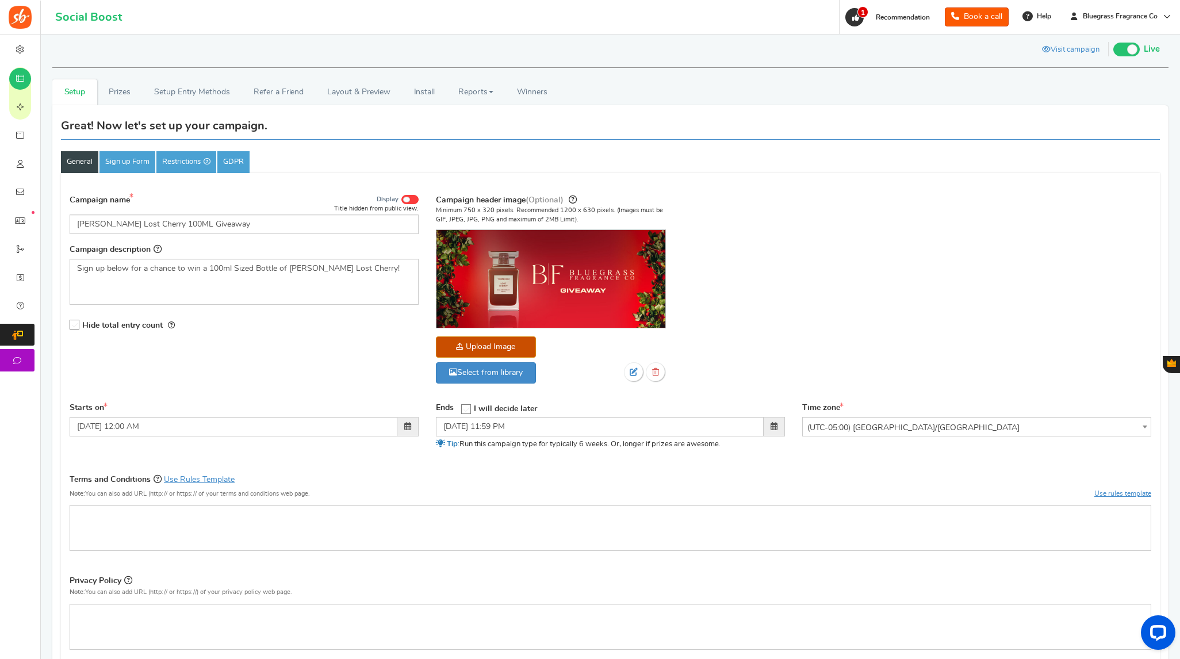
scroll to position [0, 0]
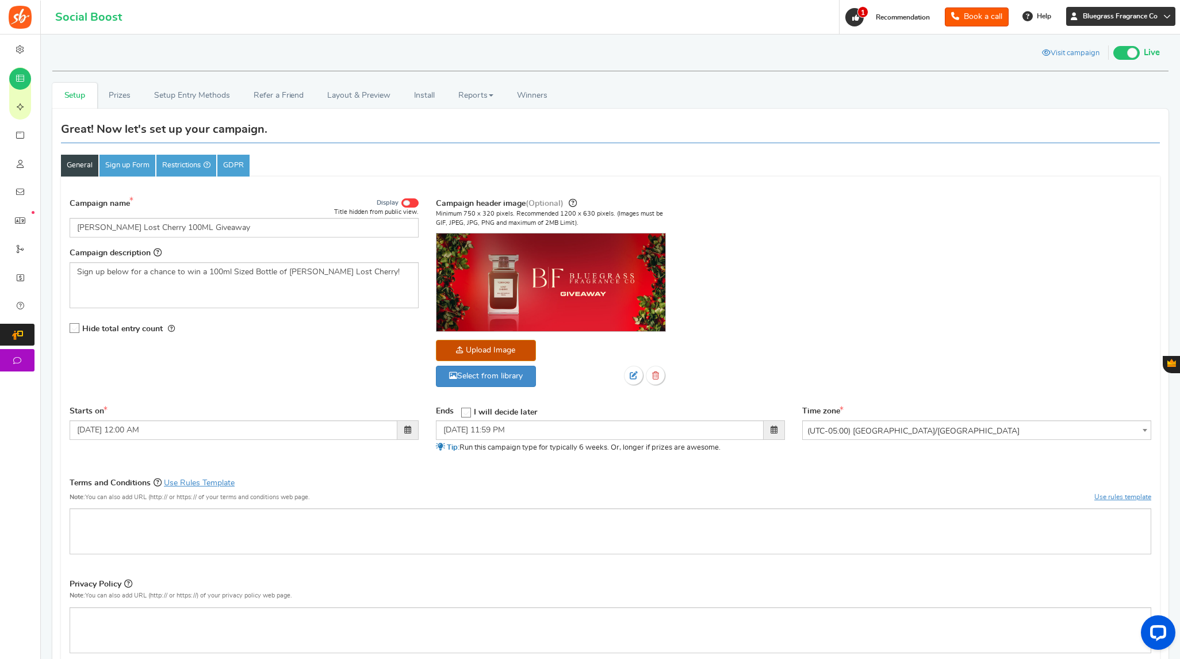
click at [1132, 12] on span "Bluegrass Fragrance Co" at bounding box center [1121, 17] width 84 height 10
click at [476, 94] on link "Reports" at bounding box center [476, 96] width 59 height 26
click at [461, 132] on link "Users" at bounding box center [493, 137] width 92 height 17
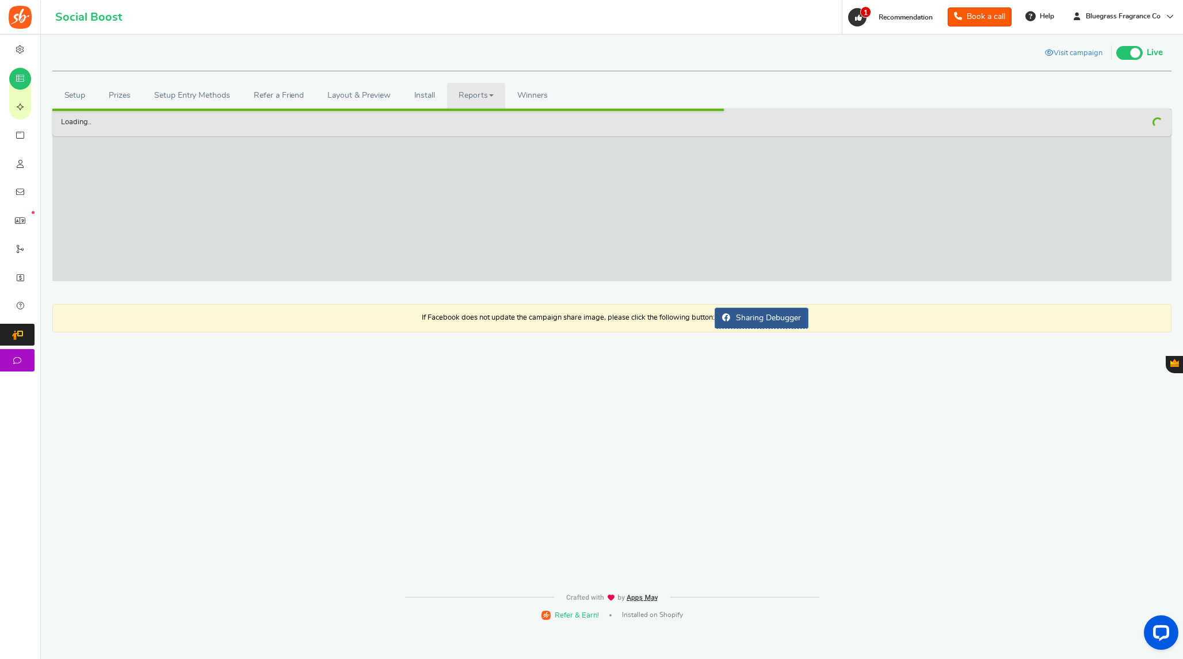
click at [477, 107] on link "Reports" at bounding box center [476, 96] width 59 height 26
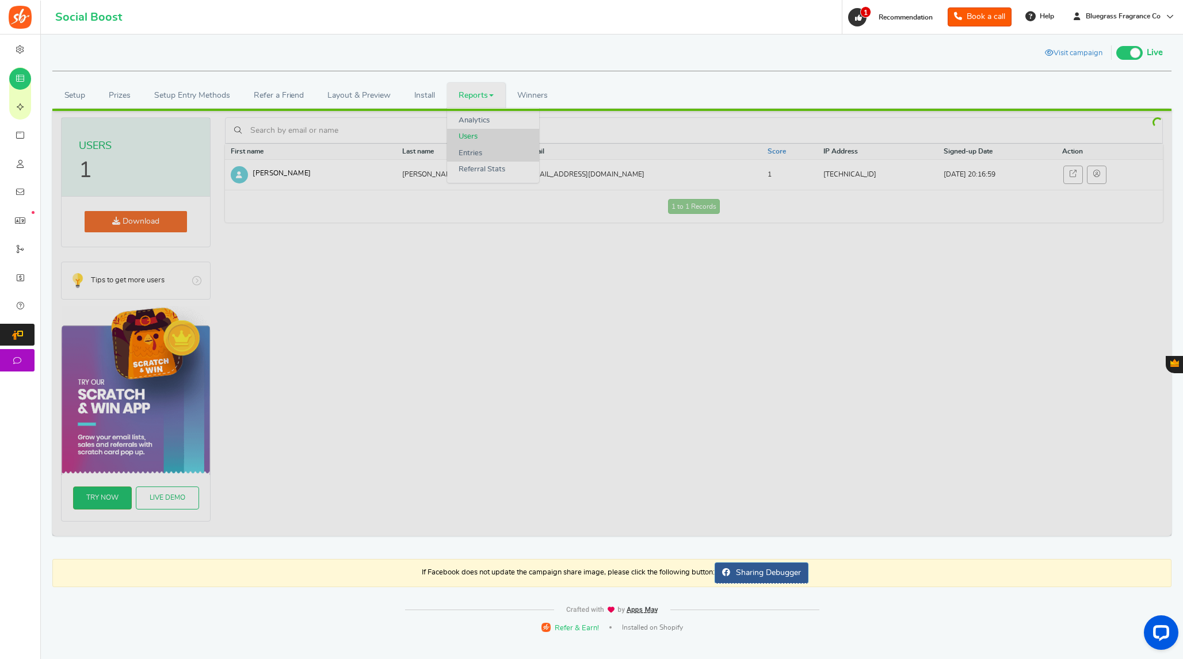
click at [472, 157] on link "Entries" at bounding box center [493, 154] width 92 height 17
